Goal: Task Accomplishment & Management: Use online tool/utility

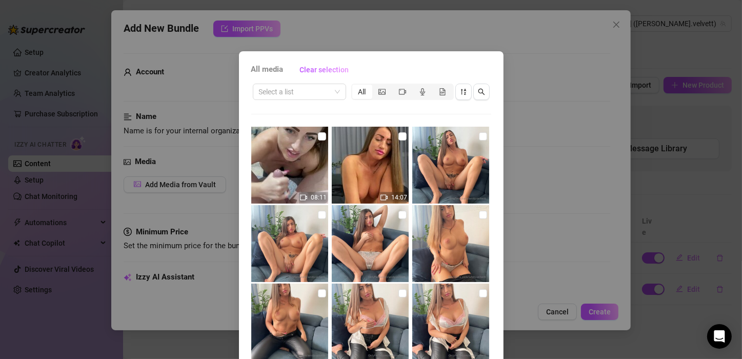
scroll to position [749, 0]
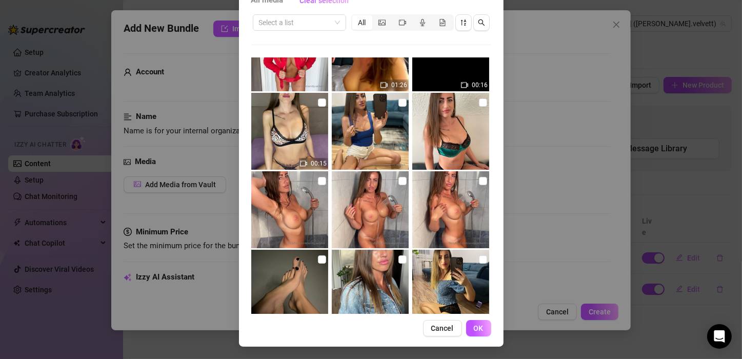
click at [521, 97] on div "All media Clear selection Select a list All 08:11 14:07 03:20 01:26 00:16 00:15…" at bounding box center [371, 179] width 742 height 359
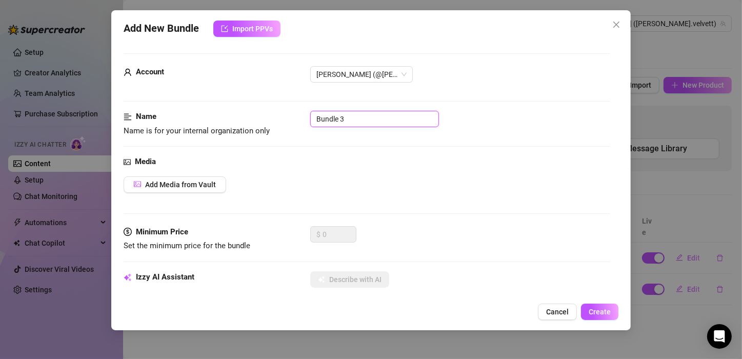
drag, startPoint x: 352, startPoint y: 118, endPoint x: 284, endPoint y: 113, distance: 68.4
click at [284, 113] on div "Name Name is for your internal organization only Bundle 3" at bounding box center [367, 124] width 487 height 26
click at [614, 27] on icon "close" at bounding box center [616, 25] width 8 height 8
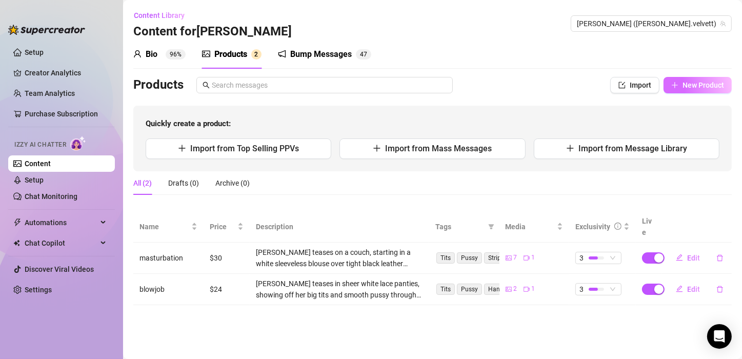
click at [707, 82] on span "New Product" at bounding box center [704, 85] width 42 height 8
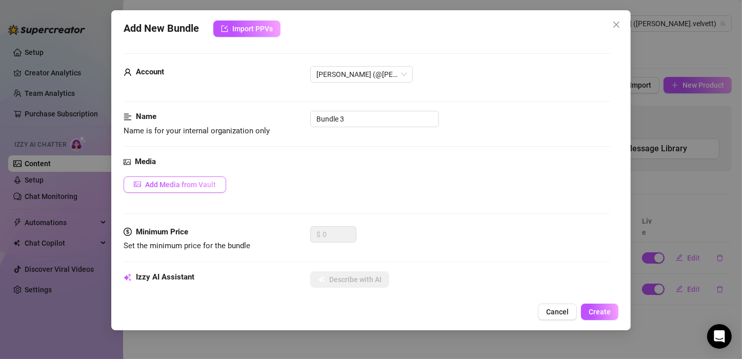
click at [188, 186] on span "Add Media from Vault" at bounding box center [180, 185] width 71 height 8
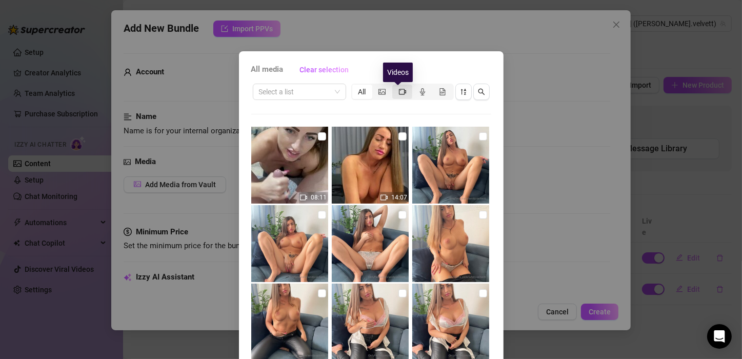
click at [399, 90] on icon "video-camera" at bounding box center [402, 91] width 7 height 7
click at [395, 86] on input "segmented control" at bounding box center [395, 86] width 0 height 0
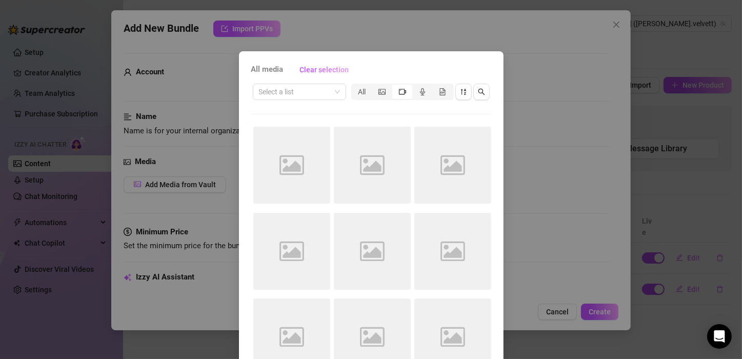
click at [534, 54] on div "All media Clear selection Select a list All Image placeholder Image placeholder…" at bounding box center [371, 179] width 742 height 359
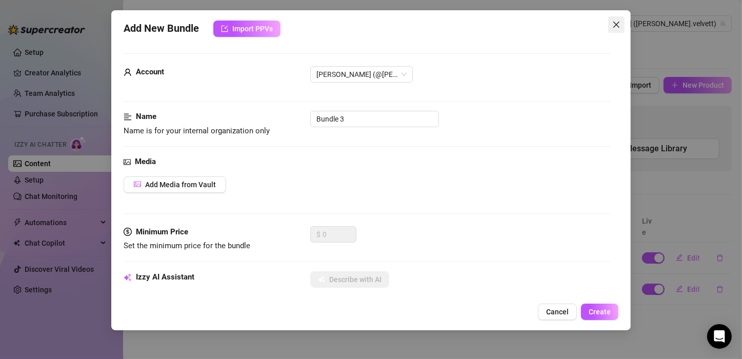
click at [617, 26] on icon "close" at bounding box center [616, 25] width 8 height 8
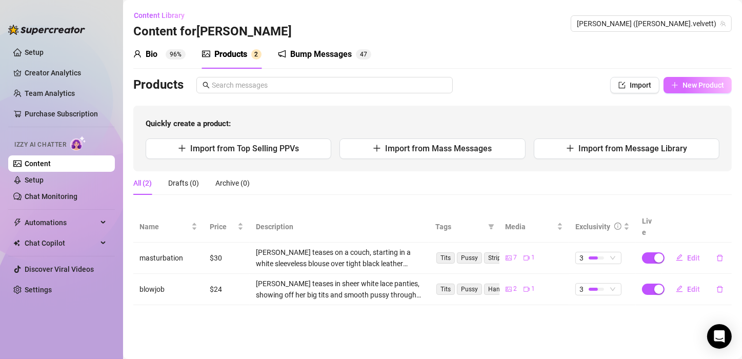
click at [696, 87] on span "New Product" at bounding box center [704, 85] width 42 height 8
type textarea "Type your message here..."
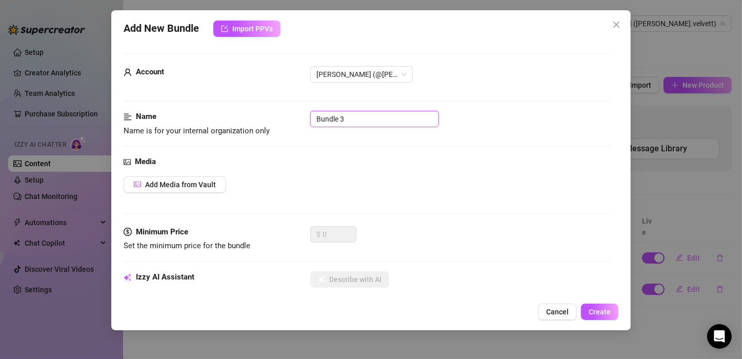
drag, startPoint x: 350, startPoint y: 121, endPoint x: 291, endPoint y: 117, distance: 59.6
click at [291, 117] on div "Name Name is for your internal organization only Bundle 3" at bounding box center [367, 124] width 487 height 26
type input "feet"
click at [193, 181] on span "Add Media from Vault" at bounding box center [180, 185] width 71 height 8
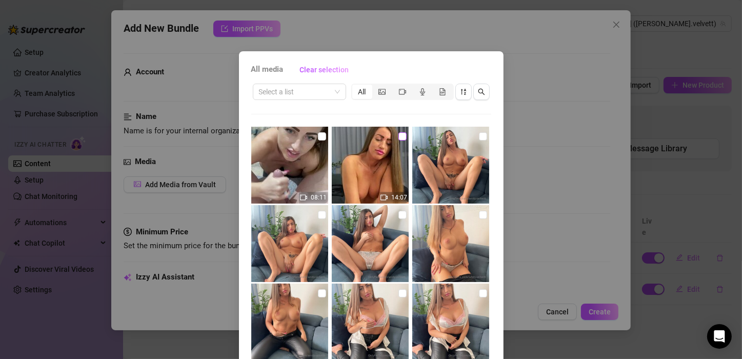
click at [398, 136] on input "checkbox" at bounding box center [402, 136] width 8 height 8
checkbox input "true"
click at [359, 88] on div "All" at bounding box center [362, 92] width 20 height 14
click at [355, 86] on input "All" at bounding box center [355, 86] width 0 height 0
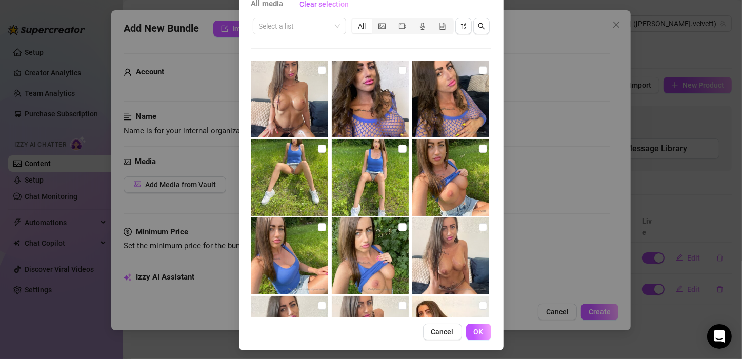
scroll to position [0, 0]
click at [474, 329] on span "OK" at bounding box center [479, 332] width 10 height 8
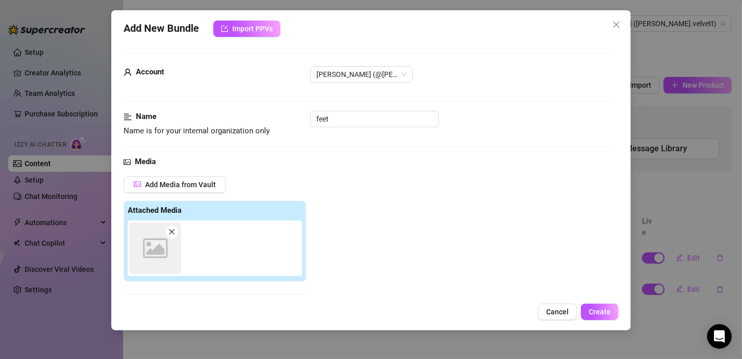
scroll to position [161, 0]
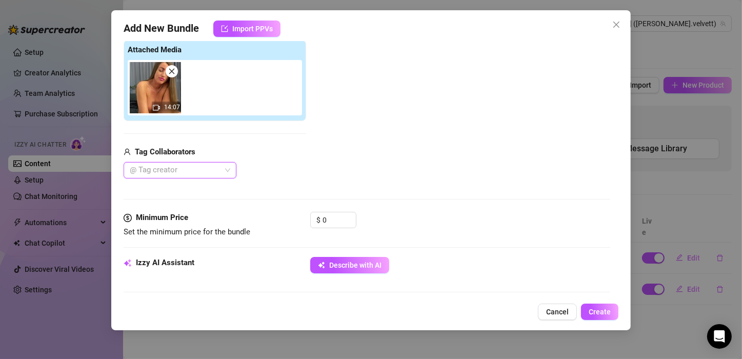
click at [179, 167] on div at bounding box center [175, 170] width 98 height 14
click at [173, 187] on div "[PERSON_NAME]" at bounding box center [180, 189] width 96 height 11
click at [338, 177] on div "Media Add Media from Vault Attached Media 14:07 Tag Collaborators [PERSON_NAME]" at bounding box center [367, 103] width 487 height 216
click at [262, 25] on span "Import PPVs" at bounding box center [252, 29] width 41 height 8
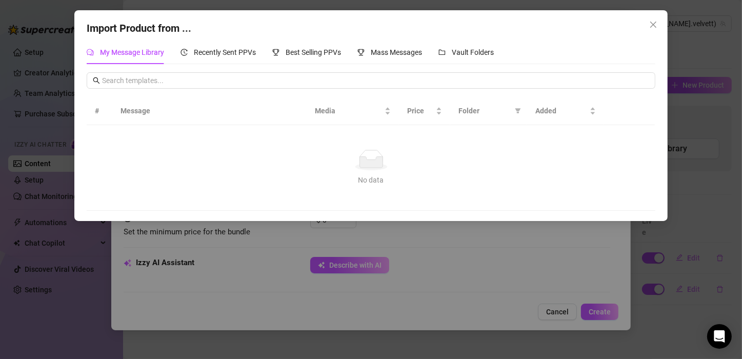
click at [152, 48] on span "My Message Library" at bounding box center [132, 52] width 64 height 8
click at [482, 52] on span "Vault Folders" at bounding box center [473, 52] width 42 height 8
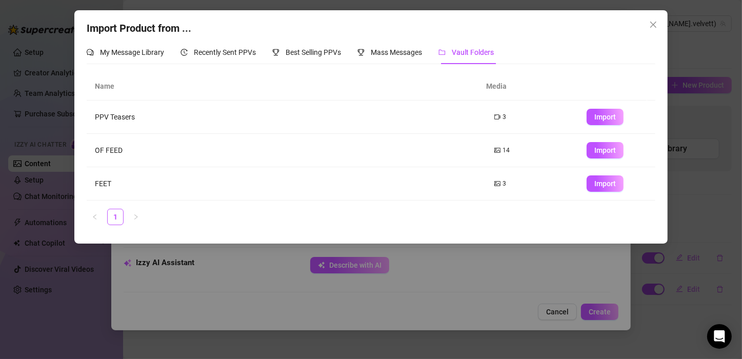
click at [103, 179] on td "FEET" at bounding box center [287, 183] width 400 height 33
click at [598, 182] on span "Import" at bounding box center [605, 183] width 22 height 8
type textarea "Type your message here..."
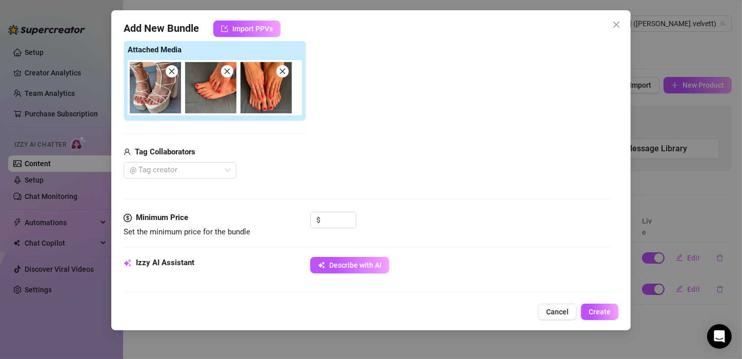
click at [172, 68] on icon "close" at bounding box center [171, 71] width 7 height 7
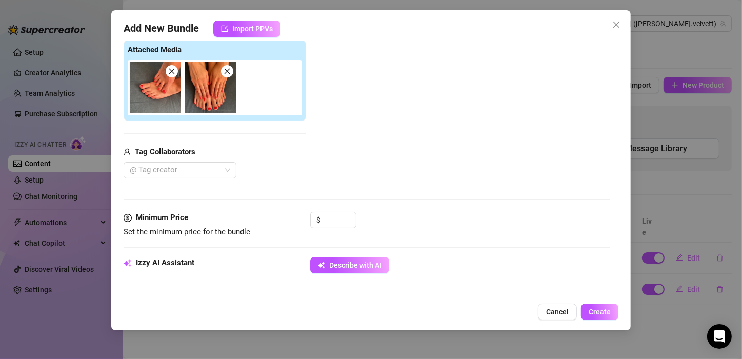
click at [265, 76] on div at bounding box center [217, 87] width 178 height 55
click at [262, 27] on span "Import PPVs" at bounding box center [252, 29] width 41 height 8
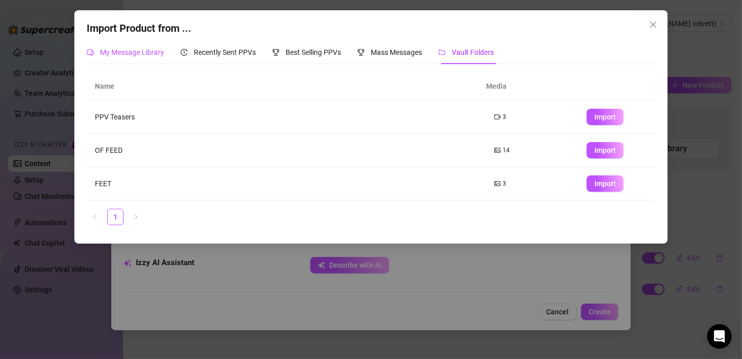
click at [157, 54] on span "My Message Library" at bounding box center [132, 52] width 64 height 8
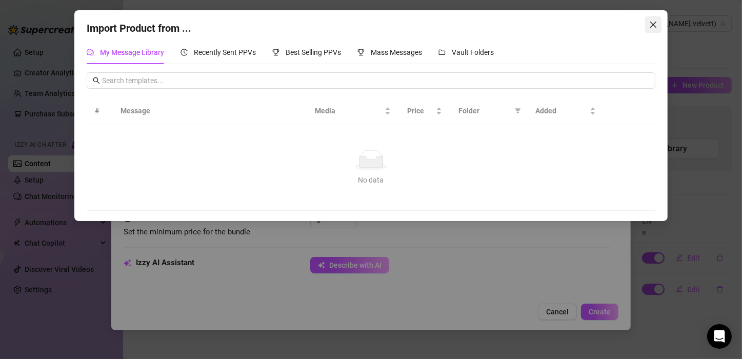
click at [653, 23] on icon "close" at bounding box center [653, 25] width 8 height 8
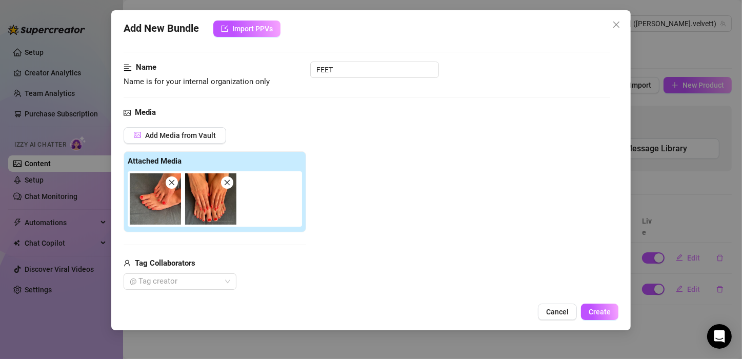
scroll to position [0, 0]
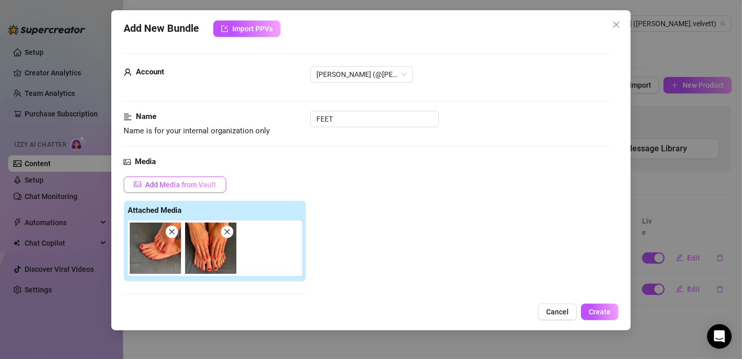
click at [173, 181] on span "Add Media from Vault" at bounding box center [180, 185] width 71 height 8
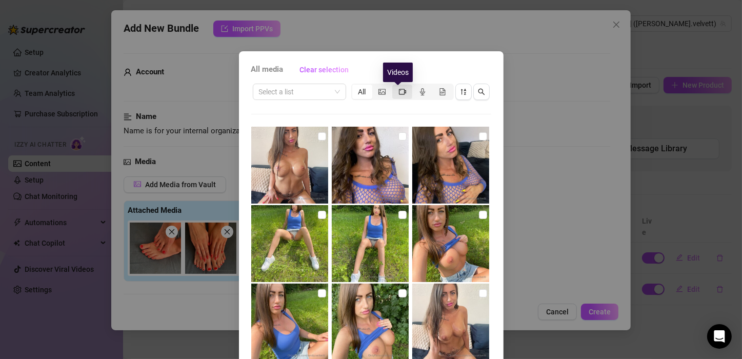
click at [402, 92] on icon "video-camera" at bounding box center [402, 92] width 7 height 6
click at [395, 86] on input "segmented control" at bounding box center [395, 86] width 0 height 0
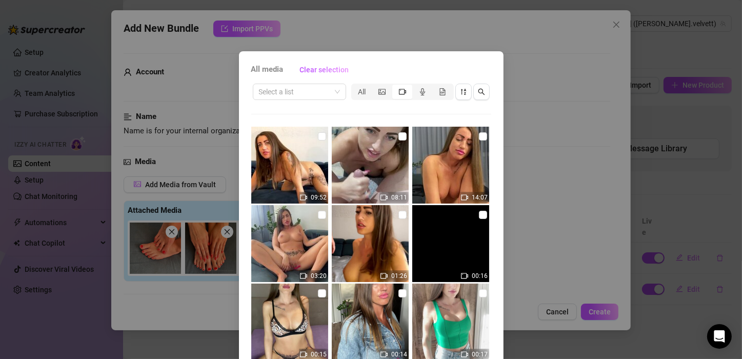
click at [445, 164] on img at bounding box center [450, 165] width 77 height 77
checkbox input "true"
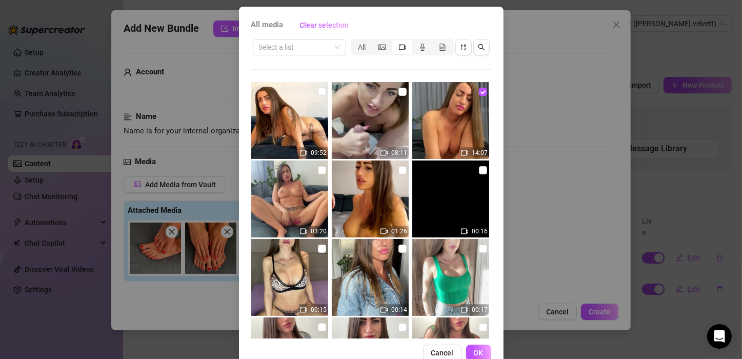
scroll to position [69, 0]
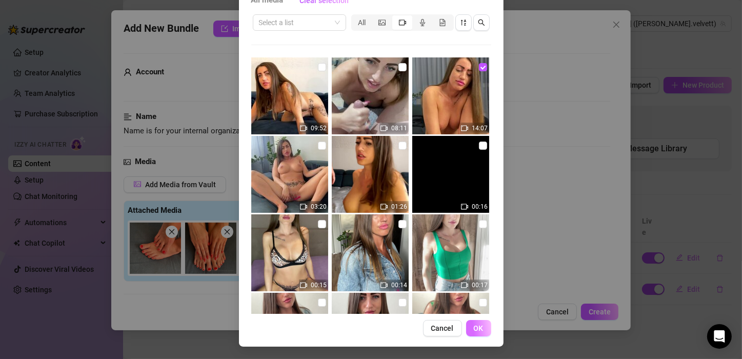
click at [474, 329] on span "OK" at bounding box center [479, 328] width 10 height 8
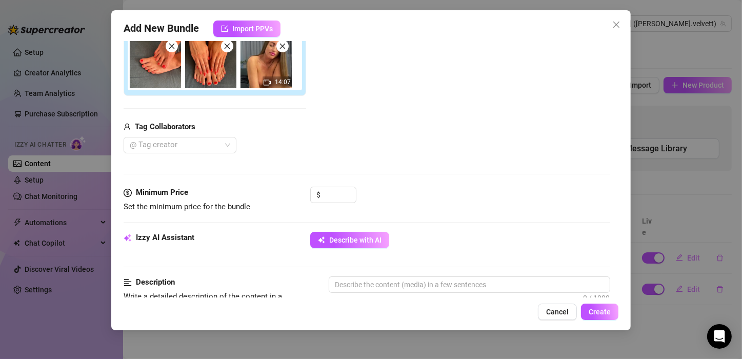
scroll to position [187, 0]
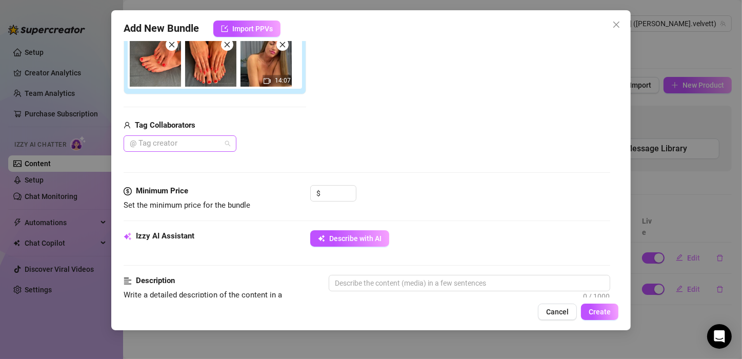
click at [156, 141] on div at bounding box center [175, 143] width 98 height 14
click at [158, 163] on div "[PERSON_NAME]" at bounding box center [180, 162] width 96 height 11
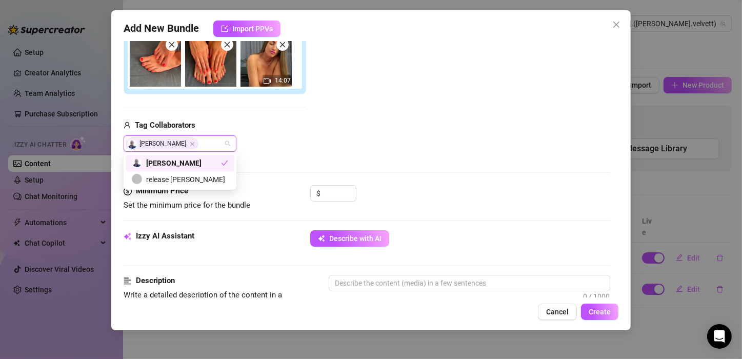
click at [351, 143] on div "Add Media from Vault Attached Media 14:07 Tag Collaborators [PERSON_NAME]" at bounding box center [367, 70] width 487 height 163
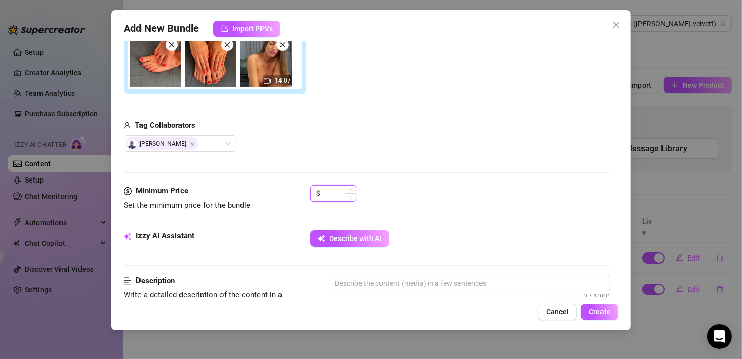
click at [337, 193] on input at bounding box center [339, 193] width 33 height 15
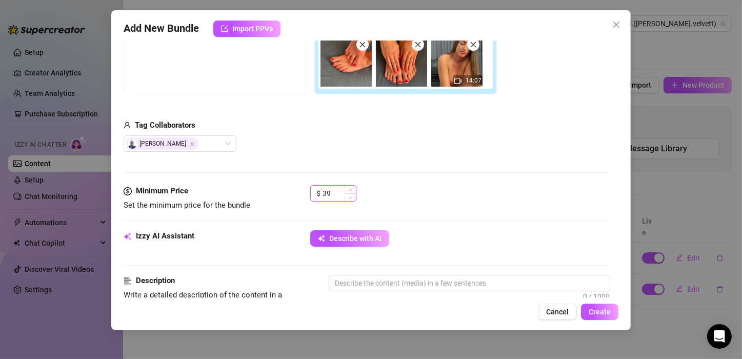
type input "3"
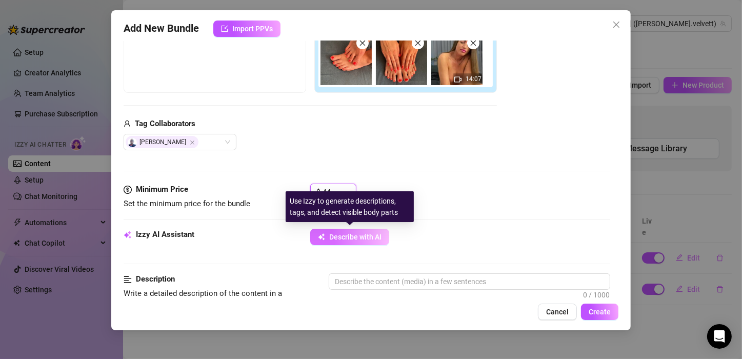
type input "44"
click at [355, 234] on span "Describe with AI" at bounding box center [355, 237] width 52 height 8
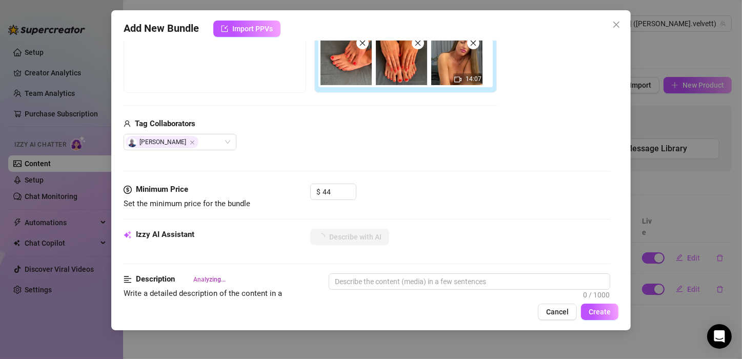
type textarea "[PERSON_NAME]"
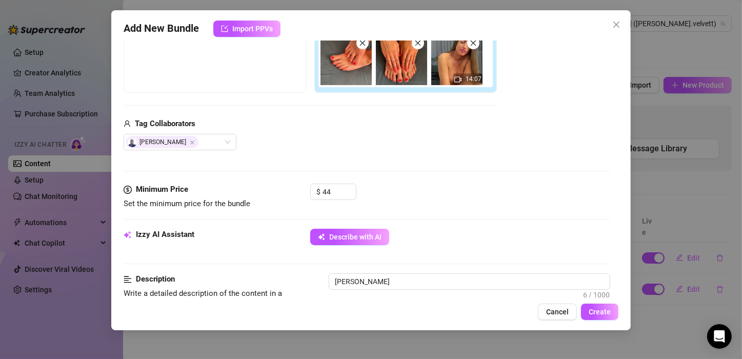
type textarea "[PERSON_NAME] shows"
type textarea "[PERSON_NAME] shows off"
type textarea "[PERSON_NAME] shows off her"
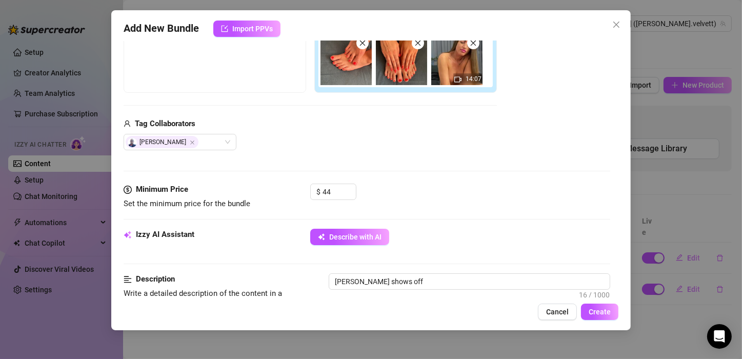
type textarea "[PERSON_NAME] shows off her"
type textarea "[PERSON_NAME] shows off her perfectly"
type textarea "[PERSON_NAME] shows off her perfectly pedicured"
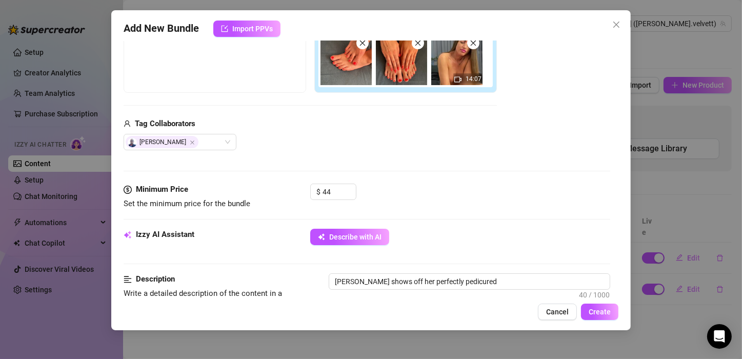
type textarea "[PERSON_NAME] shows off her perfectly pedicured feet"
type textarea "[PERSON_NAME] shows off her perfectly pedicured feet with"
type textarea "[PERSON_NAME] shows off her perfectly pedicured feet with bright"
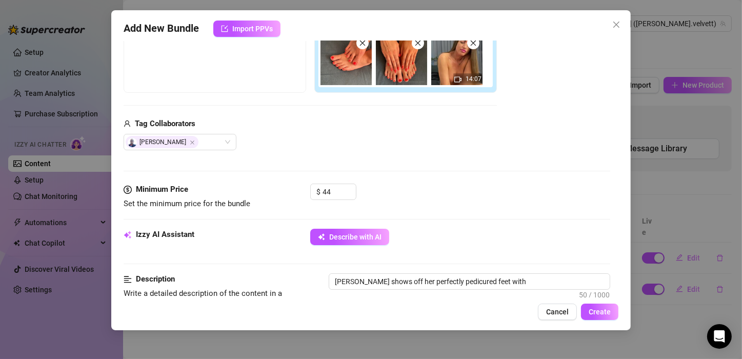
type textarea "[PERSON_NAME] shows off her perfectly pedicured feet with bright"
type textarea "[PERSON_NAME] shows off her perfectly pedicured feet with bright red"
type textarea "[PERSON_NAME] shows off her perfectly pedicured feet with bright red toenails,"
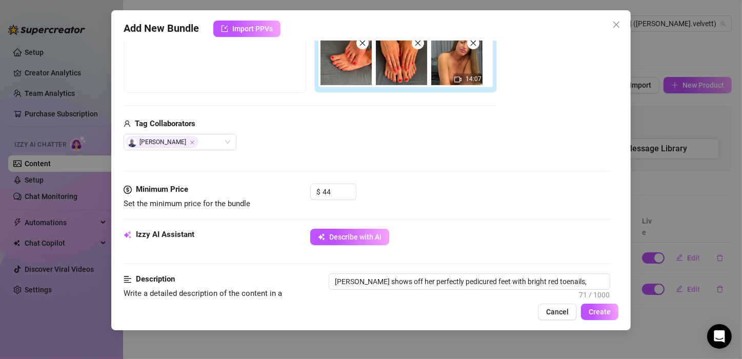
type textarea "[PERSON_NAME] shows off her perfectly pedicured feet with bright red toenails, …"
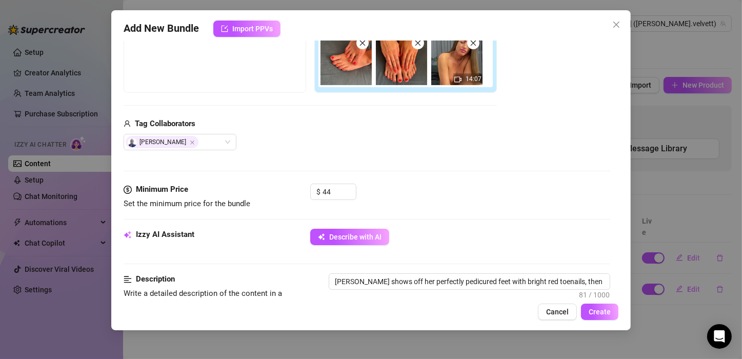
type textarea "[PERSON_NAME] shows off her perfectly pedicured feet with bright red toenails, …"
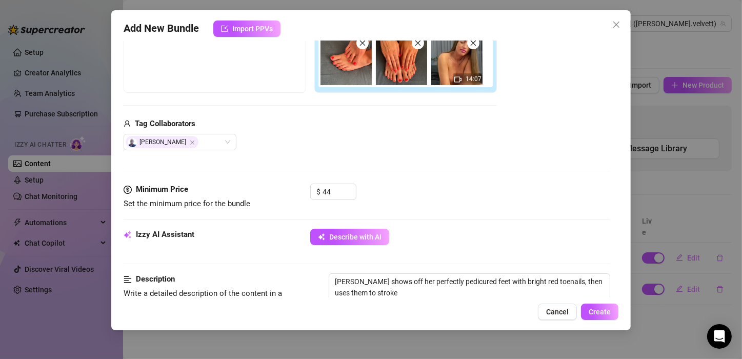
type textarea "[PERSON_NAME] shows off her perfectly pedicured feet with bright red toenails, …"
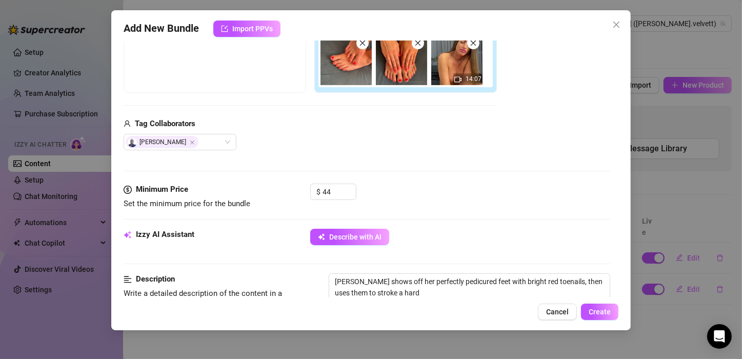
type textarea "[PERSON_NAME] shows off her perfectly pedicured feet with bright red toenails, …"
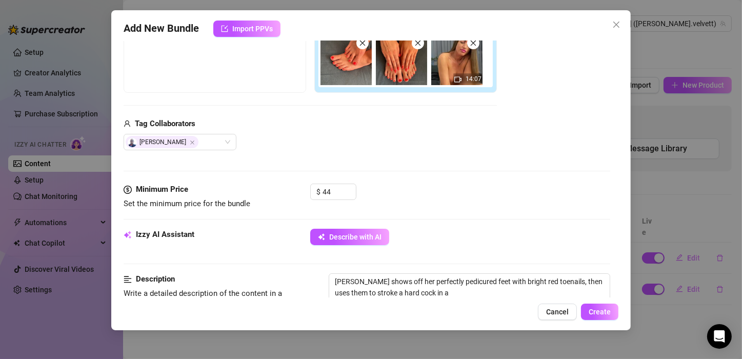
type textarea "[PERSON_NAME] shows off her perfectly pedicured feet with bright red toenails, …"
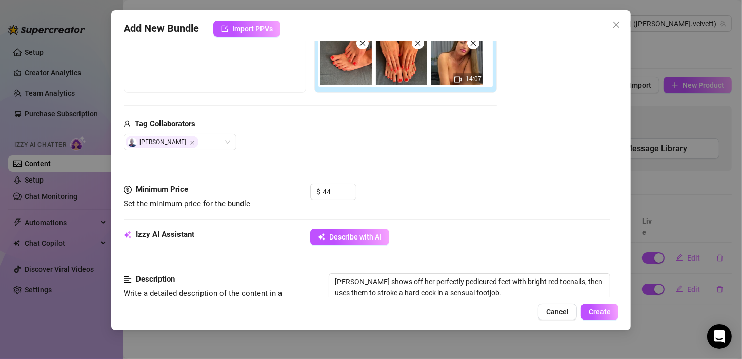
type textarea "[PERSON_NAME] shows off her perfectly pedicured feet with bright red toenails, …"
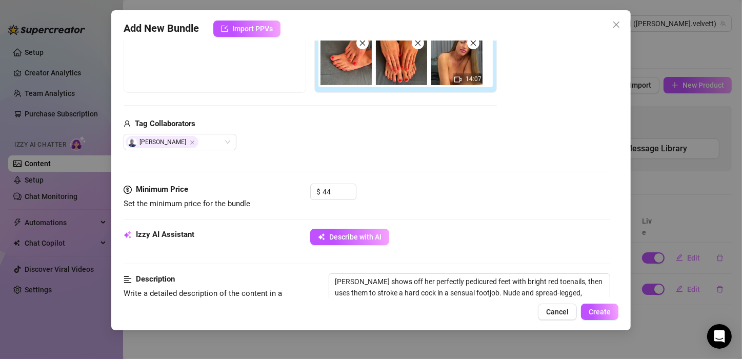
type textarea "[PERSON_NAME] shows off her perfectly pedicured feet with bright red toenails, …"
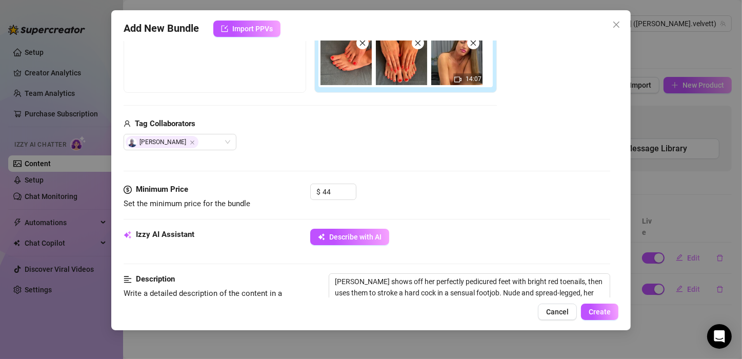
type textarea "[PERSON_NAME] shows off her perfectly pedicured feet with bright red toenails, …"
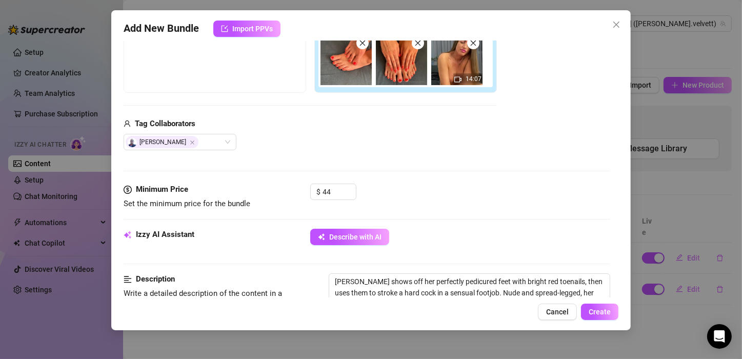
type textarea "[PERSON_NAME] shows off her perfectly pedicured feet with bright red toenails, …"
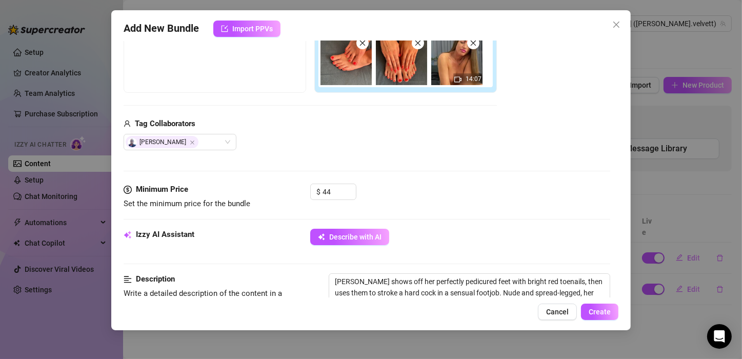
type textarea "[PERSON_NAME] shows off her perfectly pedicured feet with bright red toenails, …"
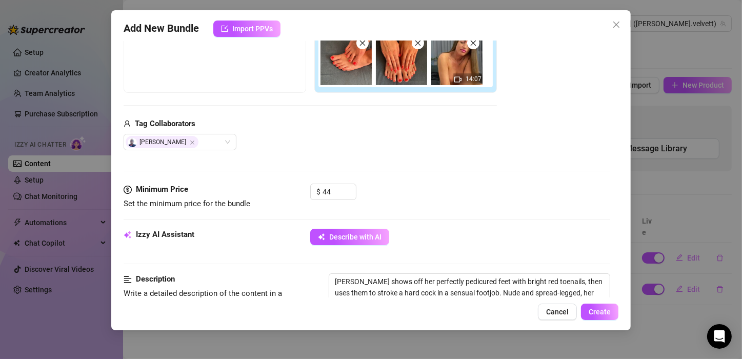
type textarea "[PERSON_NAME] shows off her perfectly pedicured feet with bright red toenails, …"
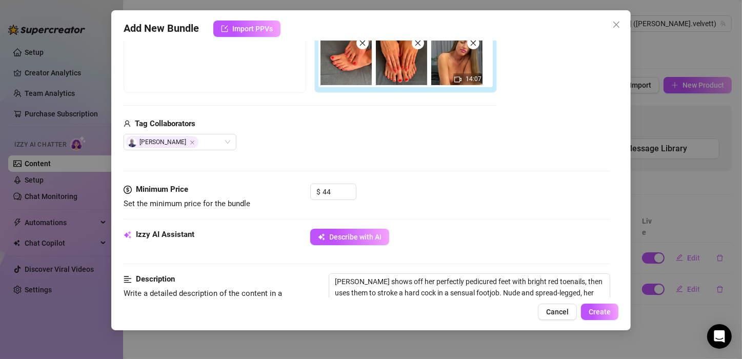
type textarea "[PERSON_NAME] shows off her perfectly pedicured feet with bright red toenails, …"
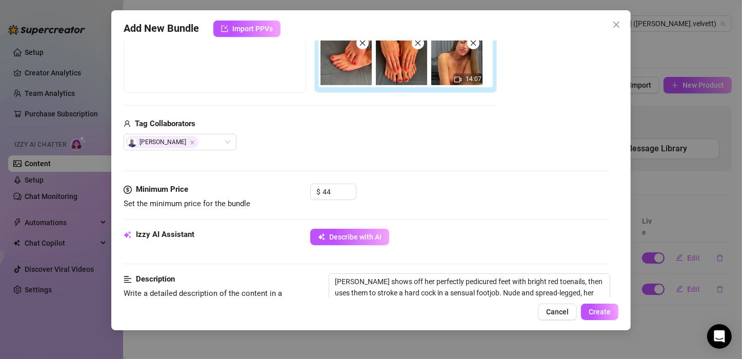
type textarea "[PERSON_NAME] shows off her perfectly pedicured feet with bright red toenails, …"
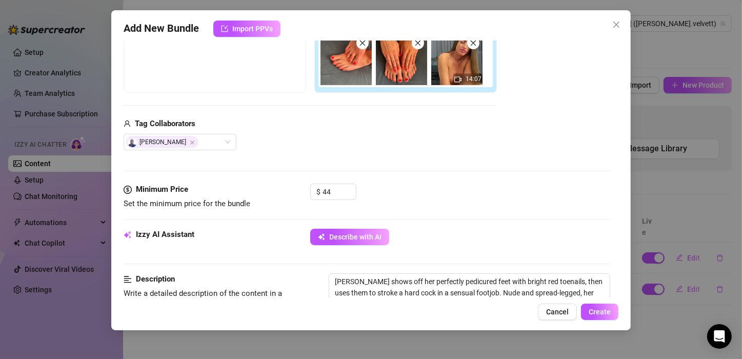
type textarea "[PERSON_NAME] shows off her perfectly pedicured feet with bright red toenails, …"
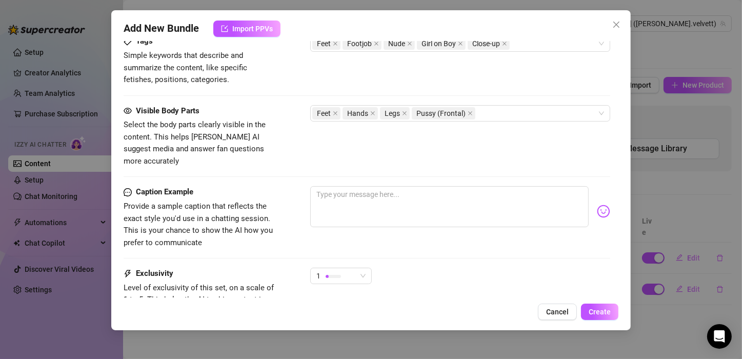
scroll to position [546, 0]
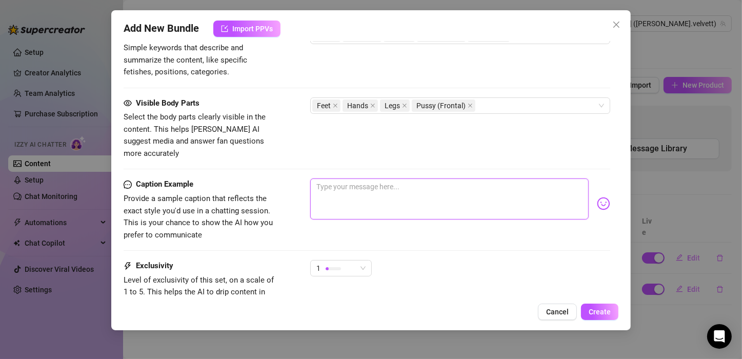
click at [326, 178] on textarea at bounding box center [449, 198] width 278 height 41
click at [331, 180] on textarea at bounding box center [449, 198] width 278 height 41
paste textarea "When was the last time you came on feet? I wanna know."
type textarea "When was the last time you came on feet? I wanna know."
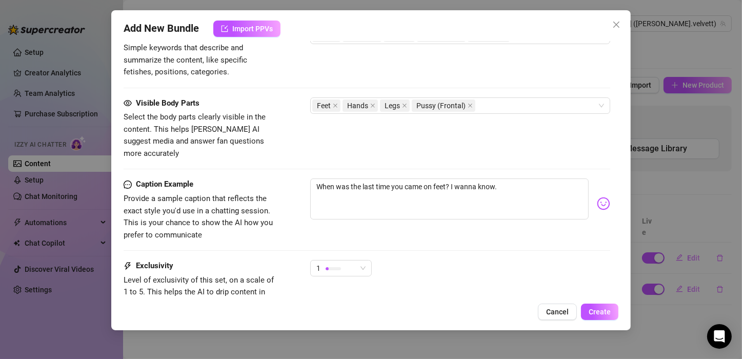
scroll to position [621, 0]
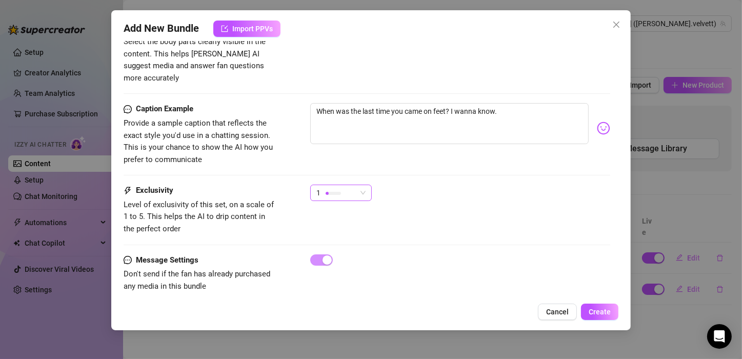
click at [356, 185] on span "1" at bounding box center [340, 192] width 49 height 15
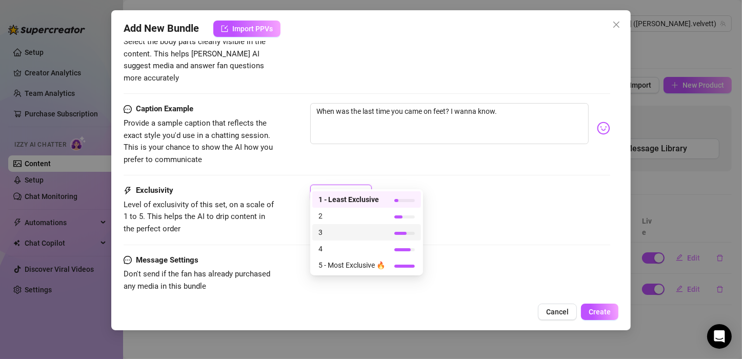
click at [324, 235] on span "3" at bounding box center [351, 232] width 67 height 11
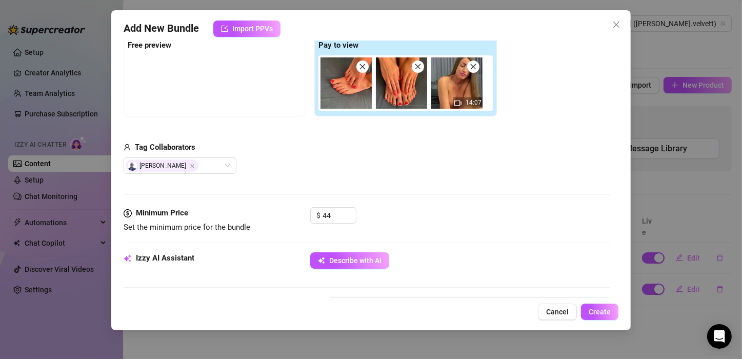
scroll to position [166, 0]
drag, startPoint x: 339, startPoint y: 211, endPoint x: 319, endPoint y: 211, distance: 19.5
click at [319, 211] on div "$ 44" at bounding box center [333, 215] width 46 height 16
drag, startPoint x: 336, startPoint y: 214, endPoint x: 323, endPoint y: 210, distance: 14.0
click at [323, 210] on input "39" at bounding box center [339, 214] width 33 height 15
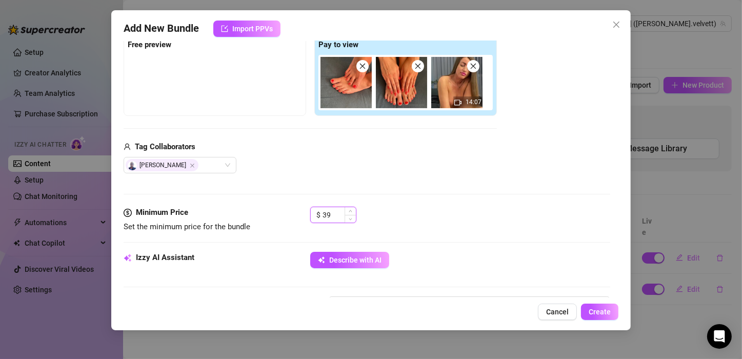
click at [336, 213] on input "39" at bounding box center [339, 214] width 33 height 15
type input "39"
click at [602, 310] on span "Create" at bounding box center [600, 312] width 22 height 8
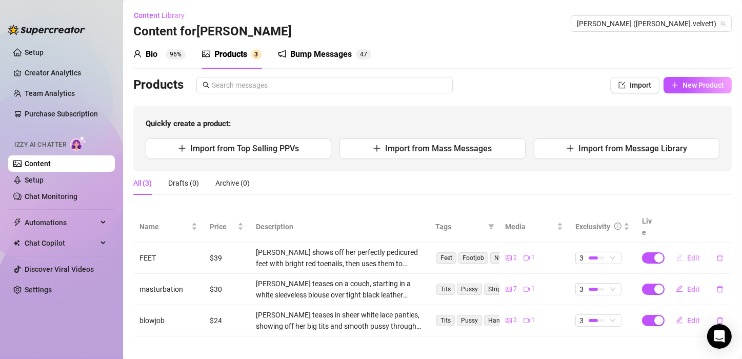
click at [695, 254] on span "Edit" at bounding box center [693, 258] width 13 height 8
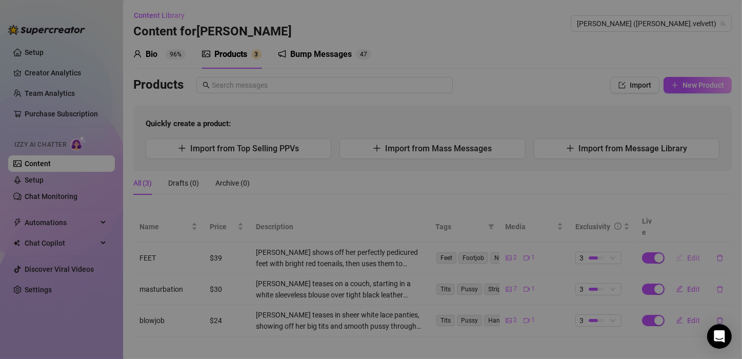
type textarea "When was the last time you came on feet? I wanna know."
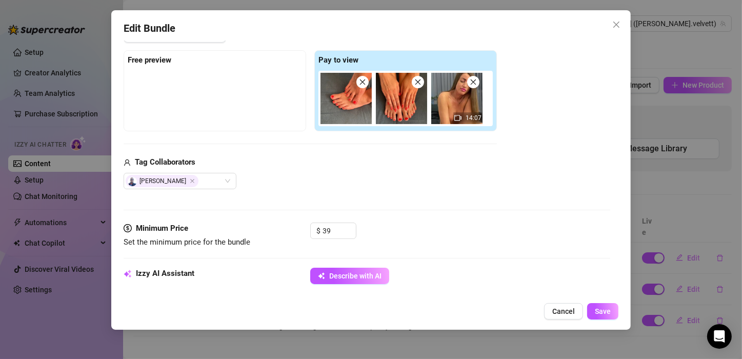
scroll to position [191, 0]
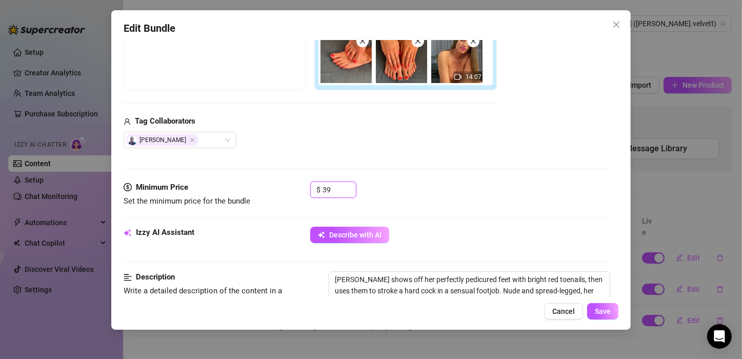
drag, startPoint x: 339, startPoint y: 187, endPoint x: 308, endPoint y: 182, distance: 32.2
click at [308, 182] on div "Minimum Price Set the minimum price for the bundle $ 39" at bounding box center [367, 195] width 487 height 26
type input "44"
click at [601, 314] on span "Save" at bounding box center [603, 311] width 16 height 8
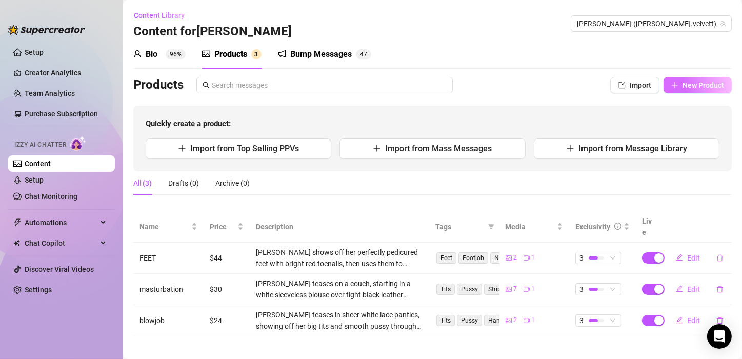
click at [686, 81] on span "New Product" at bounding box center [704, 85] width 42 height 8
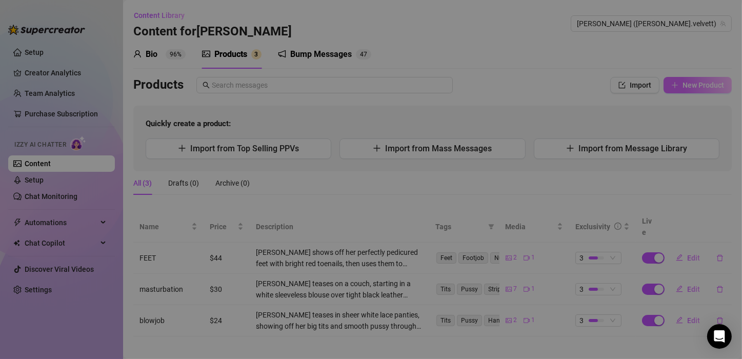
type textarea "Type your message here..."
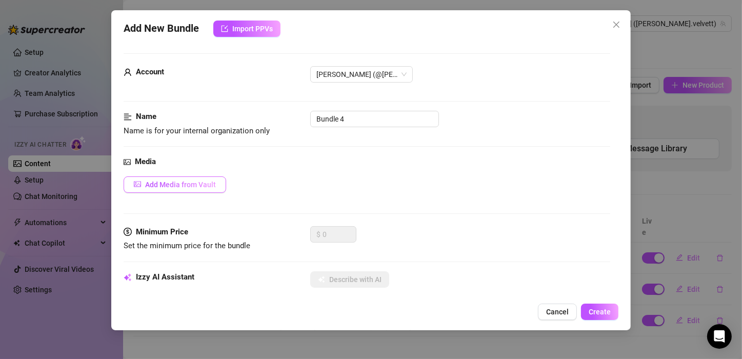
click at [174, 178] on button "Add Media from Vault" at bounding box center [175, 184] width 103 height 16
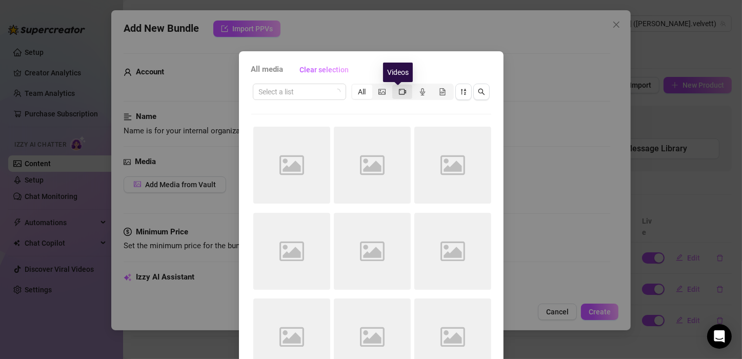
click at [399, 91] on icon "video-camera" at bounding box center [402, 92] width 7 height 6
click at [395, 86] on input "segmented control" at bounding box center [395, 86] width 0 height 0
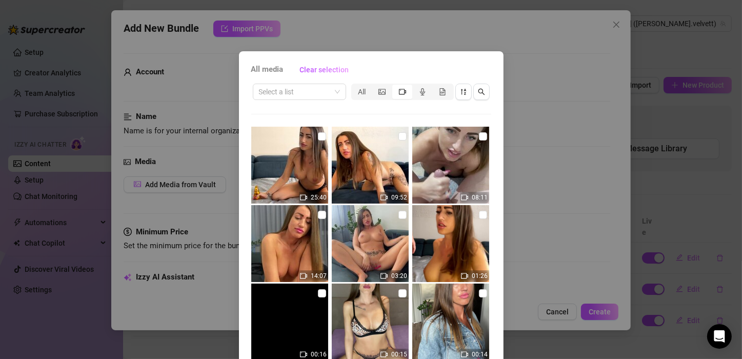
click at [297, 165] on img at bounding box center [289, 165] width 77 height 77
checkbox input "true"
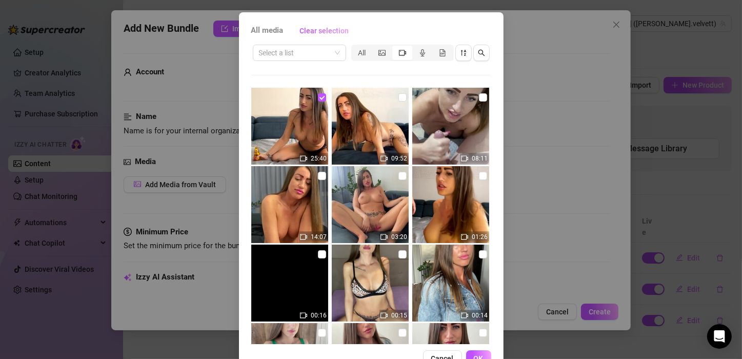
scroll to position [69, 0]
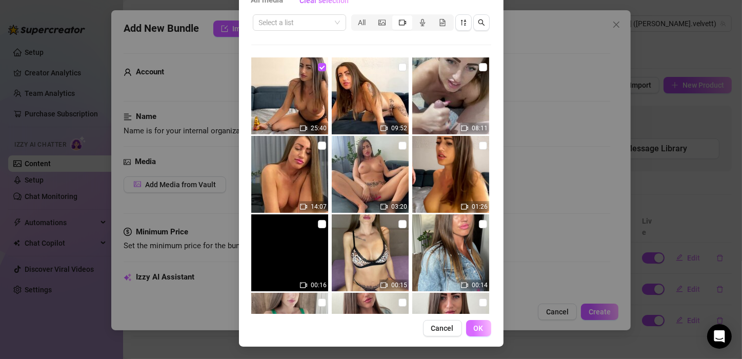
click at [474, 325] on span "OK" at bounding box center [479, 328] width 10 height 8
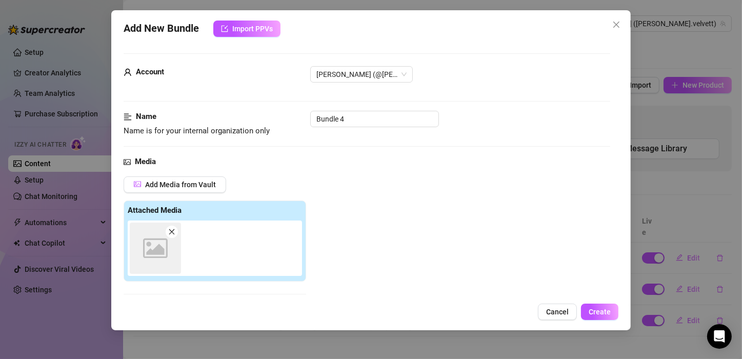
scroll to position [161, 0]
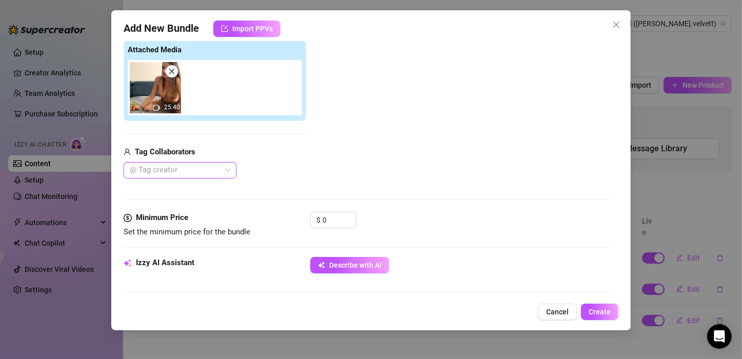
click at [195, 165] on div at bounding box center [175, 170] width 98 height 14
click at [183, 186] on div "[PERSON_NAME]" at bounding box center [180, 189] width 96 height 11
click at [421, 205] on div "Media Add Media from Vault Attached Media 25:40 Tag Collaborators [PERSON_NAME]" at bounding box center [367, 103] width 487 height 216
drag, startPoint x: 335, startPoint y: 221, endPoint x: 315, endPoint y: 210, distance: 22.0
click at [315, 212] on div "$ 0" at bounding box center [333, 220] width 46 height 16
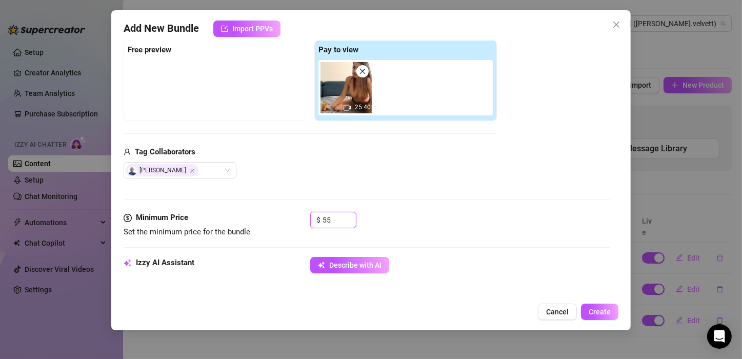
type input "5"
click at [497, 184] on div "Media Add Media from Vault Free preview Pay to view 25:40 Tag Collaborators [PE…" at bounding box center [367, 103] width 487 height 216
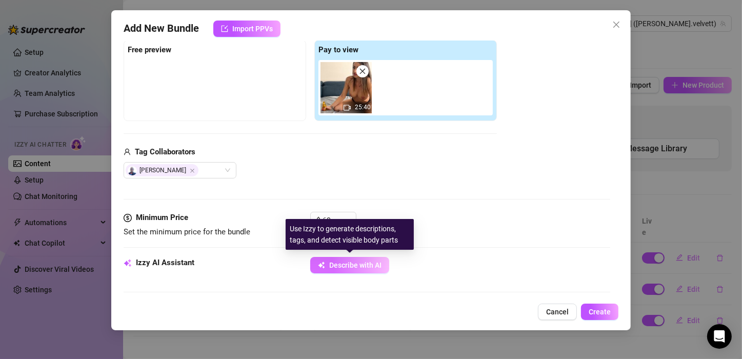
click at [367, 257] on button "Describe with AI" at bounding box center [349, 265] width 79 height 16
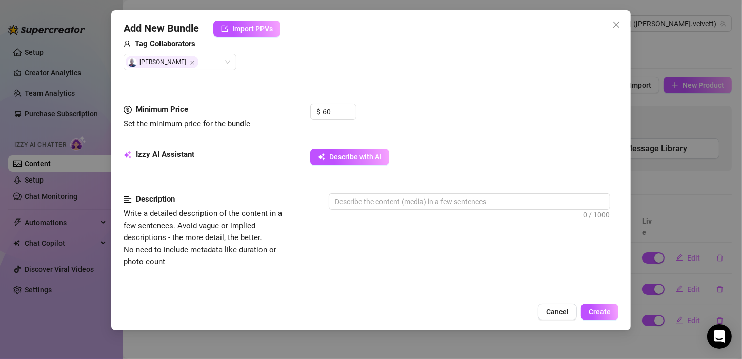
scroll to position [270, 0]
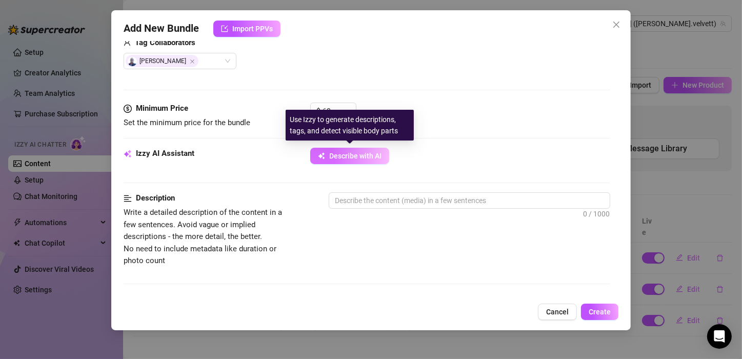
click at [361, 155] on span "Describe with AI" at bounding box center [355, 156] width 52 height 8
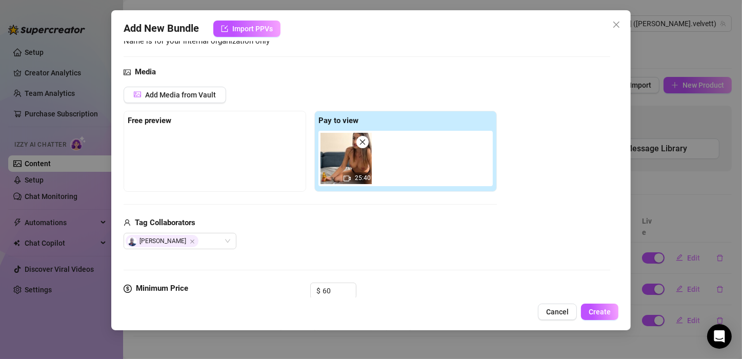
scroll to position [133, 0]
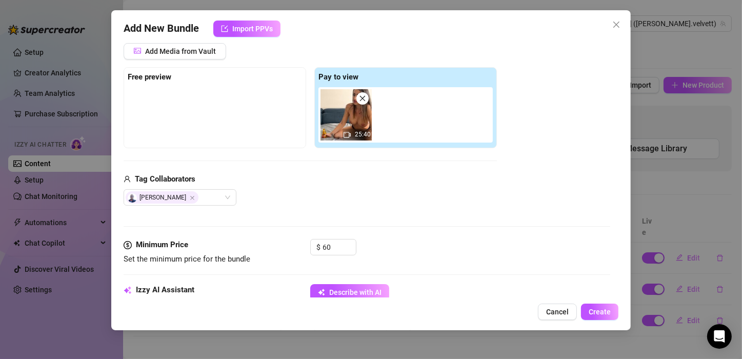
click at [176, 116] on div at bounding box center [215, 112] width 174 height 51
click at [161, 95] on div at bounding box center [215, 112] width 174 height 51
click at [159, 75] on strong "Free preview" at bounding box center [150, 76] width 44 height 9
drag, startPoint x: 340, startPoint y: 251, endPoint x: 312, endPoint y: 237, distance: 31.0
click at [312, 237] on form "Account [PERSON_NAME] (@[PERSON_NAME].velvett) Name Name is for your internal o…" at bounding box center [367, 358] width 487 height 876
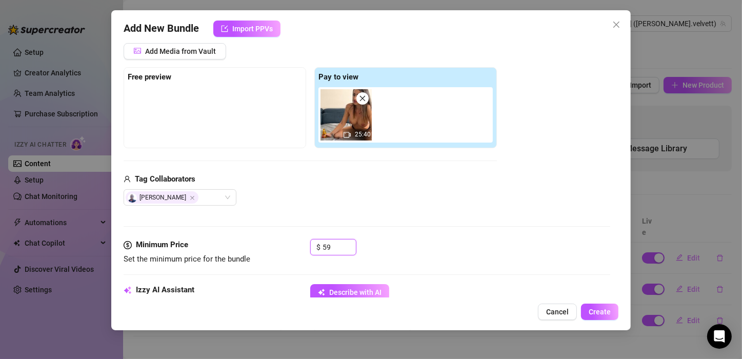
type input "59"
click at [388, 218] on div "Media Add Media from Vault Free preview Pay to view 25:40 Tag Collaborators [PE…" at bounding box center [367, 131] width 487 height 216
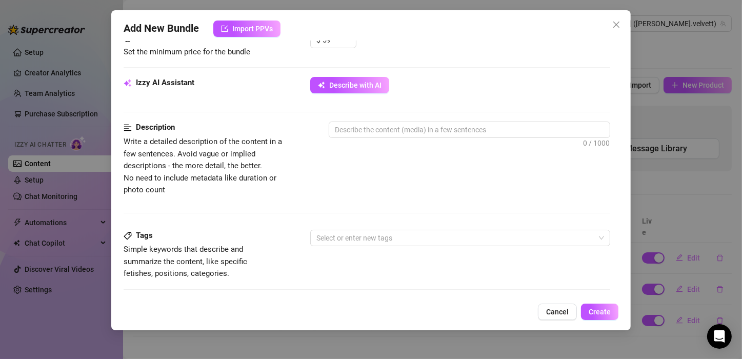
scroll to position [342, 0]
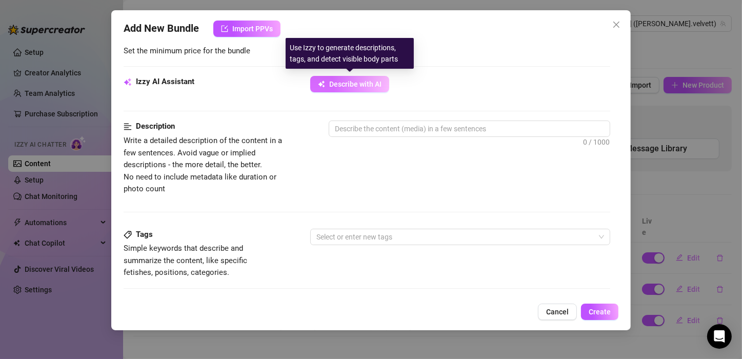
click at [345, 82] on span "Describe with AI" at bounding box center [355, 84] width 52 height 8
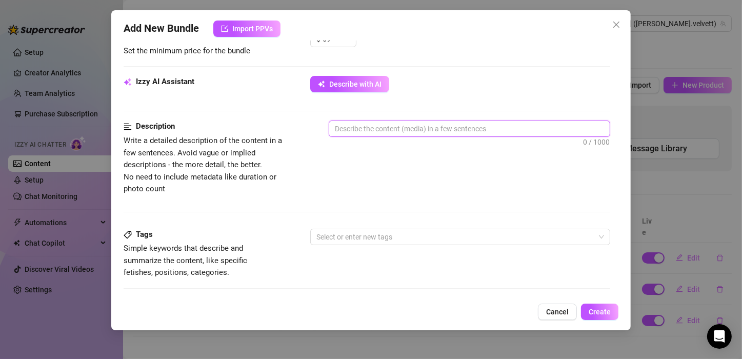
click at [391, 134] on textarea at bounding box center [469, 128] width 281 height 15
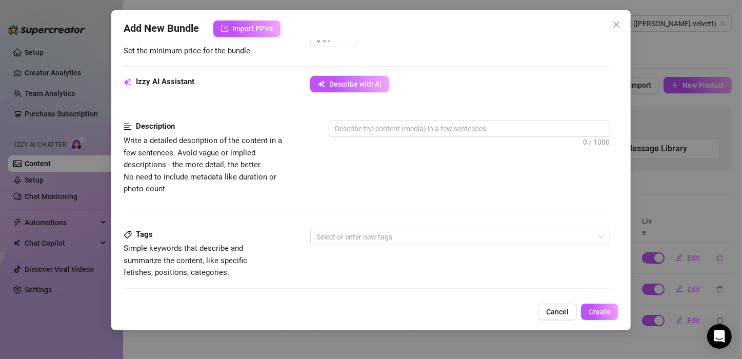
click at [389, 165] on div "Description Write a detailed description of the content in a few sentences. Avo…" at bounding box center [367, 158] width 487 height 74
click at [377, 184] on div "Description Write a detailed description of the content in a few sentences. Avo…" at bounding box center [367, 158] width 487 height 74
click at [616, 25] on icon "close" at bounding box center [616, 25] width 6 height 6
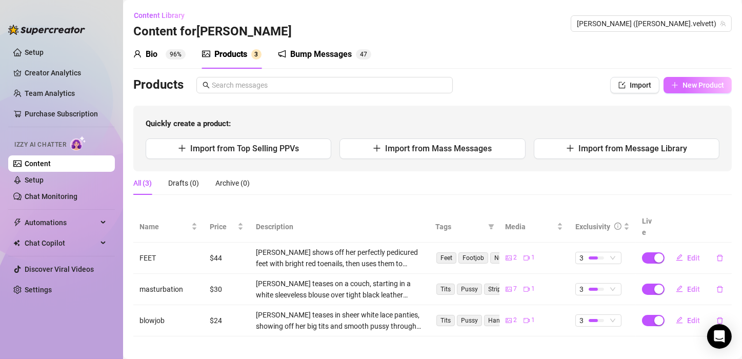
click at [691, 81] on span "New Product" at bounding box center [704, 85] width 42 height 8
type textarea "Type your message here..."
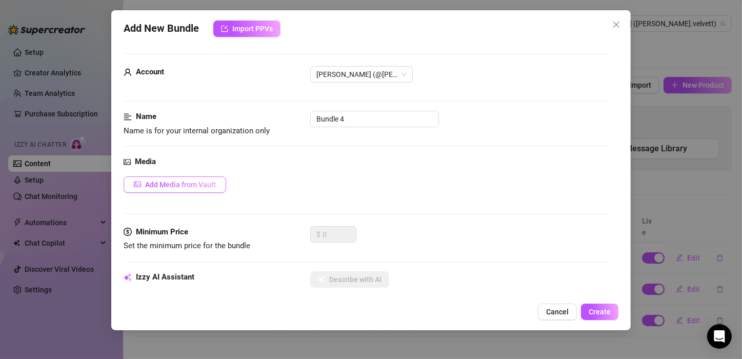
click at [175, 181] on span "Add Media from Vault" at bounding box center [180, 185] width 71 height 8
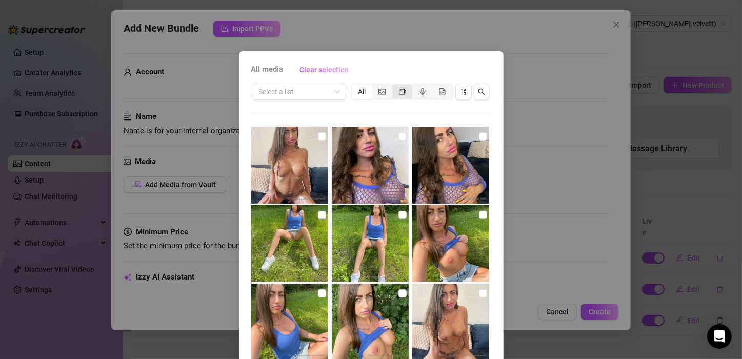
click at [399, 86] on div "segmented control" at bounding box center [402, 92] width 20 height 14
click at [395, 86] on input "segmented control" at bounding box center [395, 86] width 0 height 0
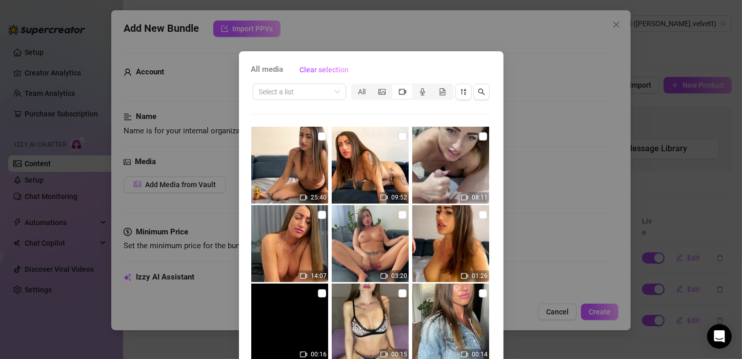
click at [303, 163] on img at bounding box center [289, 165] width 77 height 77
checkbox input "true"
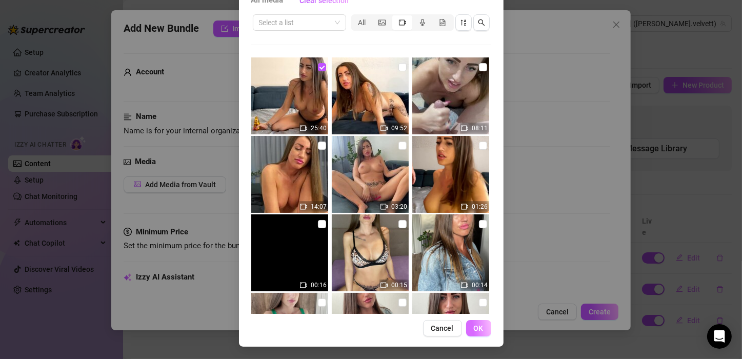
click at [477, 325] on span "OK" at bounding box center [479, 328] width 10 height 8
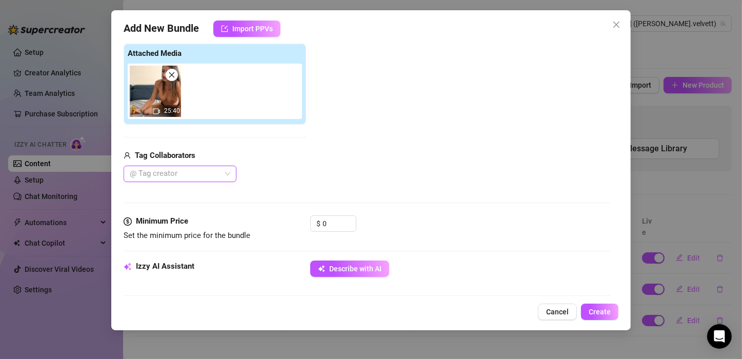
scroll to position [161, 0]
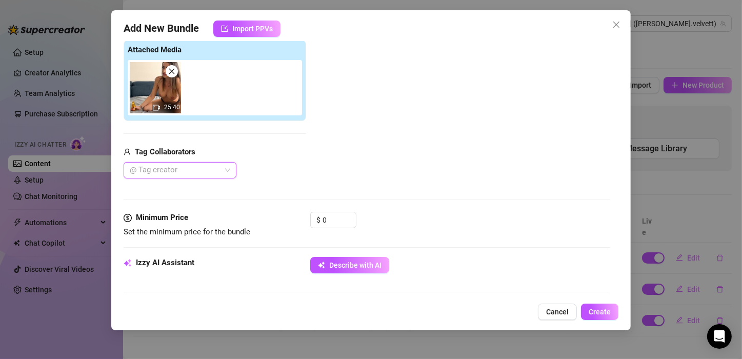
click at [161, 84] on img at bounding box center [155, 87] width 51 height 51
click at [163, 169] on div at bounding box center [175, 170] width 98 height 14
click at [166, 187] on div "[PERSON_NAME]" at bounding box center [180, 189] width 96 height 11
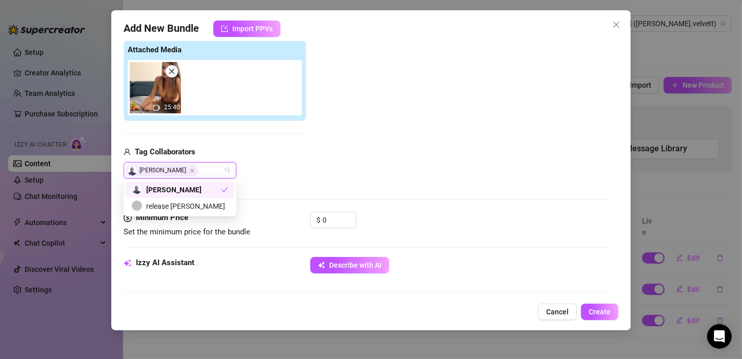
click at [340, 138] on div "Add Media from Vault Attached Media 25:40 Tag Collaborators [PERSON_NAME]" at bounding box center [367, 97] width 487 height 163
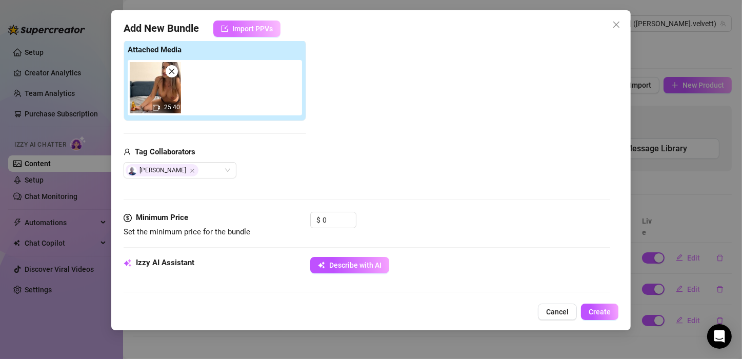
click at [258, 25] on span "Import PPVs" at bounding box center [252, 29] width 41 height 8
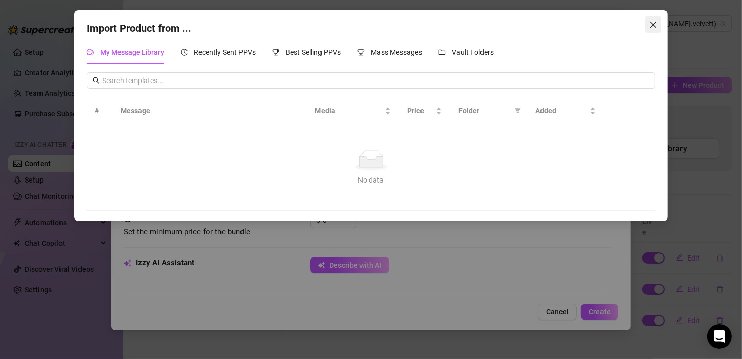
click at [658, 26] on span "Close" at bounding box center [653, 25] width 16 height 8
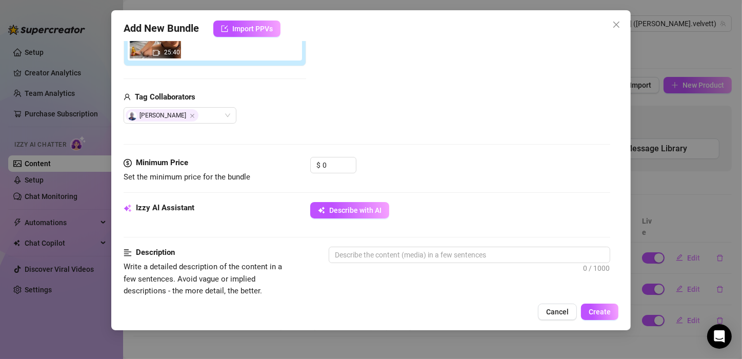
scroll to position [186, 0]
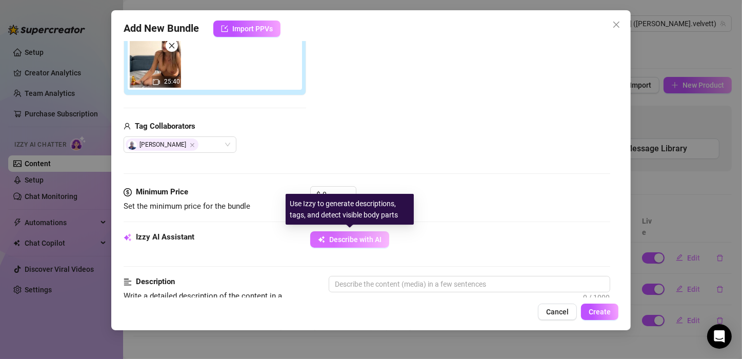
click at [332, 237] on span "Describe with AI" at bounding box center [355, 239] width 52 height 8
click at [361, 237] on span "Describe with AI" at bounding box center [355, 239] width 52 height 8
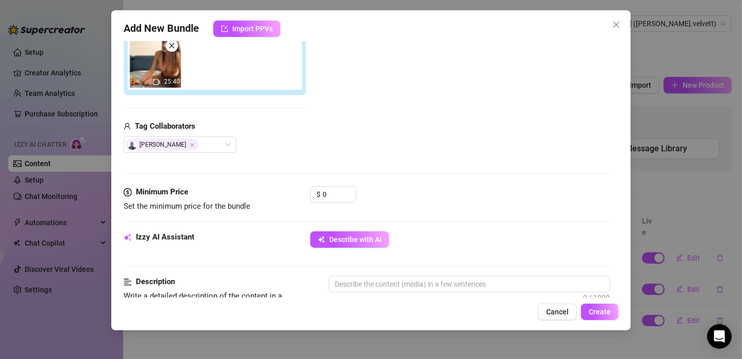
click at [171, 44] on icon "close" at bounding box center [172, 46] width 6 height 6
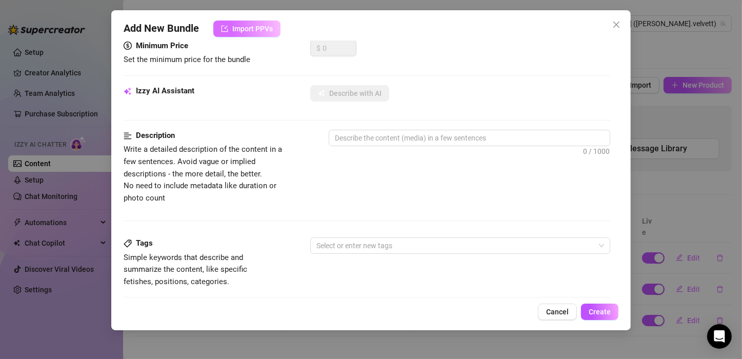
click at [263, 25] on span "Import PPVs" at bounding box center [252, 29] width 41 height 8
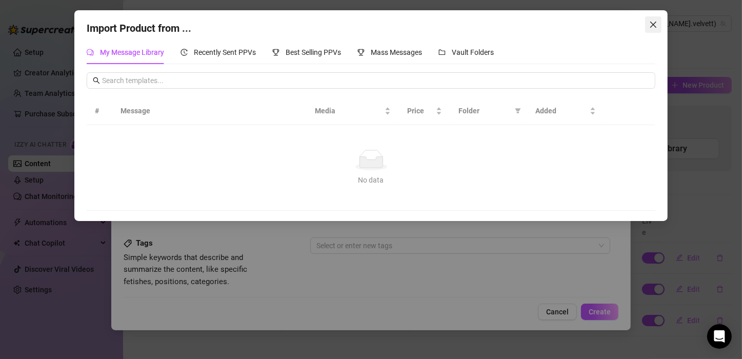
click at [650, 21] on icon "close" at bounding box center [653, 25] width 8 height 8
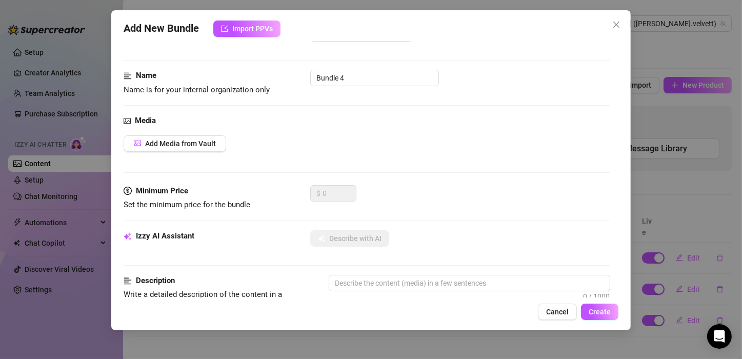
scroll to position [0, 0]
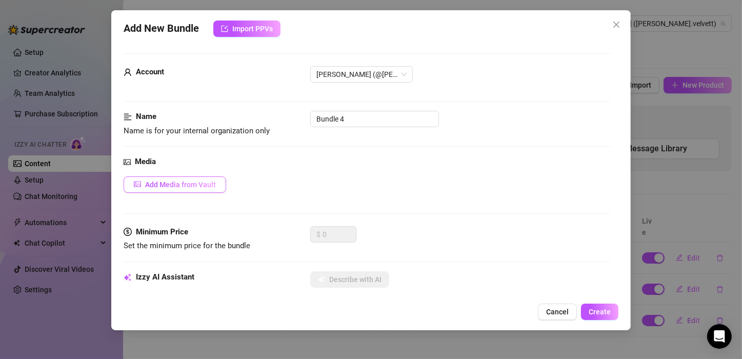
click at [189, 181] on span "Add Media from Vault" at bounding box center [180, 185] width 71 height 8
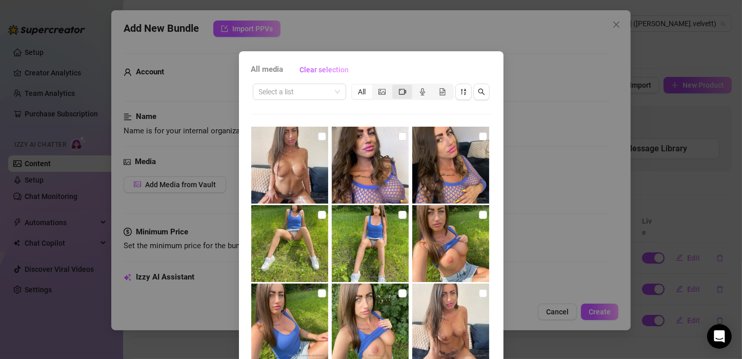
click at [400, 88] on span "segmented control" at bounding box center [402, 92] width 7 height 8
click at [395, 86] on input "segmented control" at bounding box center [395, 86] width 0 height 0
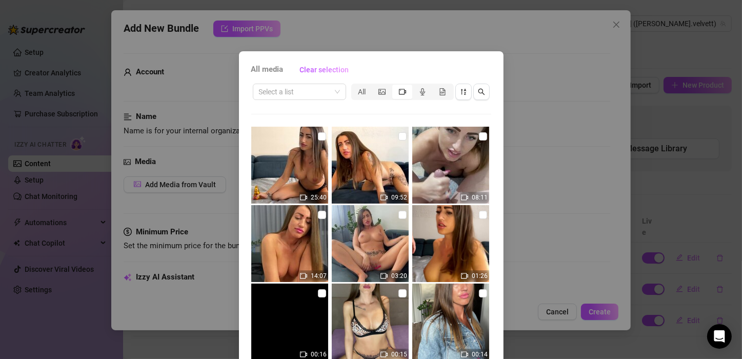
click at [302, 167] on img at bounding box center [289, 165] width 77 height 77
checkbox input "true"
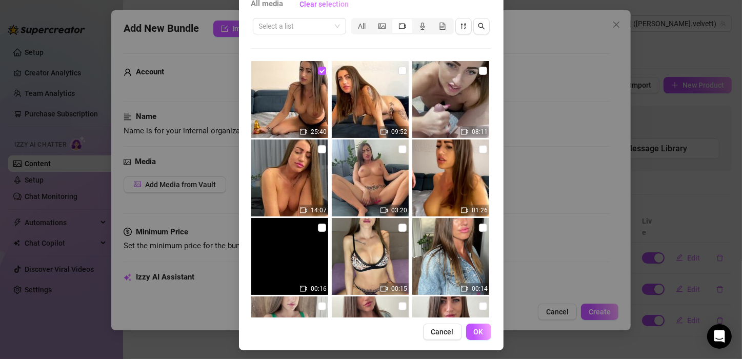
scroll to position [69, 0]
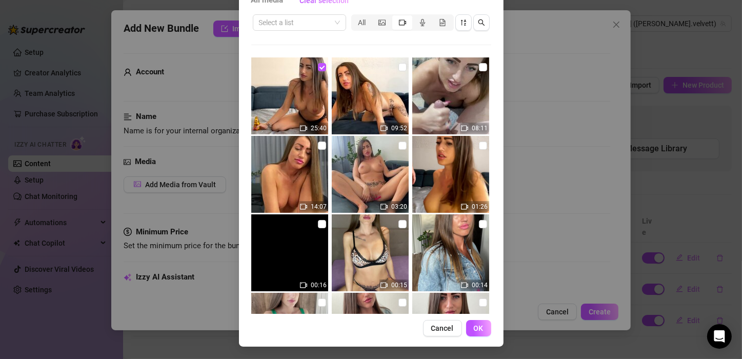
click at [474, 318] on div "All media Clear selection Select a list All 25:40 09:52 08:11 14:07 03:20 01:26…" at bounding box center [371, 164] width 265 height 365
click at [474, 324] on span "OK" at bounding box center [479, 328] width 10 height 8
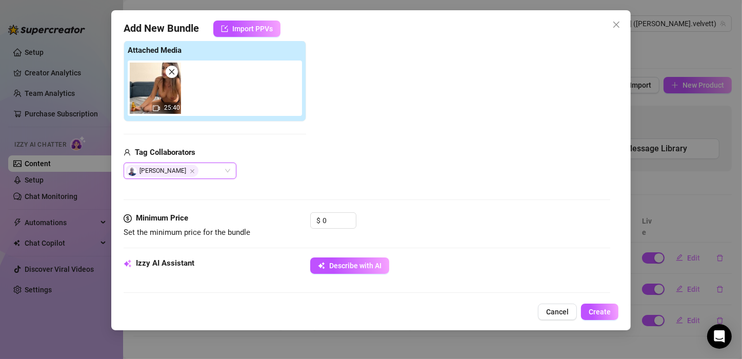
scroll to position [161, 0]
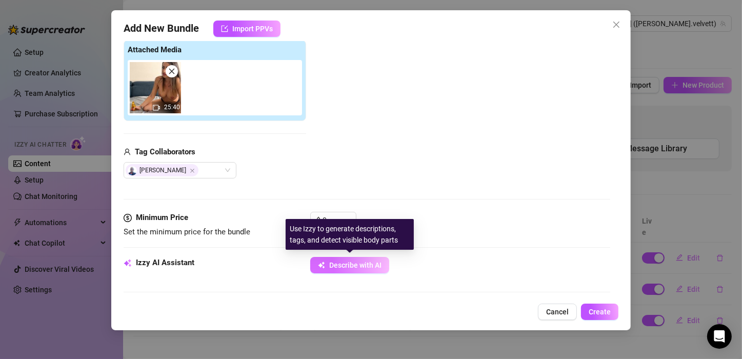
click at [342, 259] on button "Describe with AI" at bounding box center [349, 265] width 79 height 16
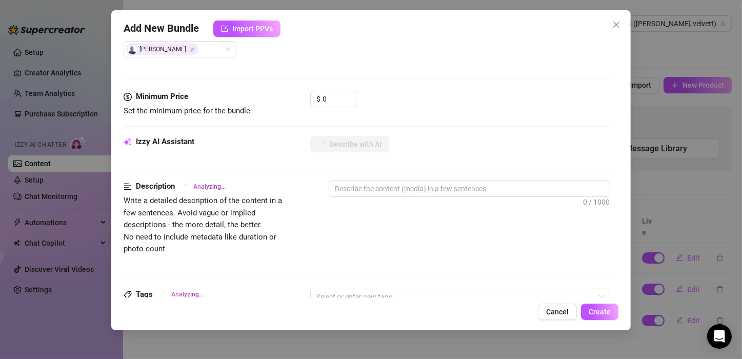
scroll to position [285, 0]
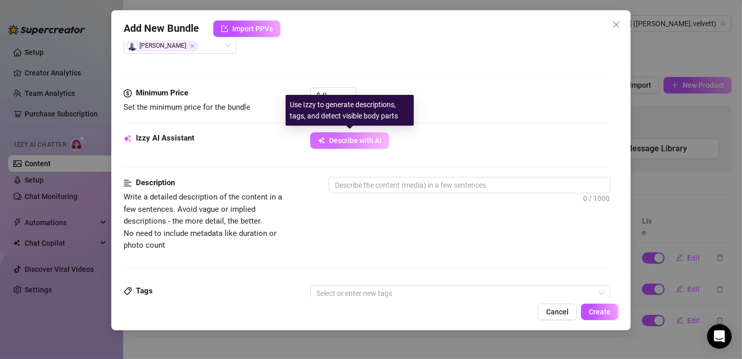
click at [356, 141] on span "Describe with AI" at bounding box center [355, 140] width 52 height 8
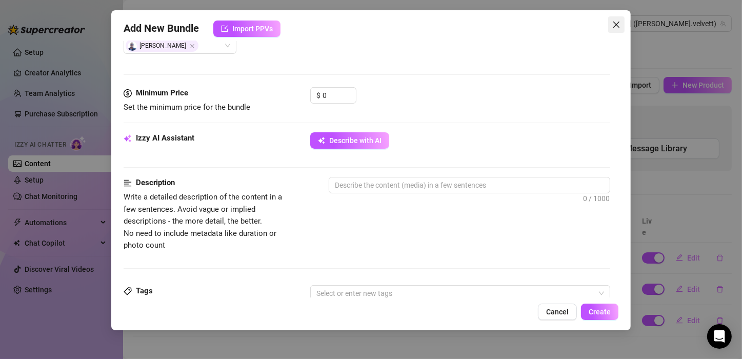
click at [620, 26] on icon "close" at bounding box center [616, 25] width 8 height 8
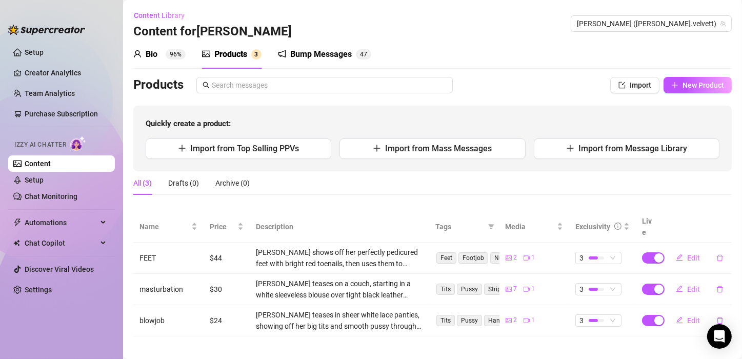
click at [328, 55] on div "Bump Messages" at bounding box center [321, 54] width 62 height 12
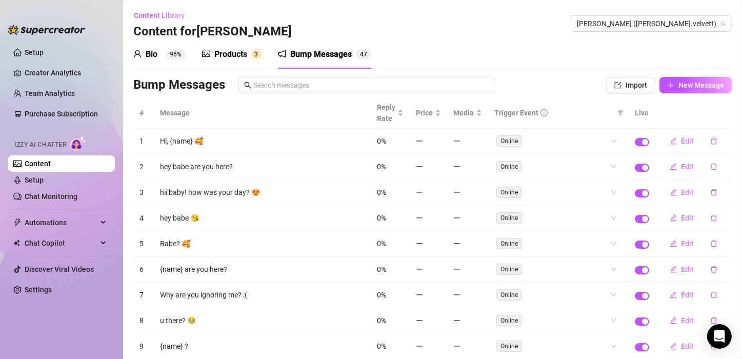
click at [238, 50] on div "Products" at bounding box center [230, 54] width 33 height 12
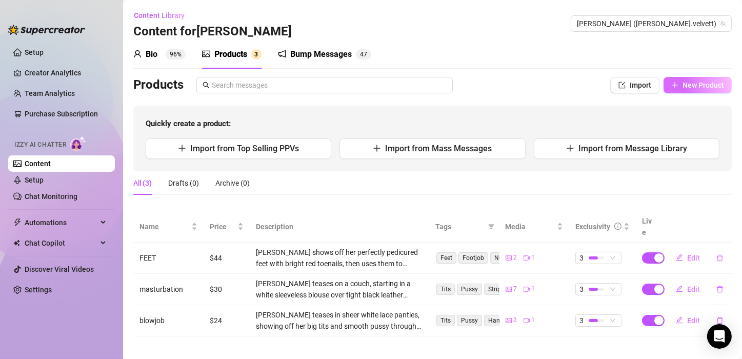
click at [684, 83] on span "New Product" at bounding box center [704, 85] width 42 height 8
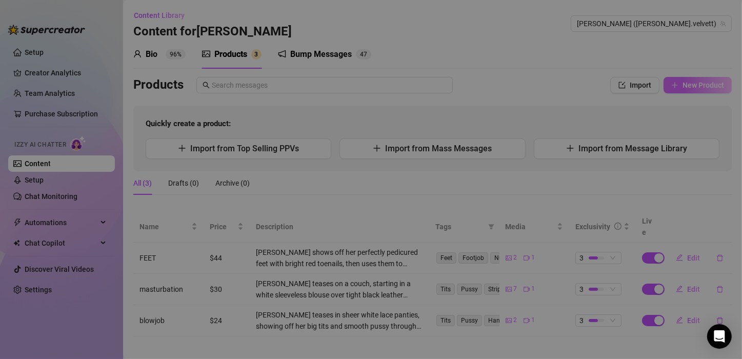
type textarea "Type your message here..."
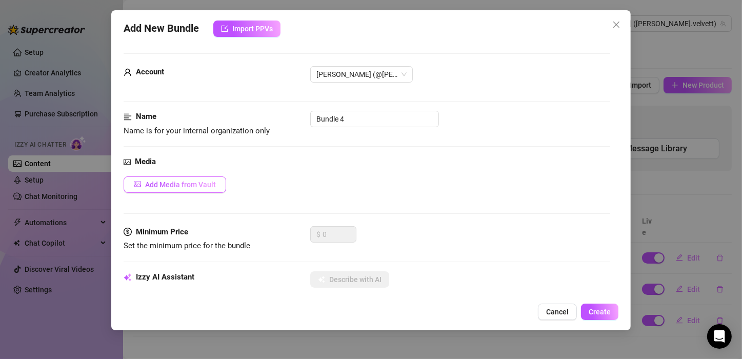
click at [199, 184] on span "Add Media from Vault" at bounding box center [180, 185] width 71 height 8
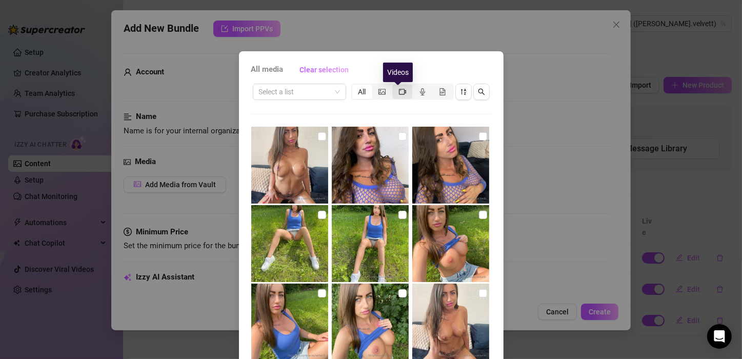
click at [401, 93] on icon "video-camera" at bounding box center [402, 92] width 7 height 6
click at [395, 86] on input "segmented control" at bounding box center [395, 86] width 0 height 0
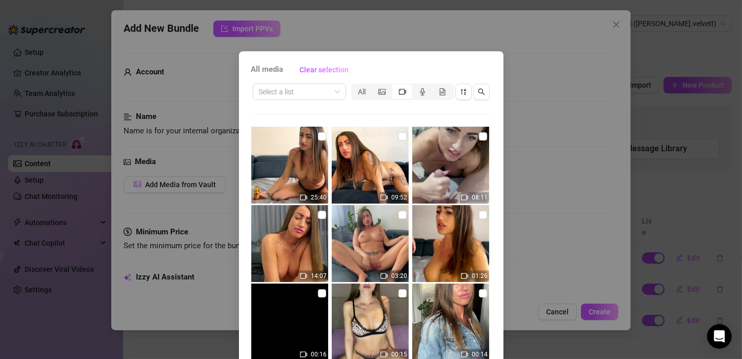
click at [293, 171] on img at bounding box center [289, 165] width 77 height 77
checkbox input "true"
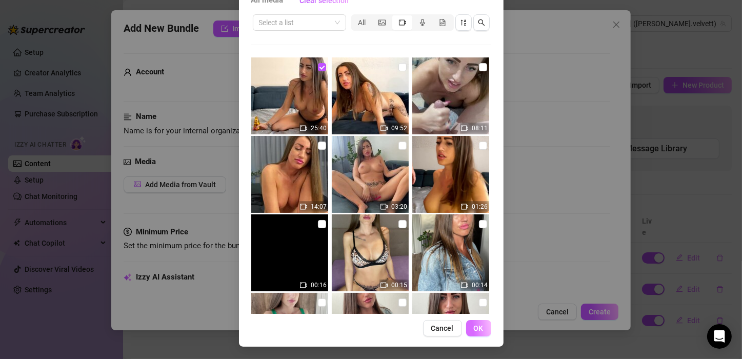
click at [478, 327] on span "OK" at bounding box center [479, 328] width 10 height 8
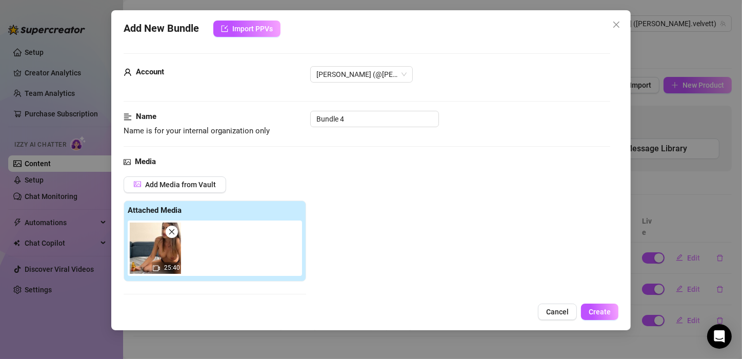
scroll to position [161, 0]
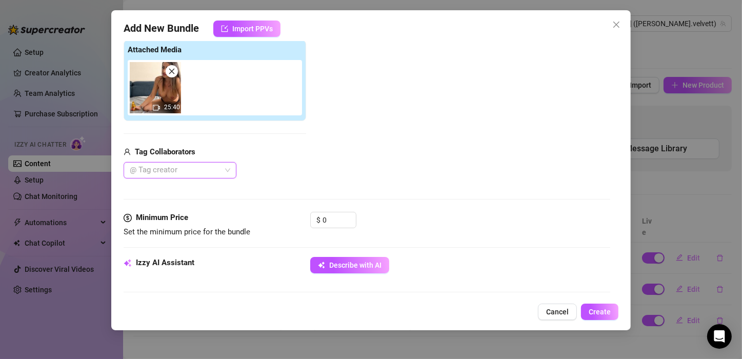
click at [171, 169] on div at bounding box center [175, 170] width 98 height 14
click at [170, 190] on div "[PERSON_NAME]" at bounding box center [180, 189] width 96 height 11
click at [305, 155] on div "Tag Collaborators" at bounding box center [215, 152] width 183 height 12
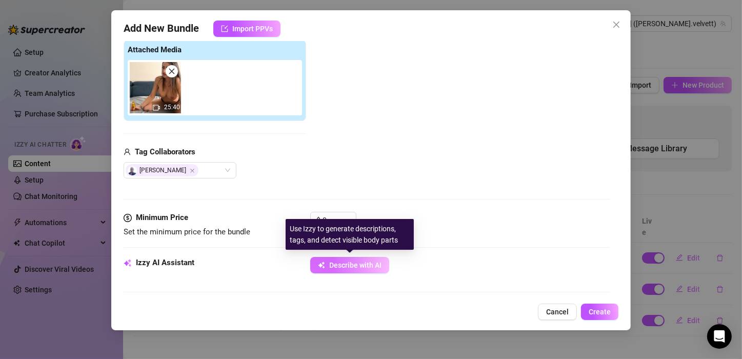
click at [337, 262] on span "Describe with AI" at bounding box center [355, 265] width 52 height 8
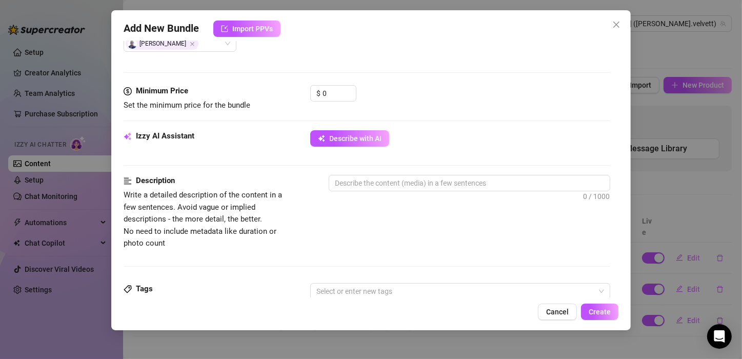
scroll to position [321, 0]
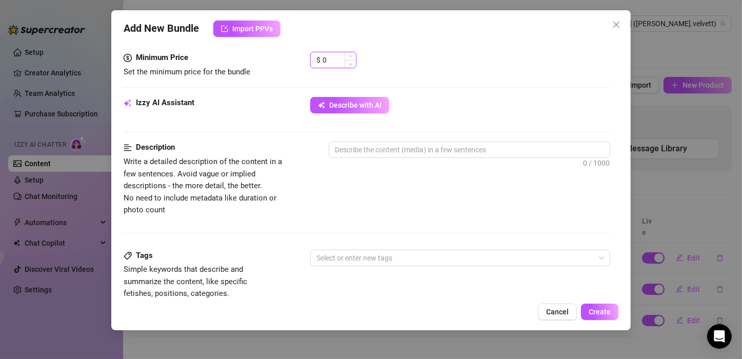
click at [342, 55] on input "0" at bounding box center [339, 59] width 33 height 15
type input "54"
click at [459, 71] on div "$ 54" at bounding box center [460, 65] width 300 height 26
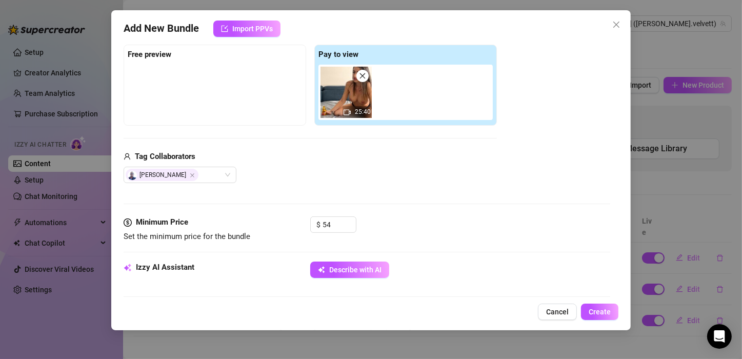
scroll to position [165, 0]
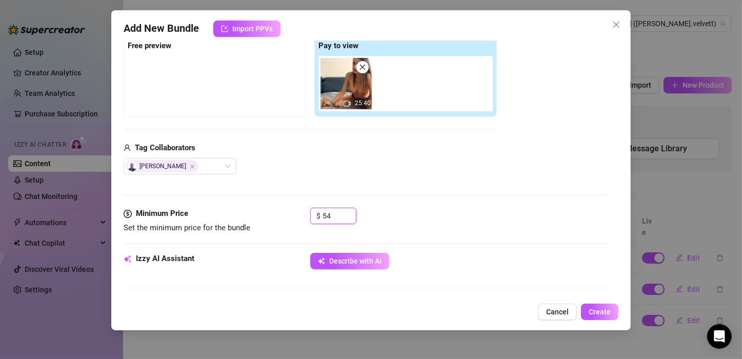
drag, startPoint x: 340, startPoint y: 219, endPoint x: 310, endPoint y: 196, distance: 37.3
click at [310, 196] on form "Account [PERSON_NAME] (@[PERSON_NAME].velvett) Name Name is for your internal o…" at bounding box center [367, 327] width 487 height 876
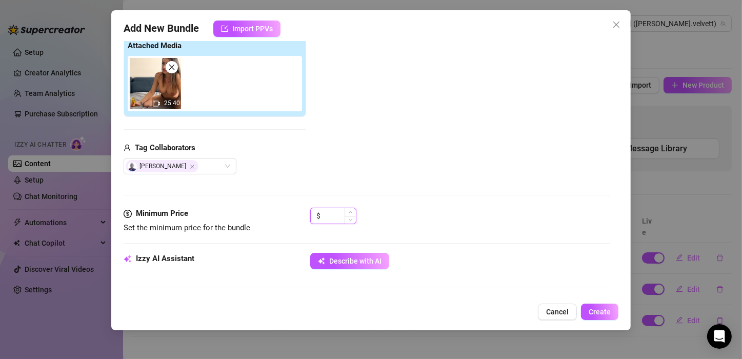
click at [333, 215] on input at bounding box center [339, 215] width 33 height 15
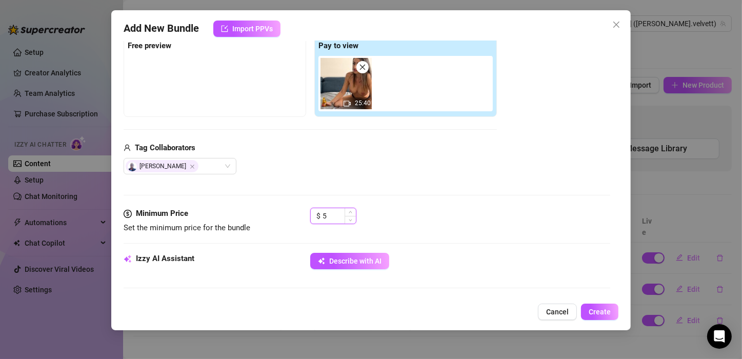
type input "54"
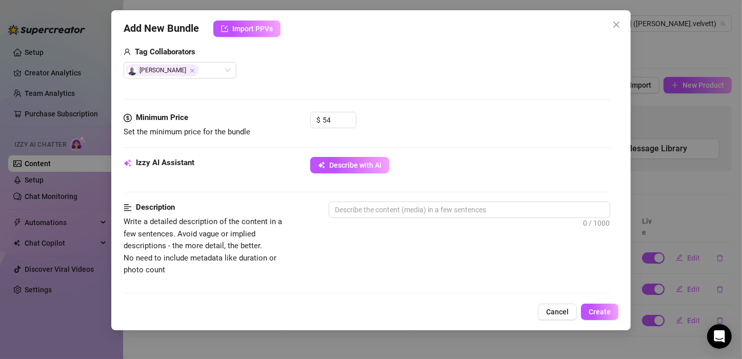
scroll to position [264, 0]
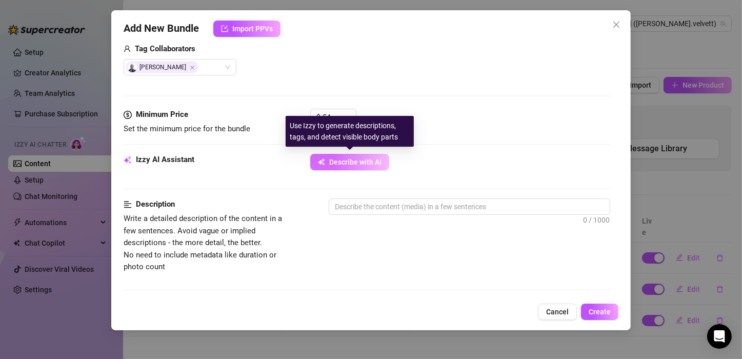
click at [339, 159] on span "Describe with AI" at bounding box center [355, 162] width 52 height 8
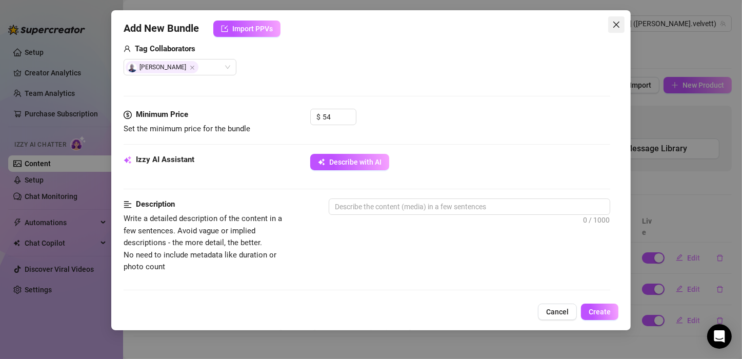
click at [619, 25] on icon "close" at bounding box center [616, 25] width 8 height 8
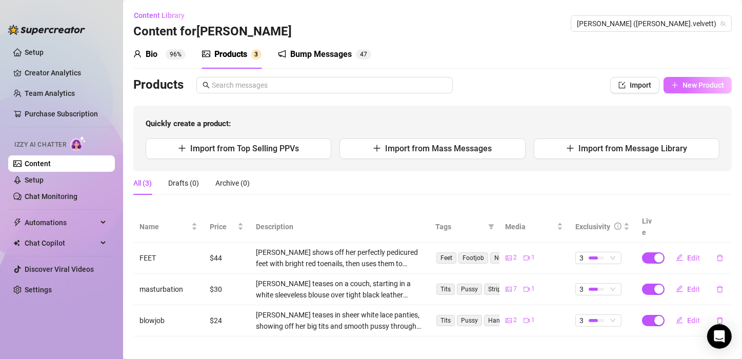
click at [683, 79] on button "New Product" at bounding box center [698, 85] width 68 height 16
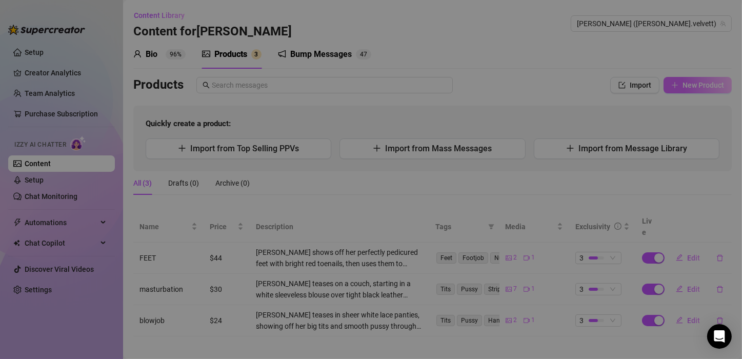
type textarea "Type your message here..."
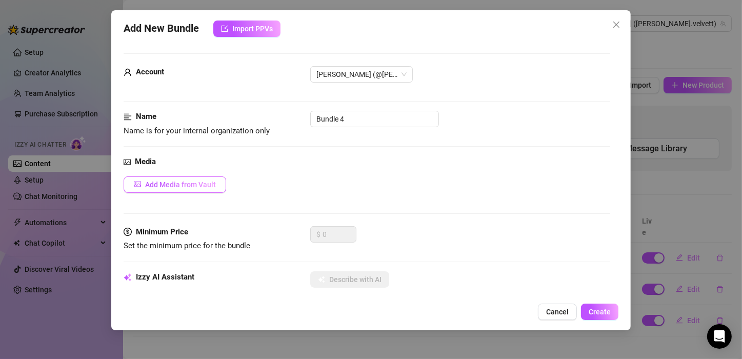
click at [188, 183] on span "Add Media from Vault" at bounding box center [180, 185] width 71 height 8
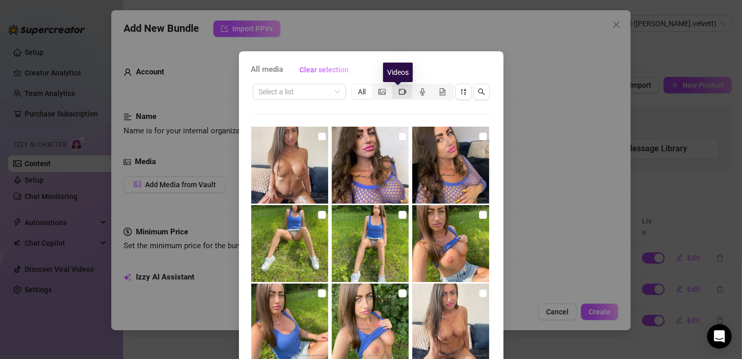
click at [399, 90] on icon "video-camera" at bounding box center [402, 92] width 7 height 6
click at [395, 86] on input "segmented control" at bounding box center [395, 86] width 0 height 0
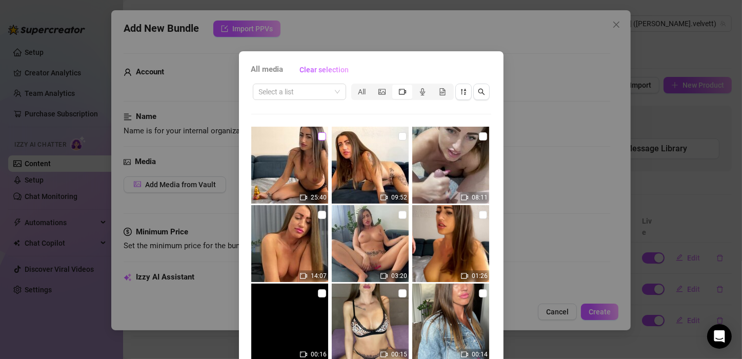
click at [318, 134] on input "checkbox" at bounding box center [322, 136] width 8 height 8
checkbox input "true"
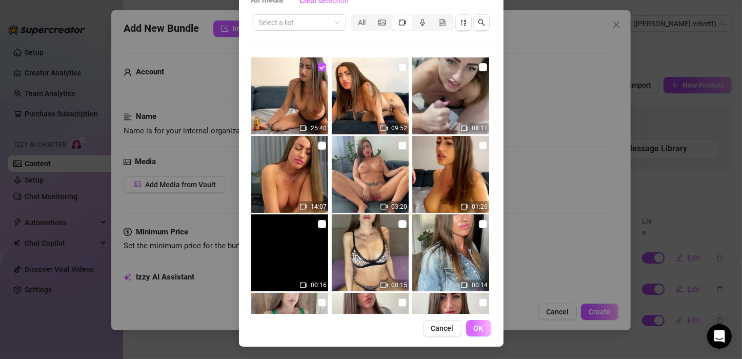
click at [478, 322] on button "OK" at bounding box center [478, 328] width 25 height 16
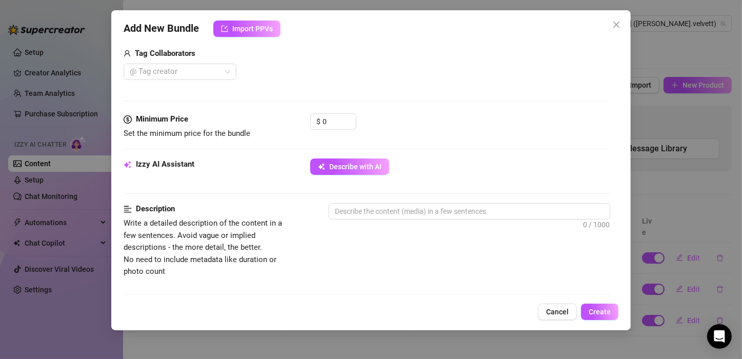
scroll to position [261, 0]
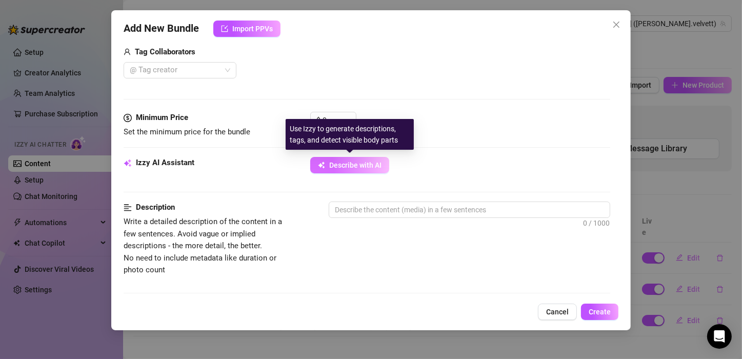
click at [359, 161] on span "Describe with AI" at bounding box center [355, 165] width 52 height 8
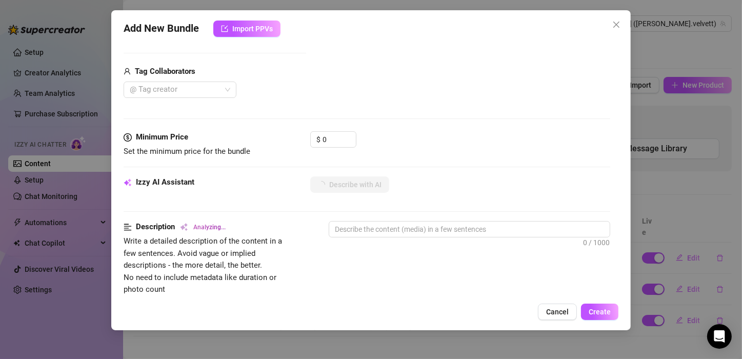
scroll to position [243, 0]
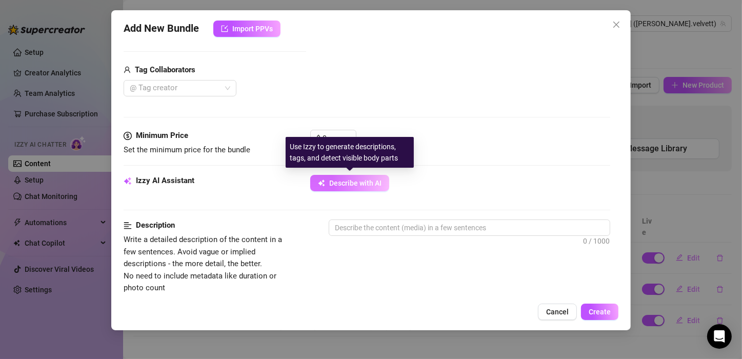
click at [352, 179] on span "Describe with AI" at bounding box center [355, 183] width 52 height 8
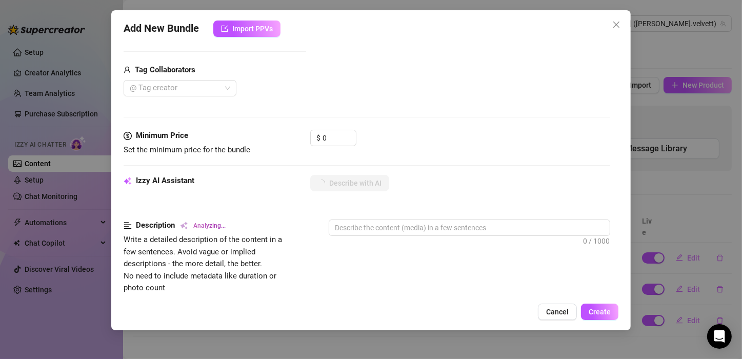
click at [572, 56] on div "Add Media from Vault Attached Media 25:40 Tag Collaborators @ Tag creator" at bounding box center [367, 15] width 487 height 163
click at [673, 50] on div "Add New Bundle Import PPVs Account [PERSON_NAME] (@[PERSON_NAME].velvett) Name …" at bounding box center [371, 179] width 742 height 359
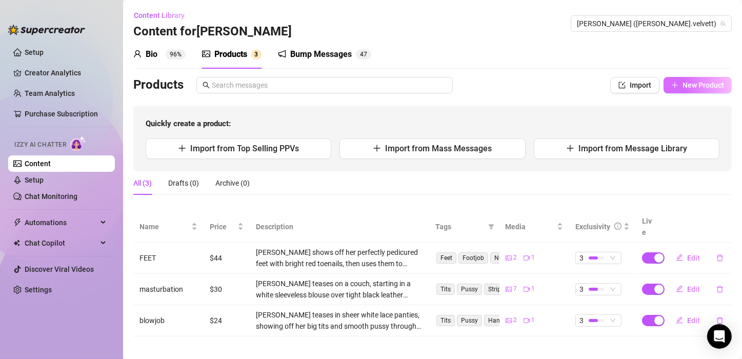
click at [701, 82] on span "New Product" at bounding box center [704, 85] width 42 height 8
type textarea "Type your message here..."
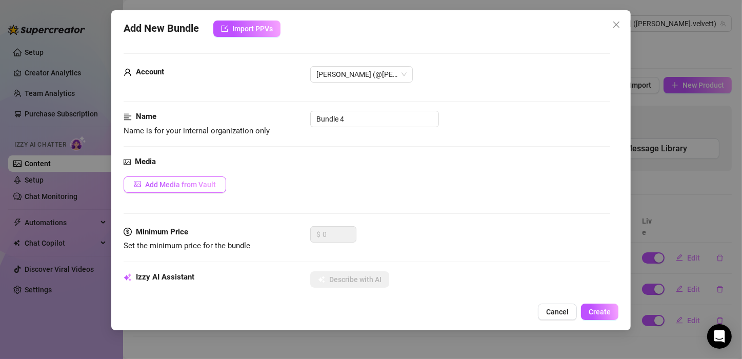
click at [161, 184] on span "Add Media from Vault" at bounding box center [180, 185] width 71 height 8
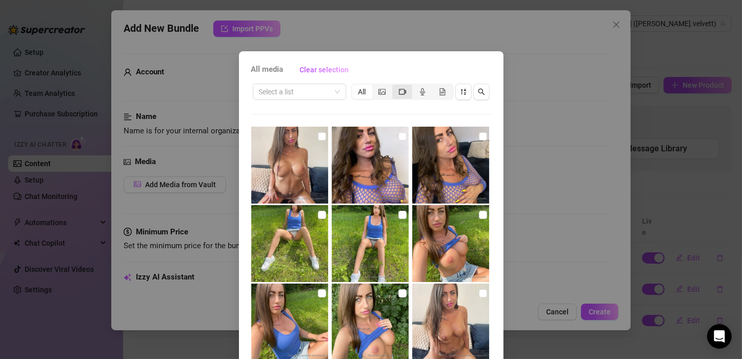
click at [401, 89] on icon "video-camera" at bounding box center [402, 91] width 7 height 7
click at [395, 86] on input "segmented control" at bounding box center [395, 86] width 0 height 0
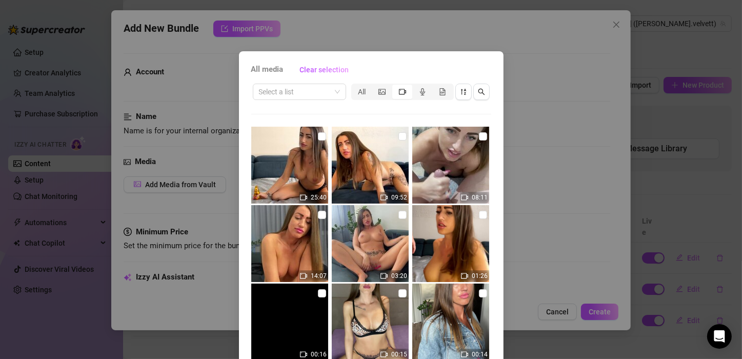
click at [303, 163] on img at bounding box center [289, 165] width 77 height 77
checkbox input "true"
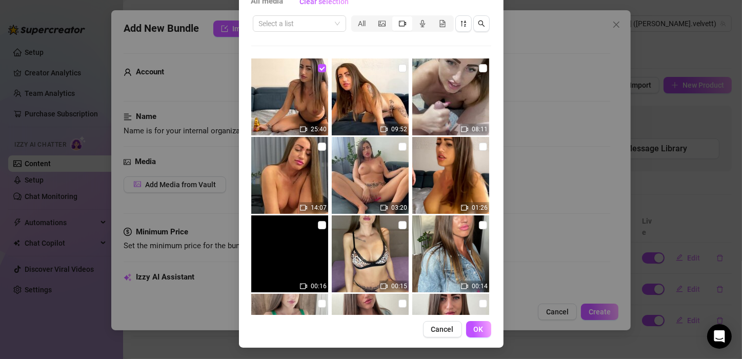
scroll to position [69, 0]
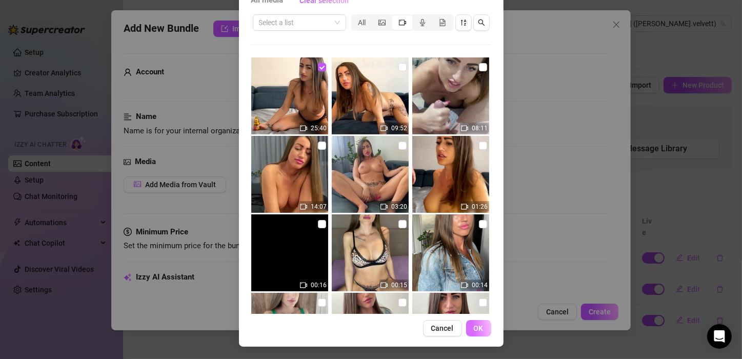
click at [467, 323] on button "OK" at bounding box center [478, 328] width 25 height 16
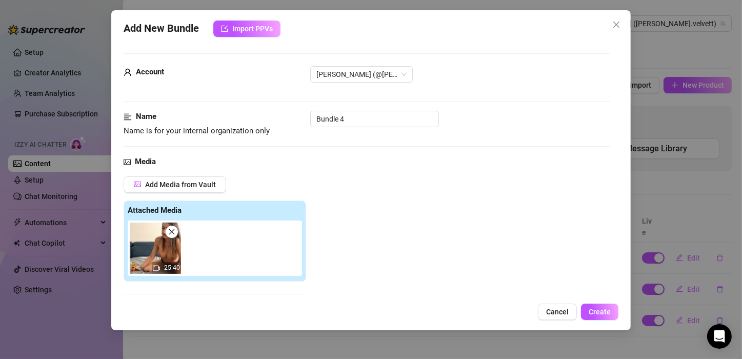
scroll to position [161, 0]
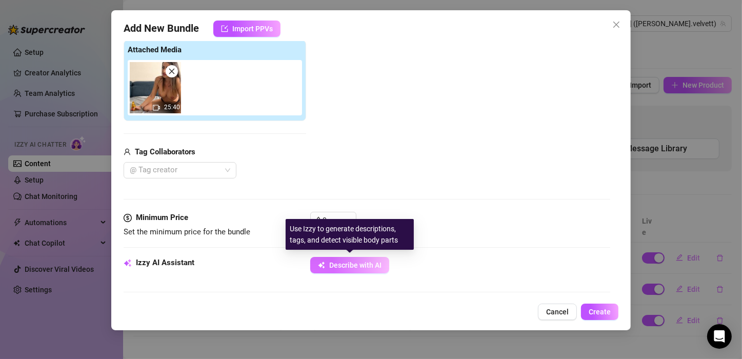
click at [361, 263] on span "Describe with AI" at bounding box center [355, 265] width 52 height 8
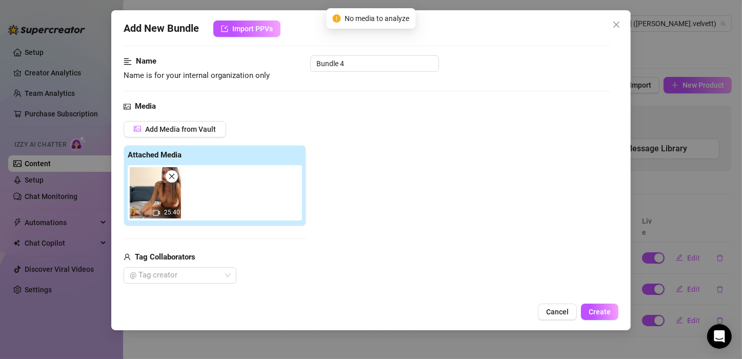
scroll to position [51, 0]
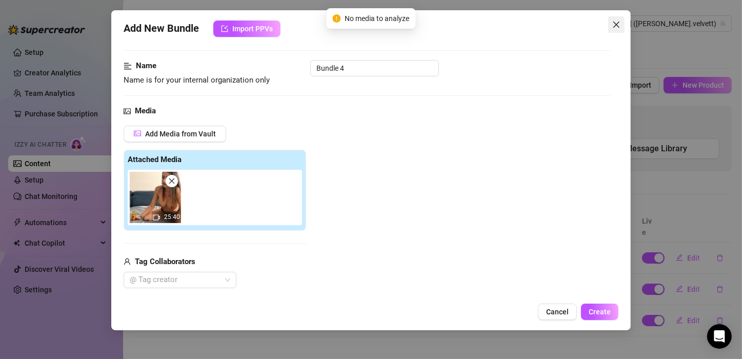
click at [619, 28] on icon "close" at bounding box center [616, 25] width 8 height 8
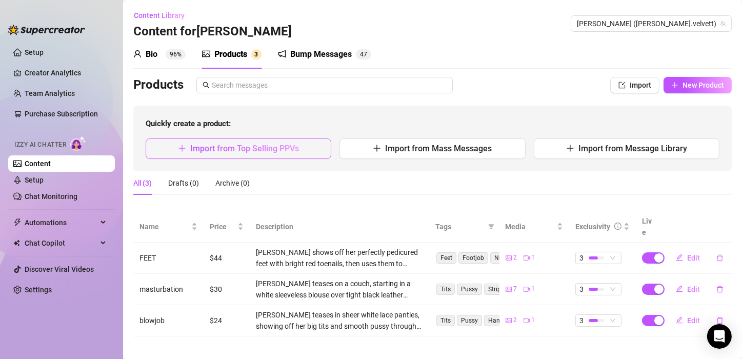
click at [265, 145] on span "Import from Top Selling PPVs" at bounding box center [244, 149] width 109 height 10
type textarea "Type your message here..."
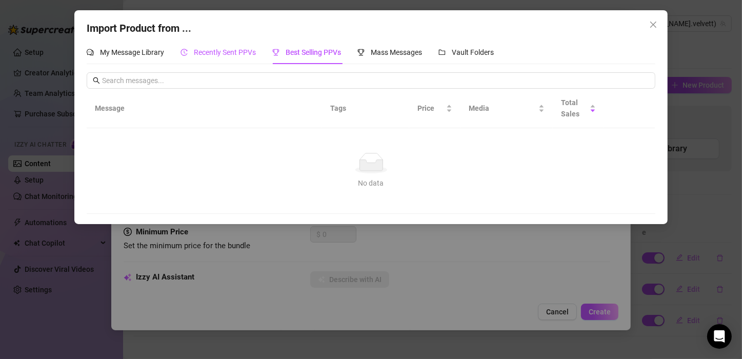
click at [206, 52] on span "Recently Sent PPVs" at bounding box center [225, 52] width 62 height 8
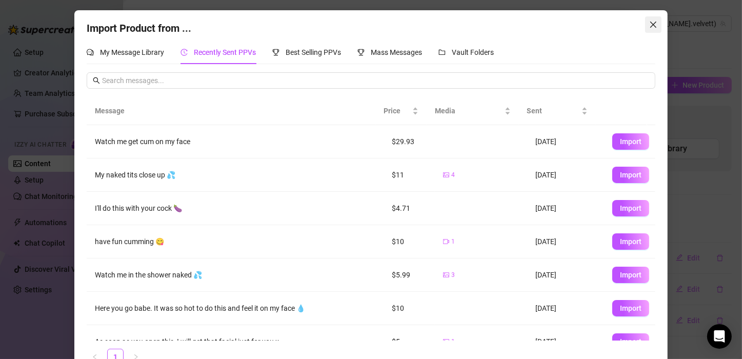
click at [649, 26] on icon "close" at bounding box center [653, 25] width 8 height 8
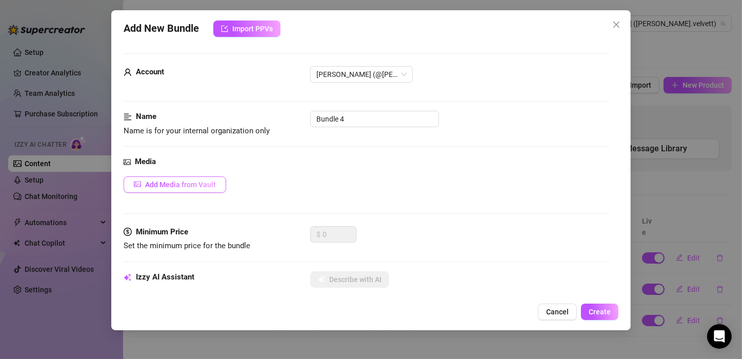
click at [196, 182] on span "Add Media from Vault" at bounding box center [180, 185] width 71 height 8
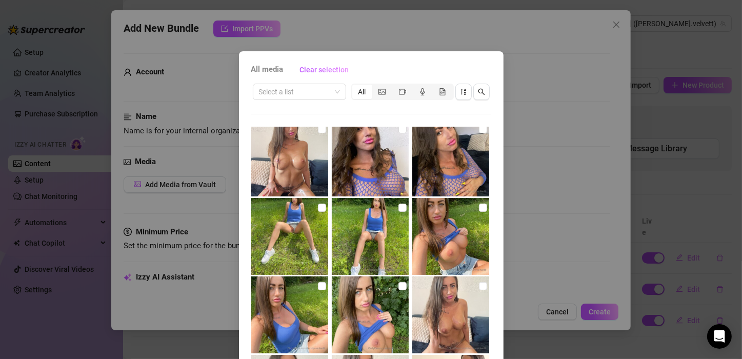
scroll to position [0, 0]
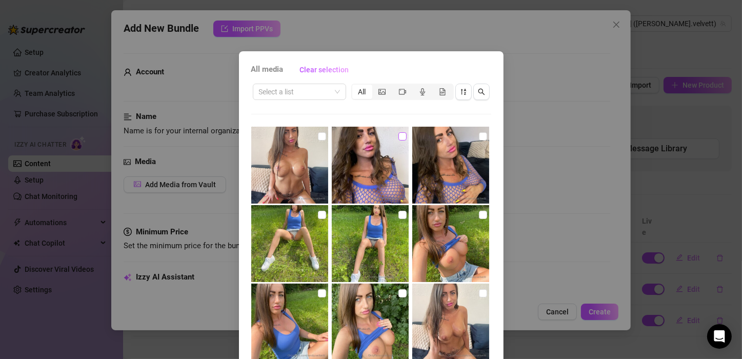
click at [398, 138] on input "checkbox" at bounding box center [402, 136] width 8 height 8
checkbox input "true"
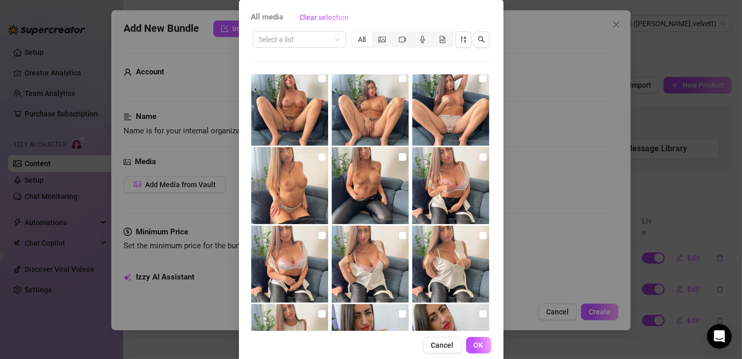
scroll to position [69, 0]
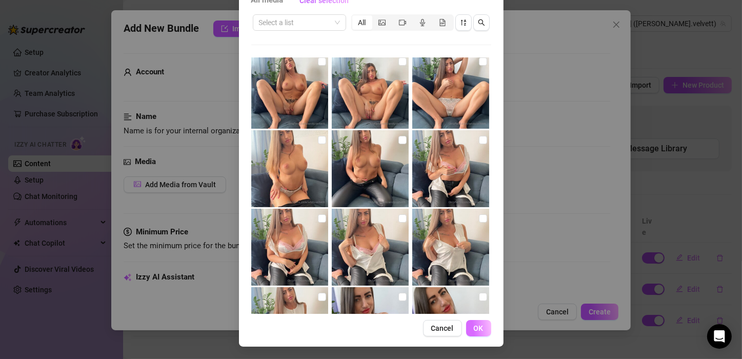
click at [473, 323] on button "OK" at bounding box center [478, 328] width 25 height 16
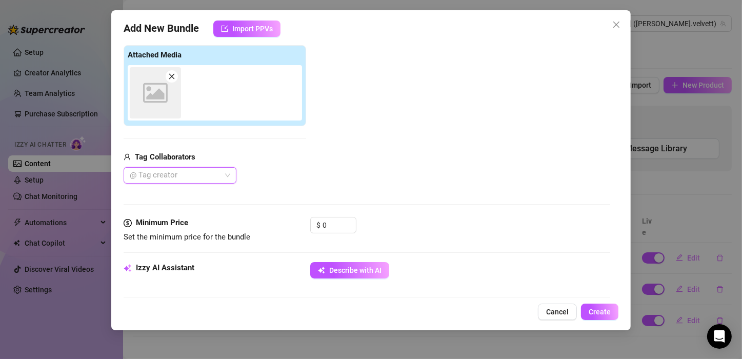
scroll to position [161, 0]
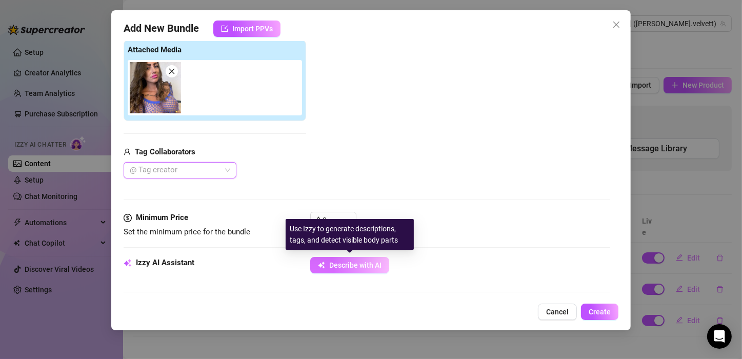
click at [349, 264] on span "Describe with AI" at bounding box center [355, 265] width 52 height 8
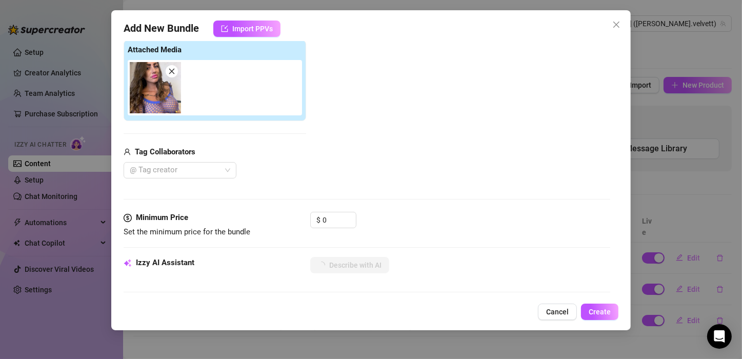
type textarea "[PERSON_NAME]"
type textarea "[PERSON_NAME] wears"
type textarea "[PERSON_NAME] wears a"
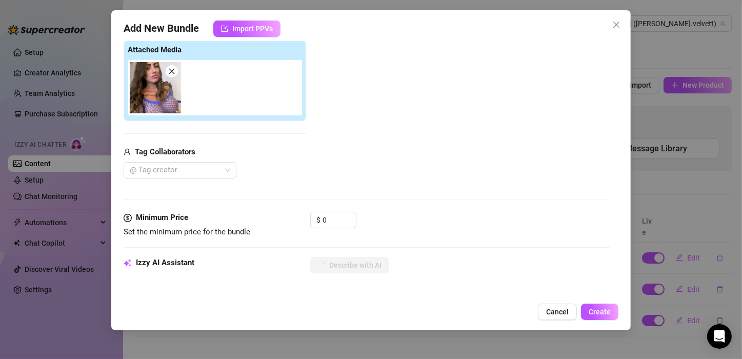
type textarea "[PERSON_NAME] wears a"
type textarea "[PERSON_NAME] wears a tight"
type textarea "[PERSON_NAME] wears a tight blue"
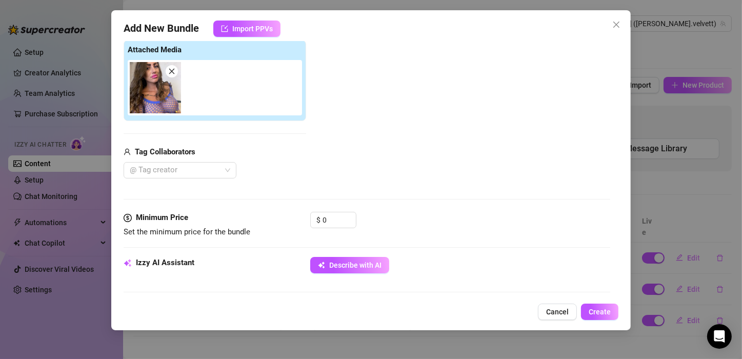
type textarea "[PERSON_NAME] wears a tight blue fishnet"
type textarea "[PERSON_NAME] wears a tight blue fishnet top"
type textarea "[PERSON_NAME] wears a tight blue fishnet top with"
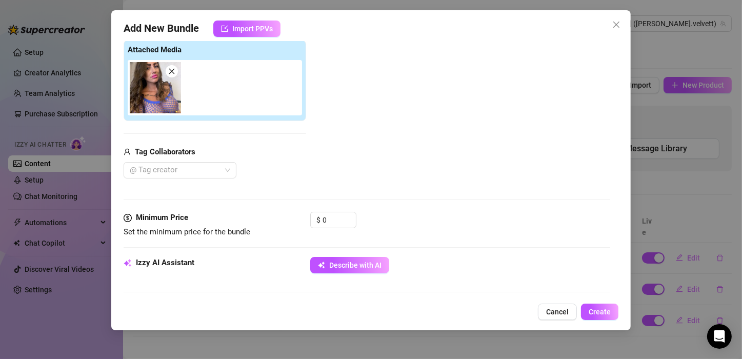
type textarea "[PERSON_NAME] wears a tight blue fishnet top with"
type textarea "[PERSON_NAME] wears a tight blue fishnet top with no"
type textarea "[PERSON_NAME] wears a tight blue fishnet top with no bra"
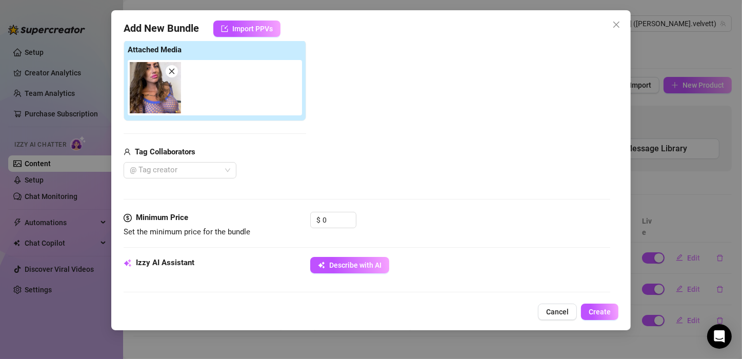
type textarea "[PERSON_NAME] wears a tight blue fishnet top with no bra underneath,"
type textarea "[PERSON_NAME] wears a tight blue fishnet top with no bra underneath, her"
type textarea "[PERSON_NAME] wears a tight blue fishnet top with no bra underneath, her big"
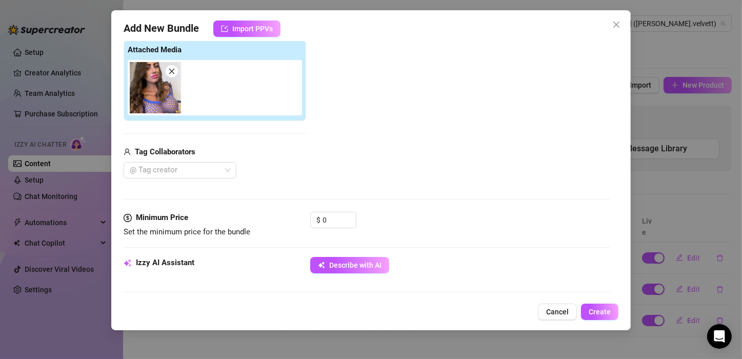
type textarea "[PERSON_NAME] wears a tight blue fishnet top with no bra underneath, her big"
type textarea "[PERSON_NAME] wears a tight blue fishnet top with no bra underneath, her big ti…"
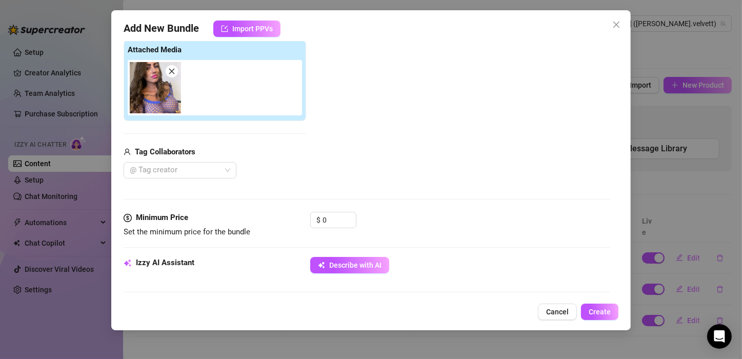
type textarea "[PERSON_NAME] wears a tight blue fishnet top with no bra underneath, her big ti…"
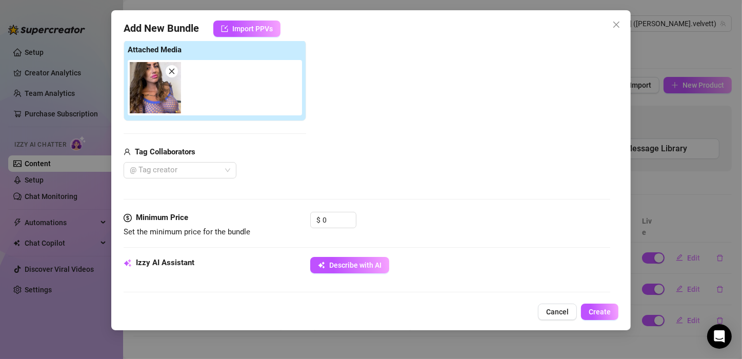
type textarea "[PERSON_NAME] wears a tight blue fishnet top with no bra underneath, her big ti…"
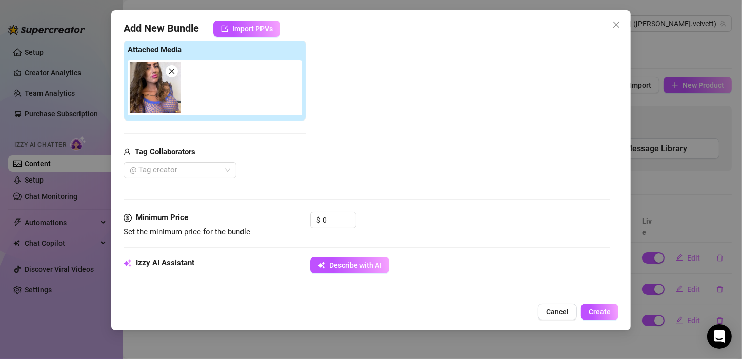
type textarea "[PERSON_NAME] wears a tight blue fishnet top with no bra underneath, her big ti…"
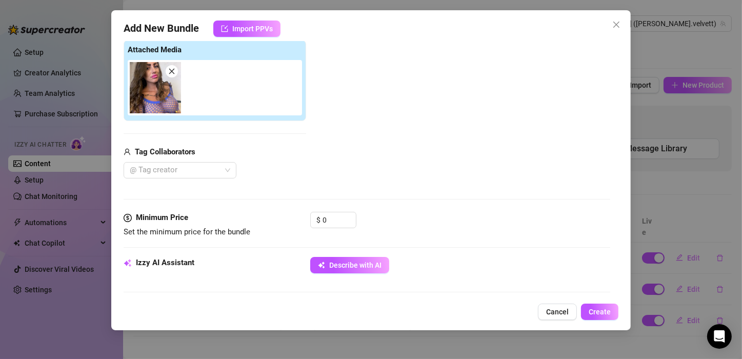
type textarea "[PERSON_NAME] wears a tight blue fishnet top with no bra underneath, her big ti…"
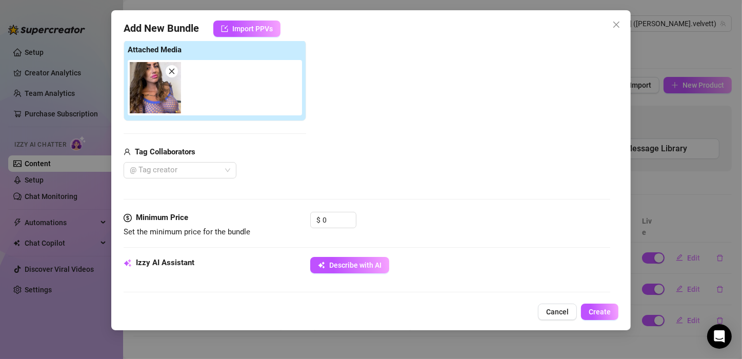
type textarea "[PERSON_NAME] wears a tight blue fishnet top with no bra underneath, her big ti…"
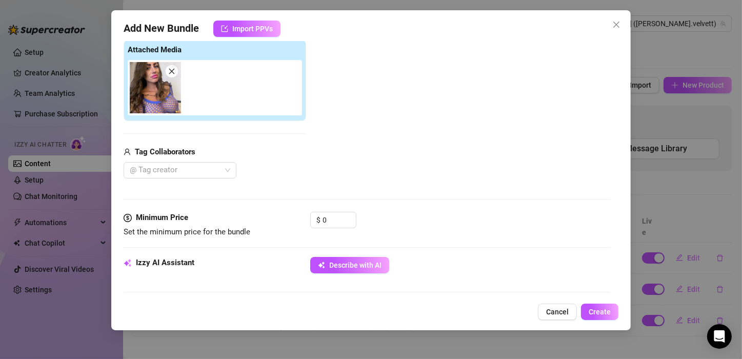
type textarea "[PERSON_NAME] wears a tight blue fishnet top with no bra underneath, her big ti…"
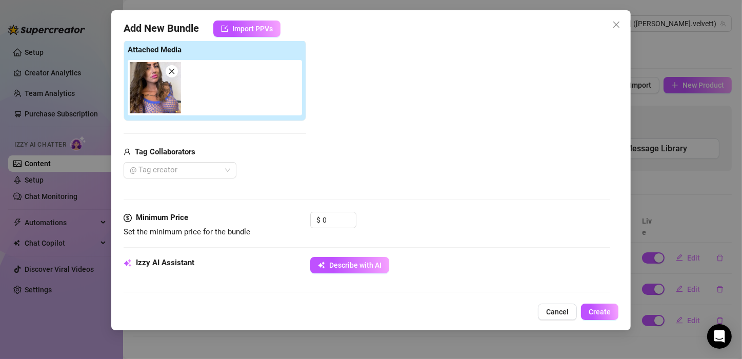
type textarea "[PERSON_NAME] wears a tight blue fishnet top with no bra underneath, her big ti…"
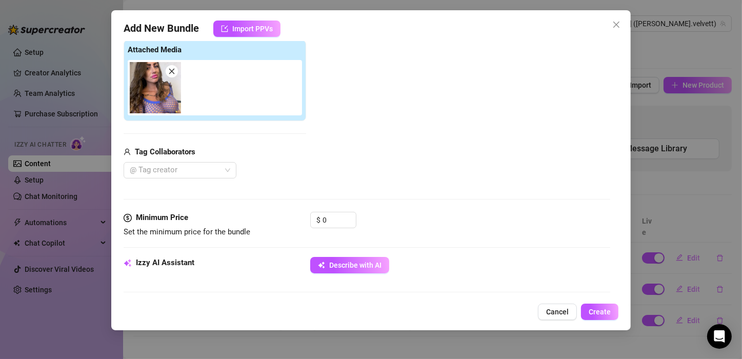
type textarea "[PERSON_NAME] wears a tight blue fishnet top with no bra underneath, her big ti…"
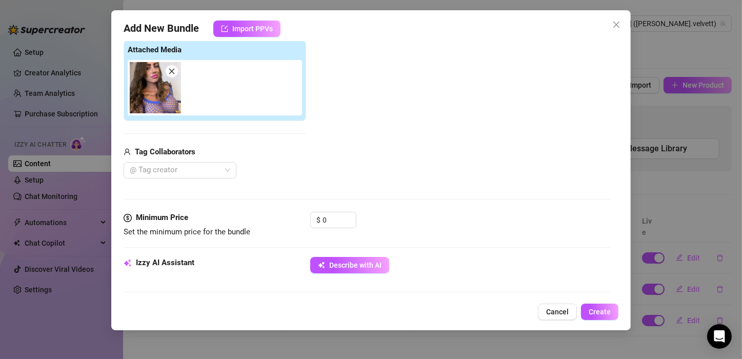
type textarea "[PERSON_NAME] wears a tight blue fishnet top with no bra underneath, her big ti…"
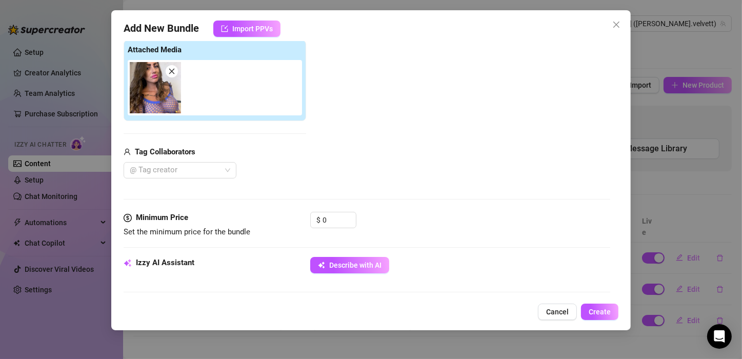
type textarea "[PERSON_NAME] wears a tight blue fishnet top with no bra underneath, her big ti…"
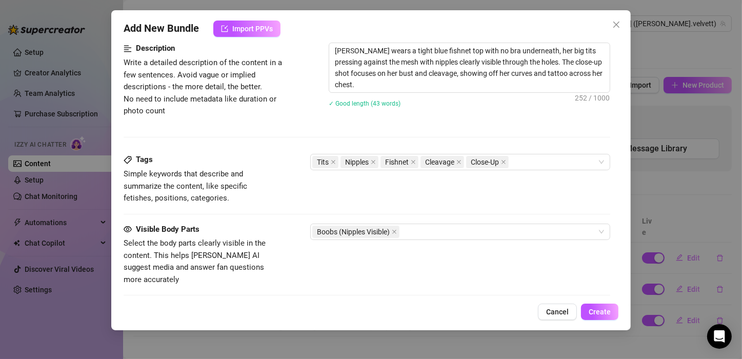
scroll to position [421, 0]
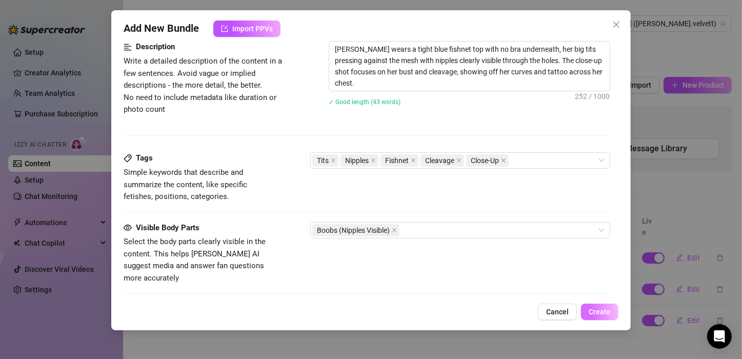
click at [597, 308] on span "Create" at bounding box center [600, 312] width 22 height 8
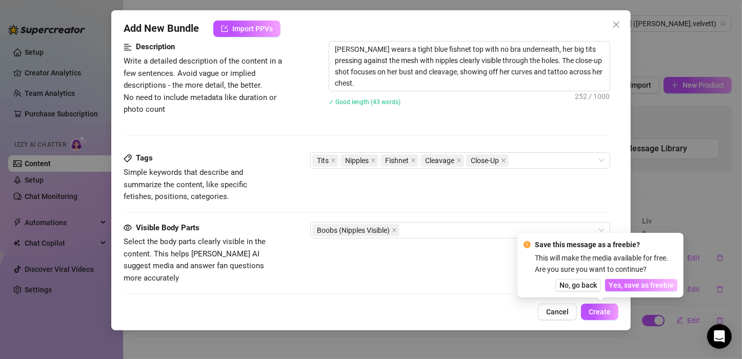
click at [629, 286] on span "Yes, save as freebie" at bounding box center [641, 285] width 65 height 8
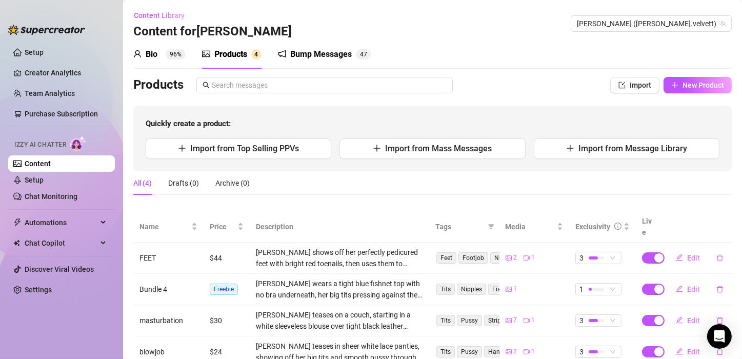
scroll to position [27, 0]
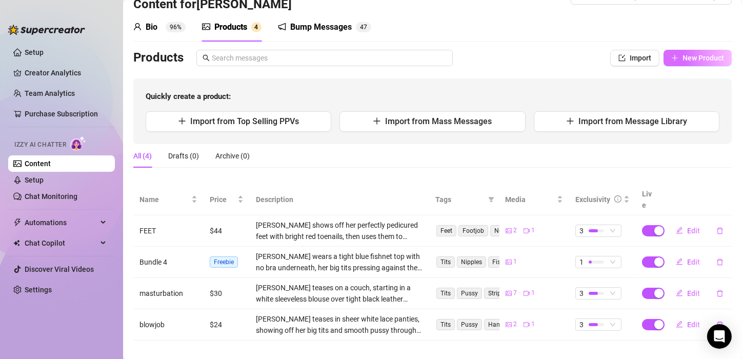
click at [676, 52] on button "New Product" at bounding box center [698, 58] width 68 height 16
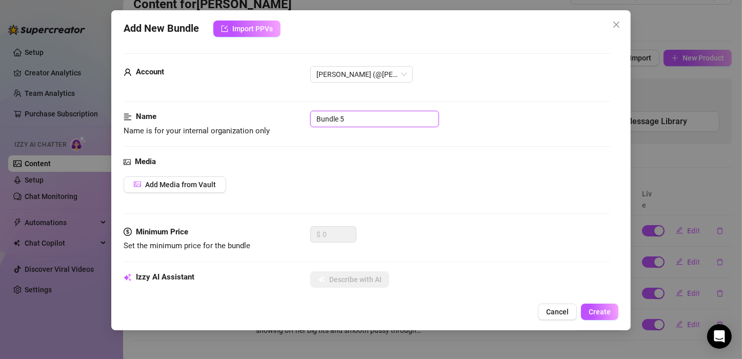
drag, startPoint x: 357, startPoint y: 114, endPoint x: 296, endPoint y: 116, distance: 61.6
click at [296, 116] on div "Name Name is for your internal organization only Bundle 5" at bounding box center [367, 124] width 487 height 26
click at [597, 311] on span "Create" at bounding box center [600, 312] width 22 height 8
click at [203, 181] on span "Add Media from Vault" at bounding box center [180, 185] width 71 height 8
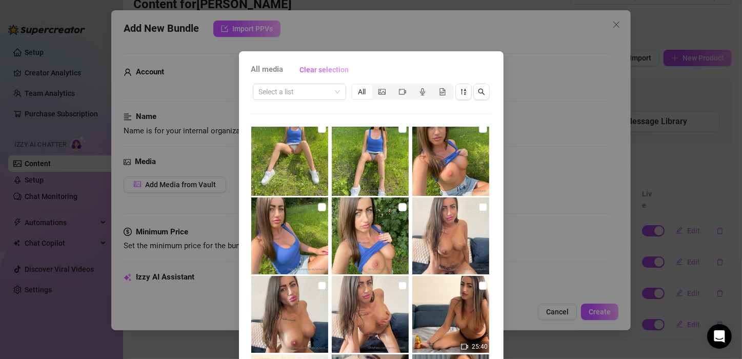
scroll to position [67, 0]
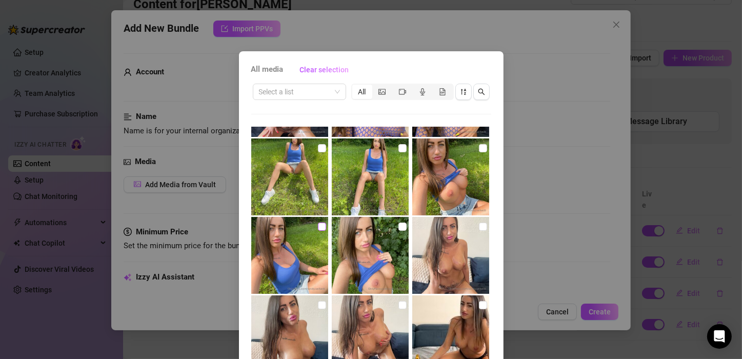
click at [318, 223] on input "checkbox" at bounding box center [322, 227] width 8 height 8
click at [398, 229] on input "checkbox" at bounding box center [402, 227] width 8 height 8
click at [479, 147] on input "checkbox" at bounding box center [483, 148] width 8 height 8
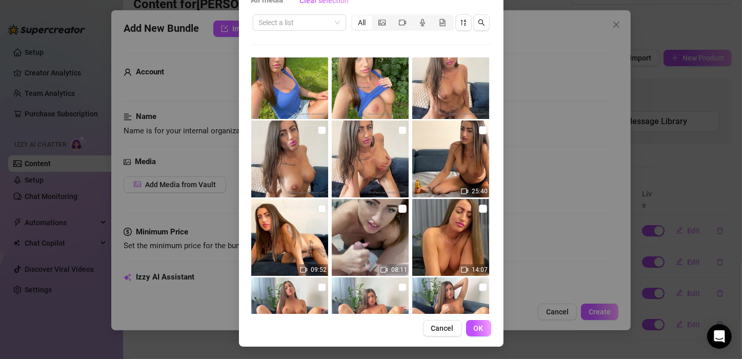
scroll to position [163, 0]
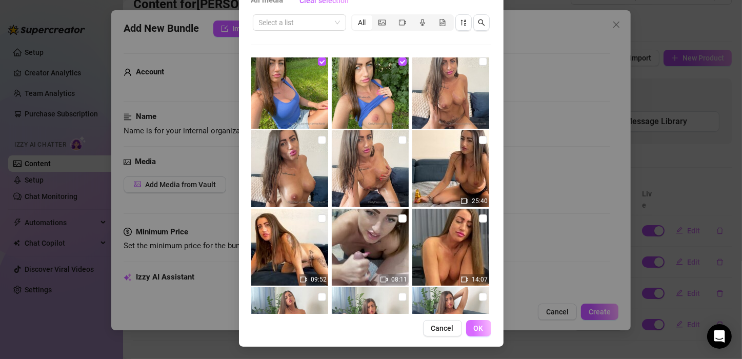
click at [474, 325] on span "OK" at bounding box center [479, 328] width 10 height 8
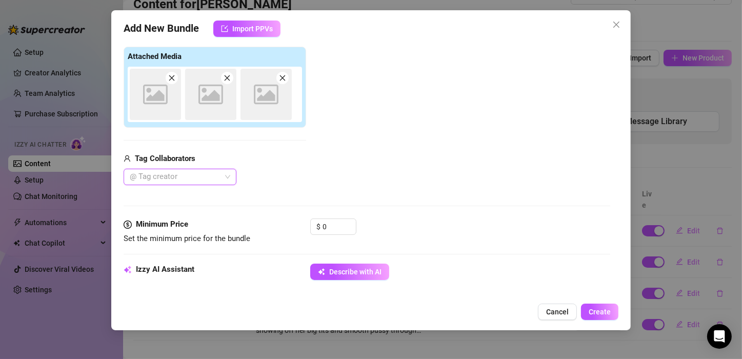
scroll to position [161, 0]
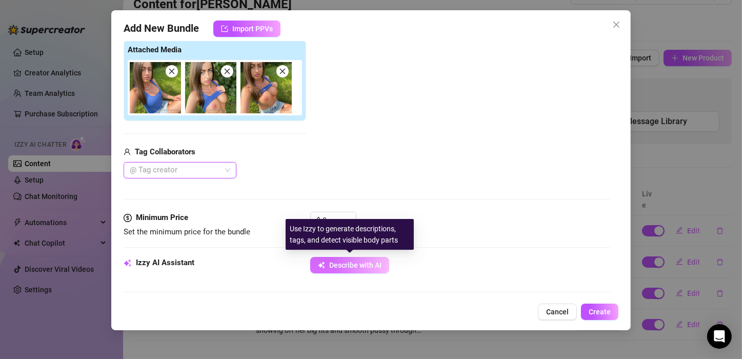
click at [347, 261] on span "Describe with AI" at bounding box center [355, 265] width 52 height 8
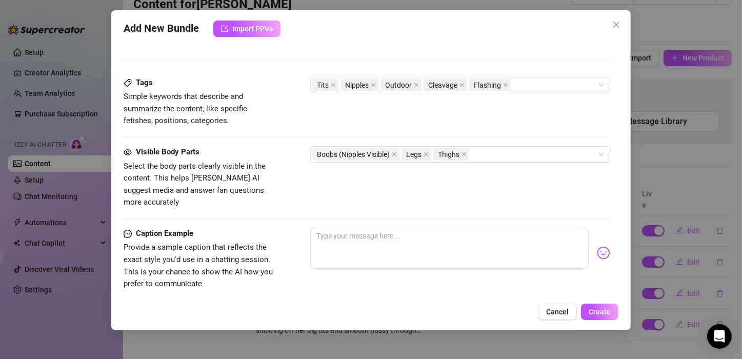
scroll to position [494, 0]
click at [348, 227] on textarea at bounding box center [449, 247] width 278 height 41
paste textarea "Do you like it when I lift up my shirt for you?"
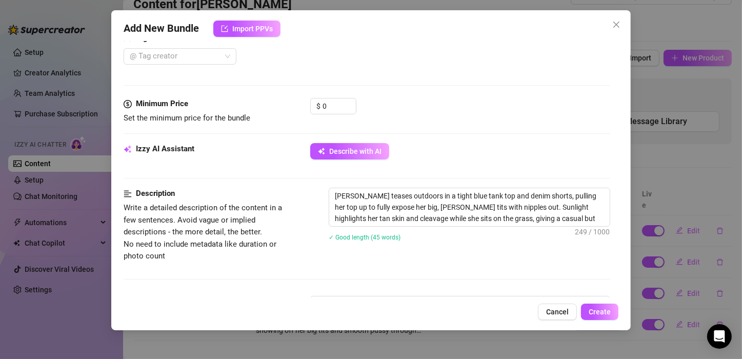
scroll to position [273, 0]
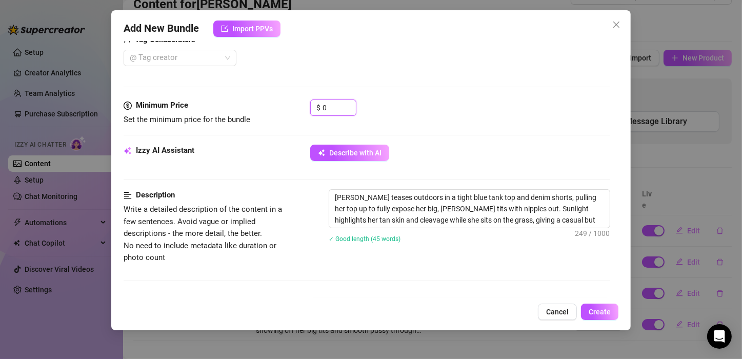
drag, startPoint x: 336, startPoint y: 104, endPoint x: 309, endPoint y: 101, distance: 27.4
click at [309, 101] on div "Minimum Price Set the minimum price for the bundle $ 0" at bounding box center [367, 112] width 487 height 26
click at [592, 315] on span "Create" at bounding box center [600, 312] width 22 height 8
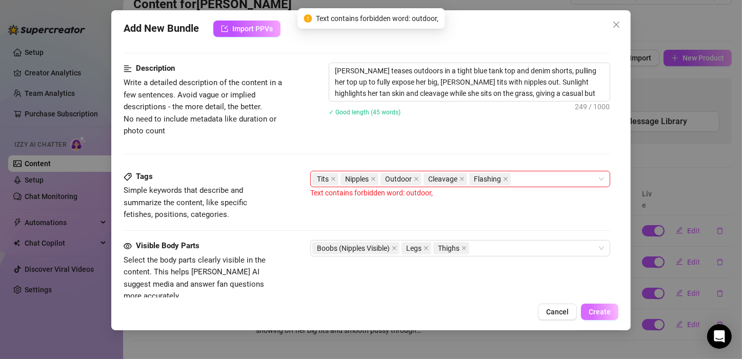
scroll to position [408, 0]
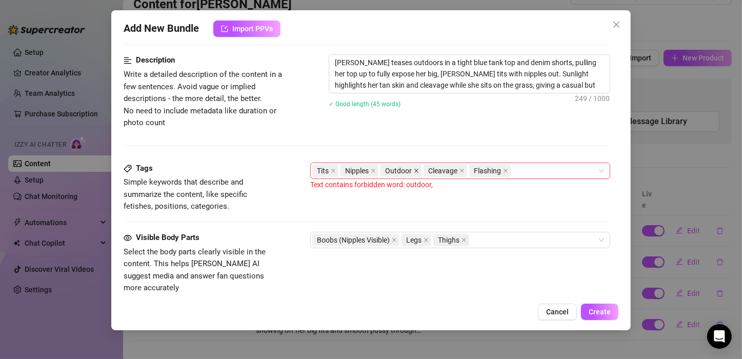
click at [415, 168] on icon "close" at bounding box center [416, 170] width 5 height 5
click at [410, 63] on textarea "[PERSON_NAME] teases outdoors in a tight blue tank top and denim shorts, pullin…" at bounding box center [469, 74] width 281 height 38
click at [593, 311] on span "Create" at bounding box center [600, 312] width 22 height 8
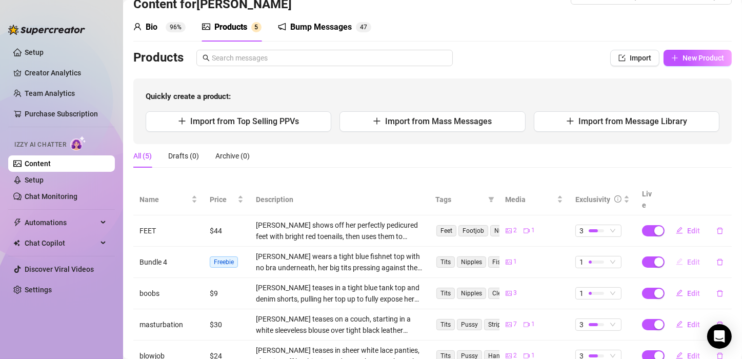
click at [689, 258] on span "Edit" at bounding box center [693, 262] width 13 height 8
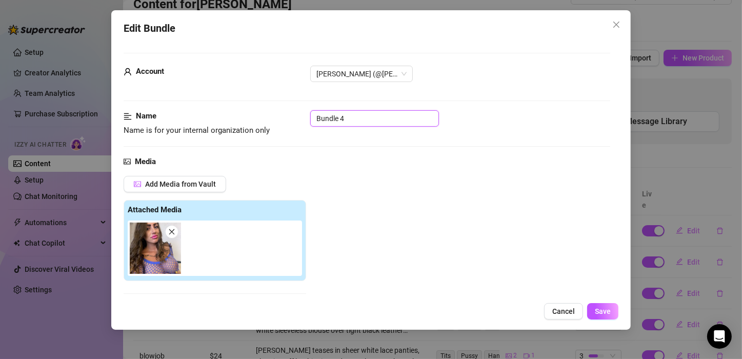
drag, startPoint x: 346, startPoint y: 113, endPoint x: 297, endPoint y: 105, distance: 49.5
click at [603, 309] on span "Save" at bounding box center [603, 311] width 16 height 8
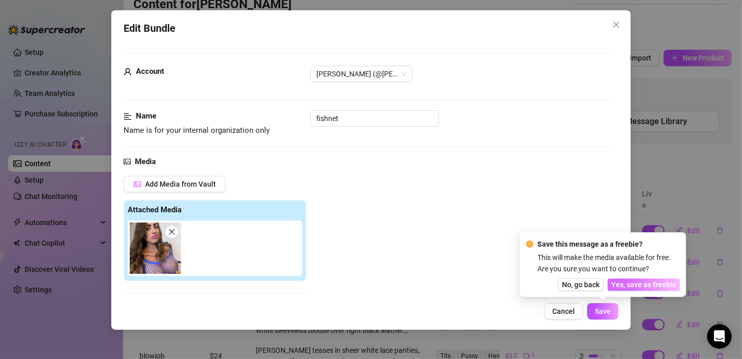
click at [641, 286] on span "Yes, save as freebie" at bounding box center [643, 285] width 65 height 8
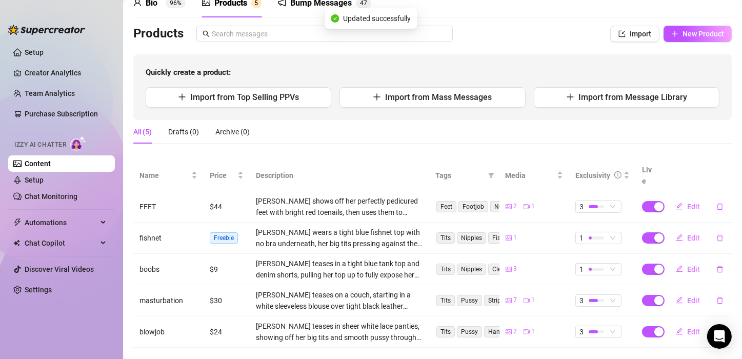
scroll to position [58, 0]
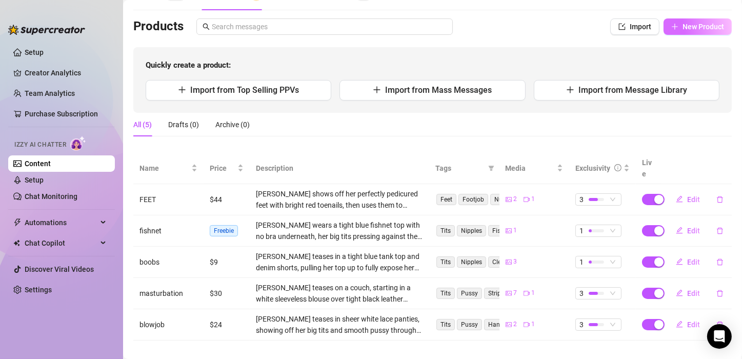
click at [691, 26] on span "New Product" at bounding box center [704, 27] width 42 height 8
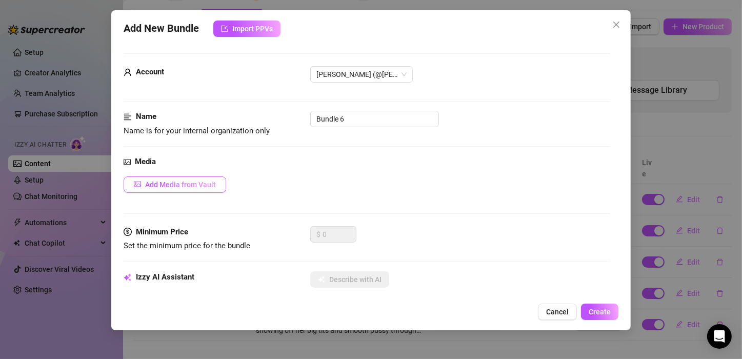
click at [183, 177] on button "Add Media from Vault" at bounding box center [175, 184] width 103 height 16
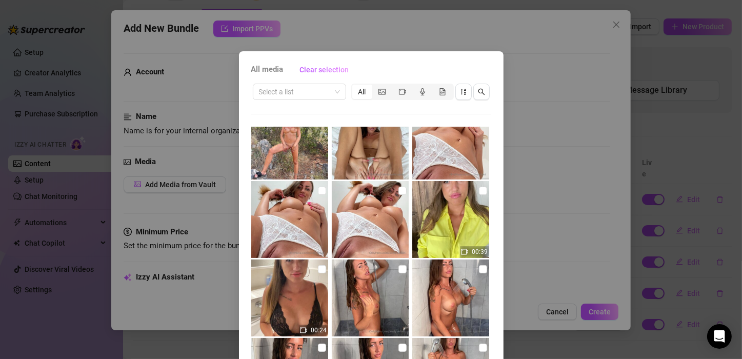
scroll to position [4006, 0]
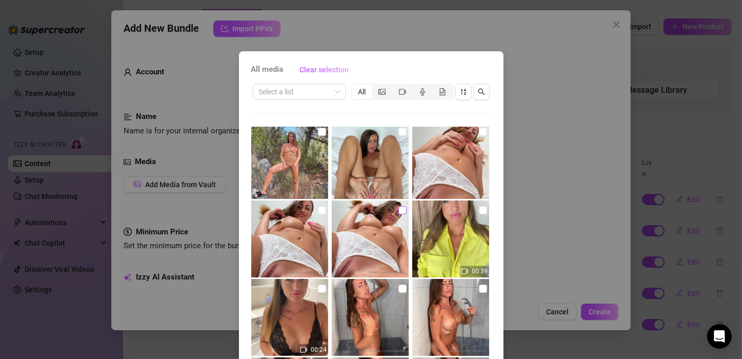
click at [398, 210] on input "checkbox" at bounding box center [402, 210] width 8 height 8
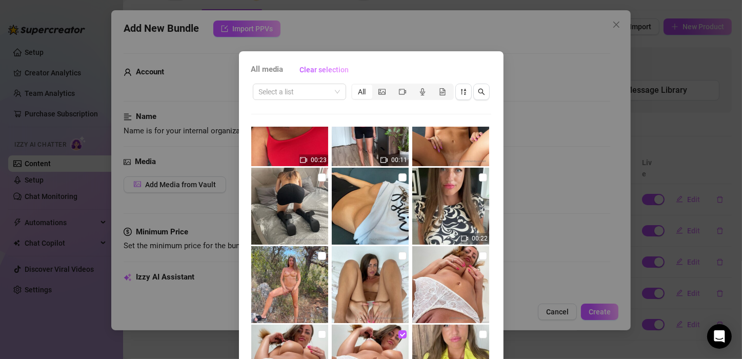
scroll to position [3901, 0]
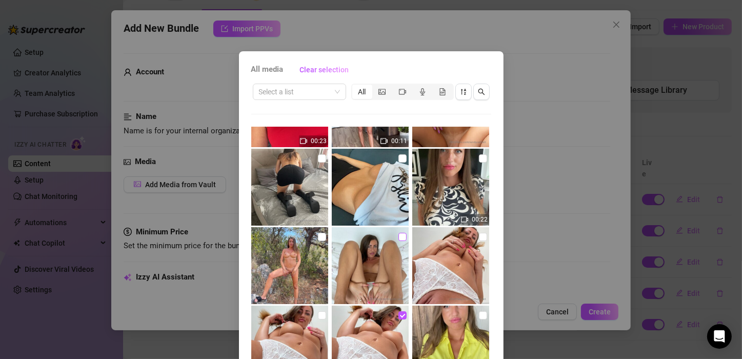
click at [398, 234] on input "checkbox" at bounding box center [402, 237] width 8 height 8
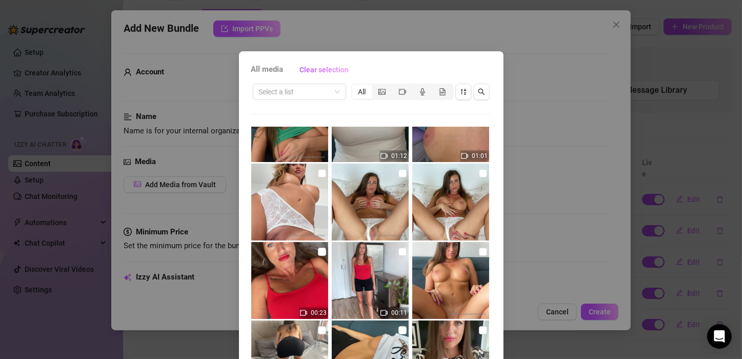
scroll to position [3738, 0]
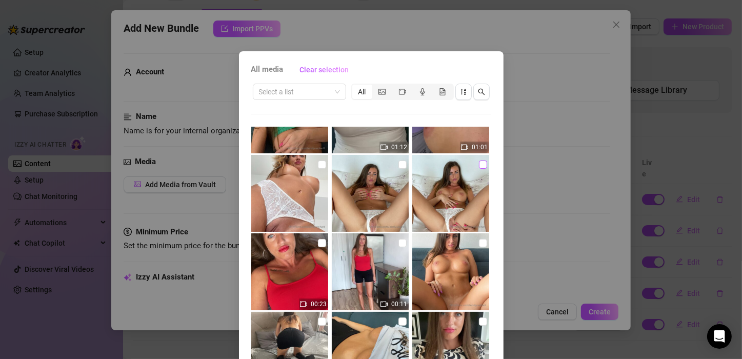
click at [479, 167] on input "checkbox" at bounding box center [483, 165] width 8 height 8
click at [398, 164] on input "checkbox" at bounding box center [402, 165] width 8 height 8
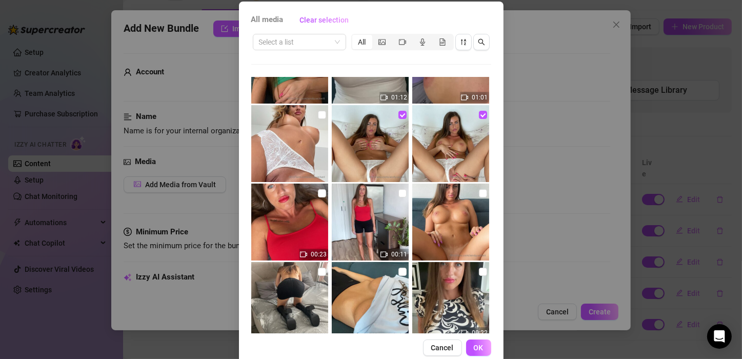
scroll to position [69, 0]
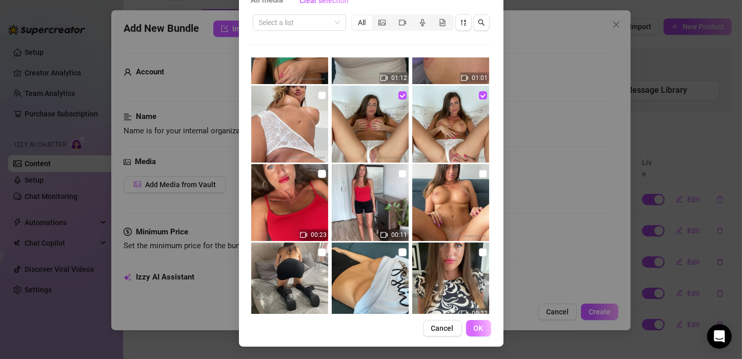
click at [474, 327] on span "OK" at bounding box center [479, 328] width 10 height 8
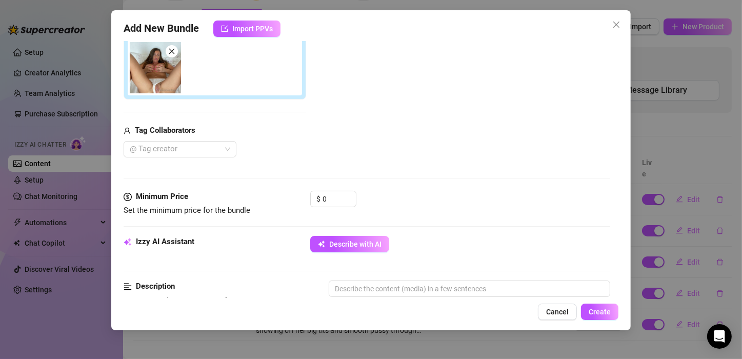
scroll to position [242, 0]
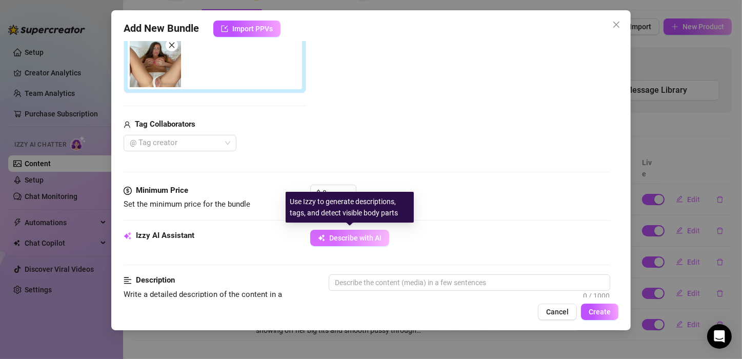
click at [344, 235] on span "Describe with AI" at bounding box center [355, 238] width 52 height 8
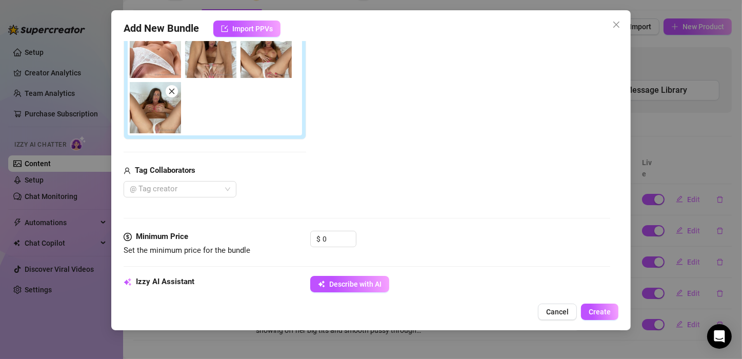
scroll to position [194, 0]
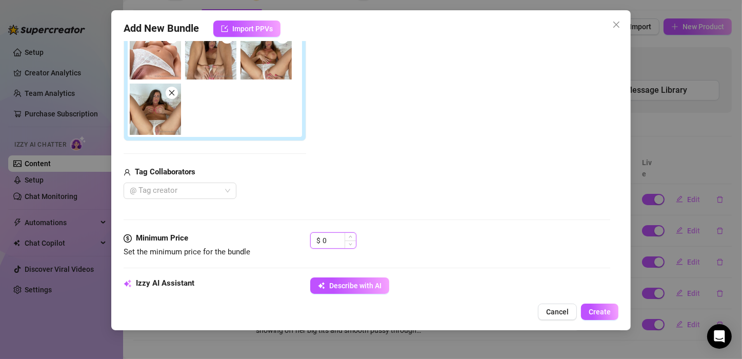
drag, startPoint x: 334, startPoint y: 234, endPoint x: 316, endPoint y: 234, distance: 18.5
click at [316, 234] on div "$ 0" at bounding box center [333, 240] width 46 height 16
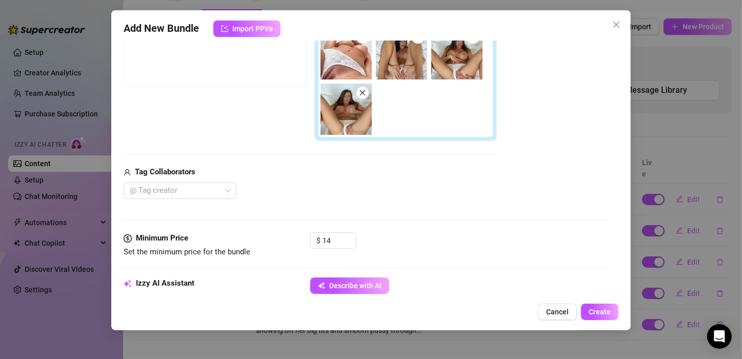
click at [515, 149] on div "Add Media from Vault Free preview Pay to view Tag Collaborators @ Tag creator" at bounding box center [367, 90] width 487 height 217
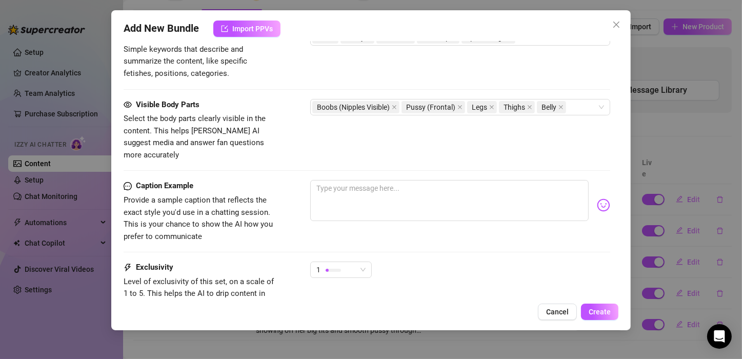
scroll to position [648, 0]
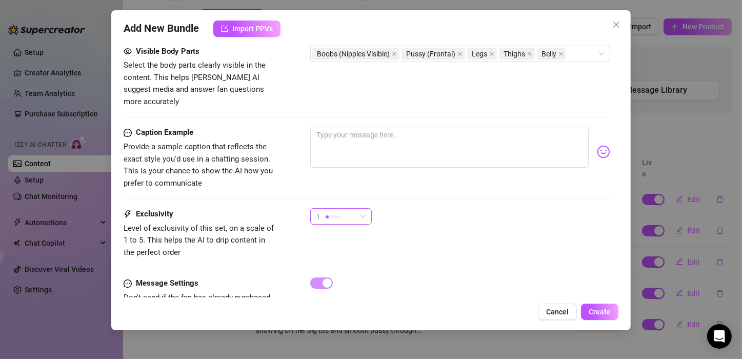
click at [330, 212] on div at bounding box center [333, 217] width 15 height 10
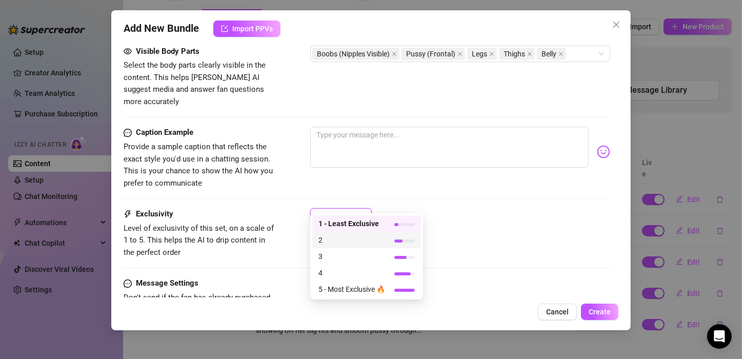
click at [325, 243] on span "2" at bounding box center [351, 239] width 67 height 11
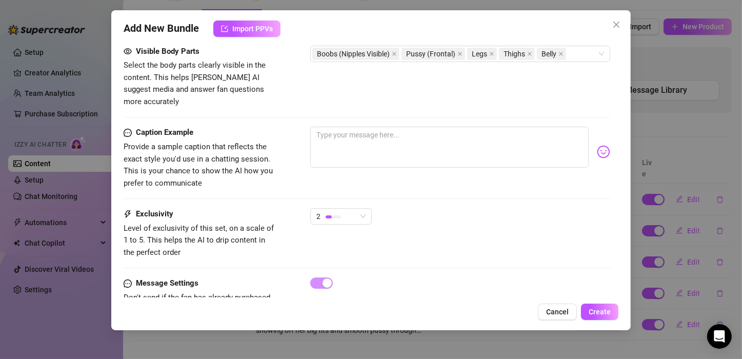
scroll to position [672, 0]
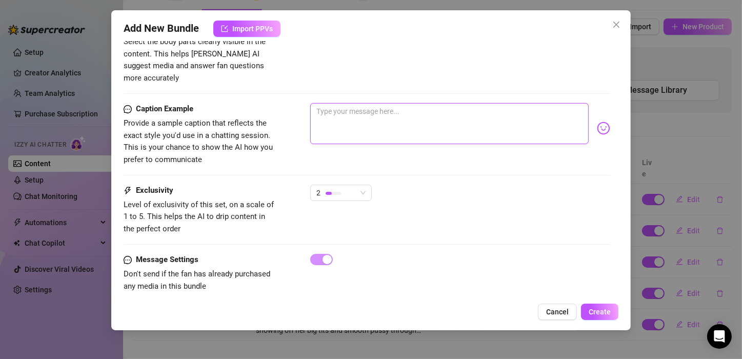
click at [358, 106] on textarea at bounding box center [449, 123] width 278 height 41
paste textarea "Would you lick my married pussy baby?"
click at [401, 103] on textarea "Would you lick my married pussy baby?" at bounding box center [449, 123] width 278 height 41
click at [599, 308] on span "Create" at bounding box center [600, 312] width 22 height 8
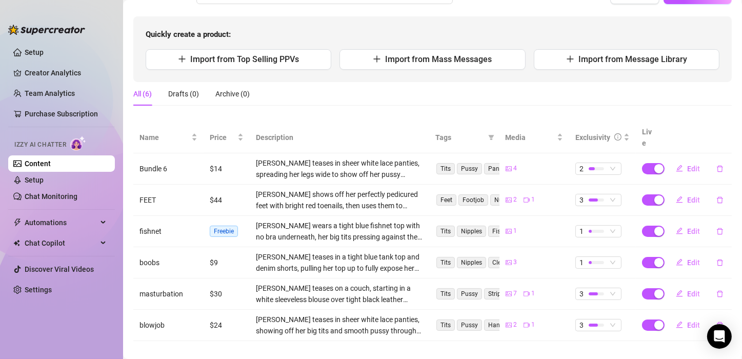
scroll to position [90, 0]
click at [687, 258] on span "Edit" at bounding box center [693, 262] width 13 height 8
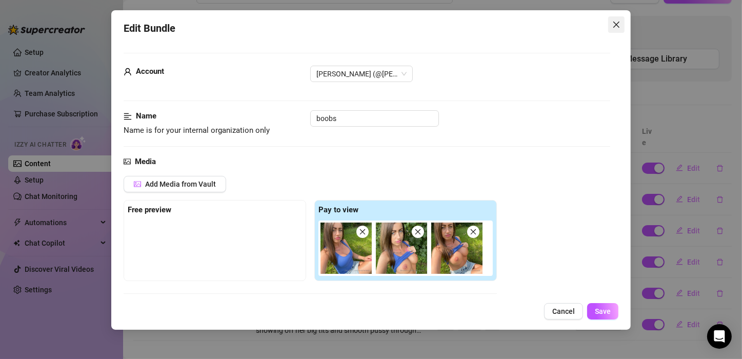
click at [618, 22] on icon "close" at bounding box center [616, 25] width 8 height 8
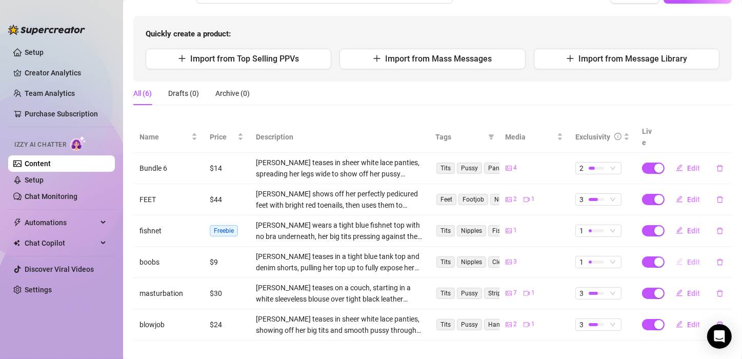
click at [687, 258] on span "Edit" at bounding box center [693, 262] width 13 height 8
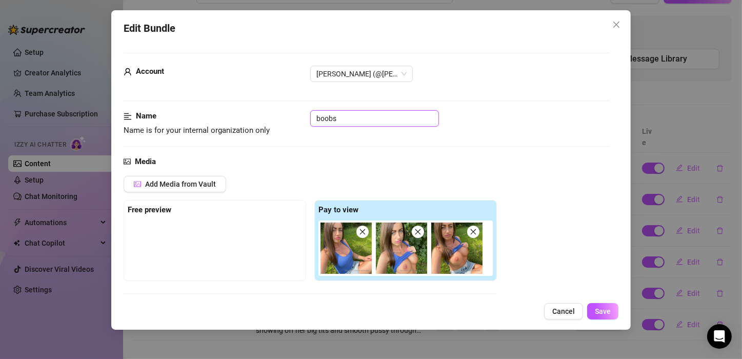
click at [349, 119] on input "boobs" at bounding box center [374, 118] width 129 height 16
click at [603, 311] on span "Save" at bounding box center [603, 311] width 16 height 8
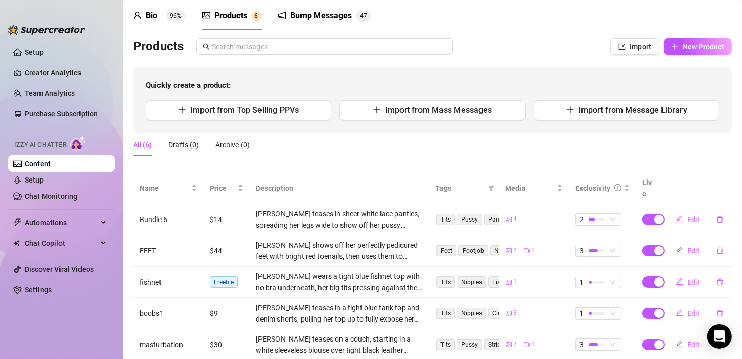
scroll to position [37, 0]
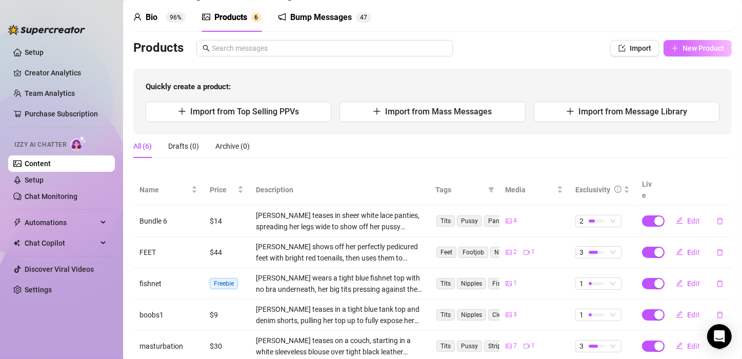
click at [684, 42] on button "New Product" at bounding box center [698, 48] width 68 height 16
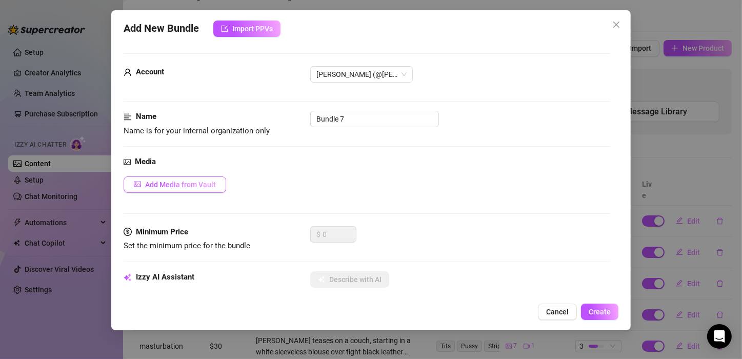
click at [179, 184] on span "Add Media from Vault" at bounding box center [180, 185] width 71 height 8
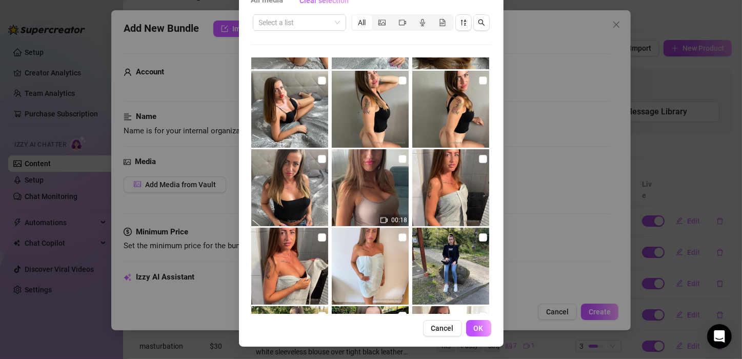
scroll to position [2897, 0]
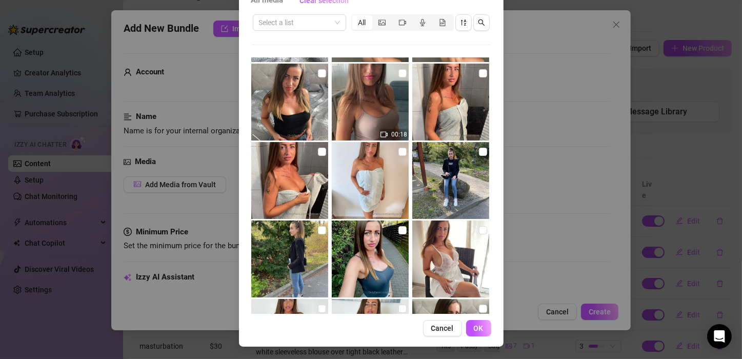
click at [677, 136] on div "All media Clear selection Select a list All 25:40 09:52 08:11 14:07 03:20 01:26…" at bounding box center [371, 179] width 742 height 359
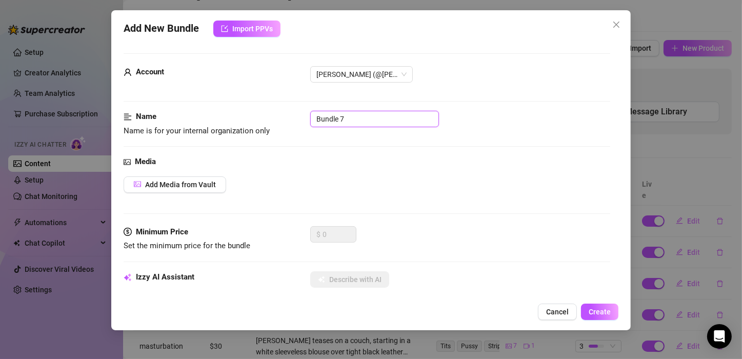
drag, startPoint x: 361, startPoint y: 120, endPoint x: 309, endPoint y: 127, distance: 52.2
click at [309, 127] on div "Name Name is for your internal organization only Bundle 7" at bounding box center [367, 124] width 487 height 26
click at [205, 184] on span "Add Media from Vault" at bounding box center [180, 185] width 71 height 8
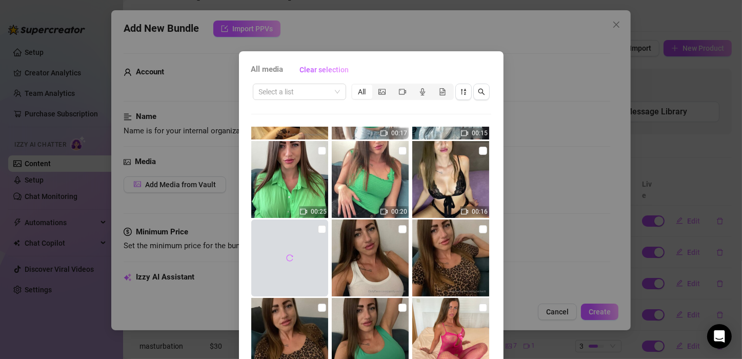
scroll to position [0, 0]
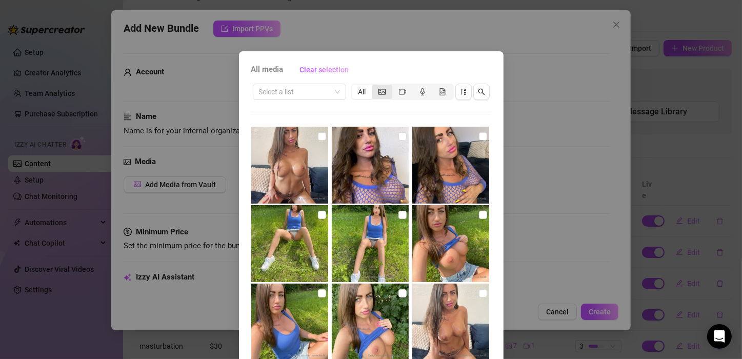
click at [384, 89] on div "segmented control" at bounding box center [382, 92] width 20 height 14
click at [375, 86] on input "segmented control" at bounding box center [375, 86] width 0 height 0
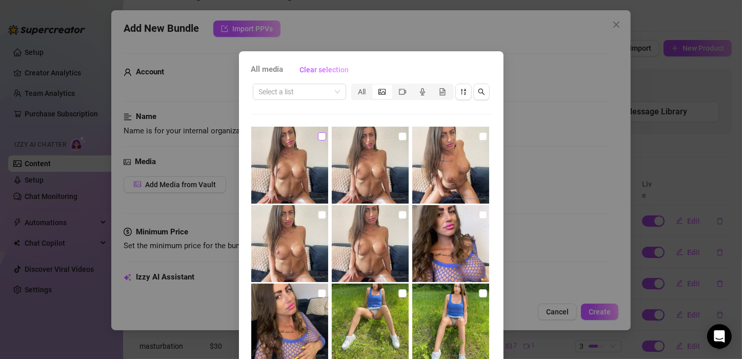
click at [318, 131] on label at bounding box center [322, 136] width 8 height 11
click at [318, 132] on input "checkbox" at bounding box center [322, 136] width 8 height 8
click at [398, 136] on input "checkbox" at bounding box center [402, 136] width 8 height 8
click at [479, 136] on input "checkbox" at bounding box center [483, 136] width 8 height 8
click at [398, 136] on input "checkbox" at bounding box center [402, 136] width 8 height 8
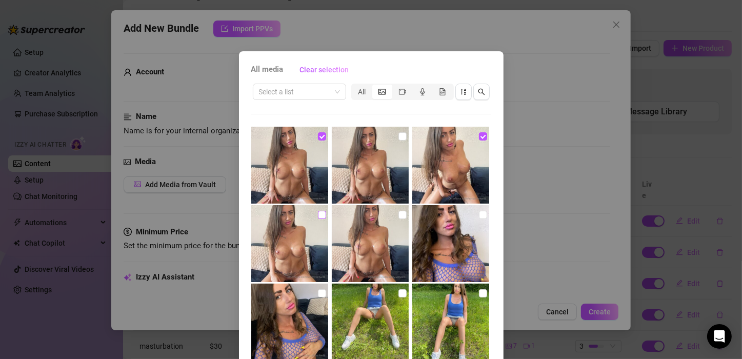
click at [318, 215] on input "checkbox" at bounding box center [322, 215] width 8 height 8
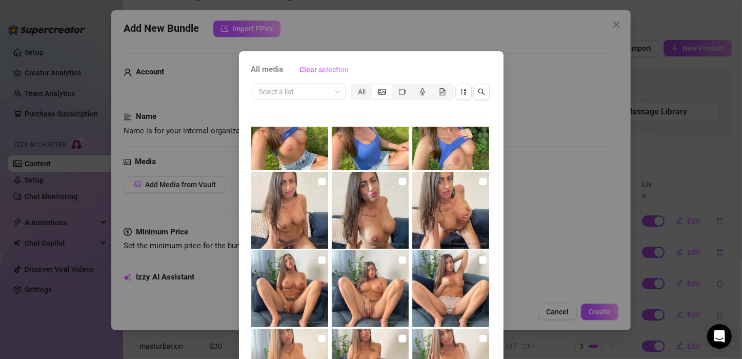
scroll to position [271, 0]
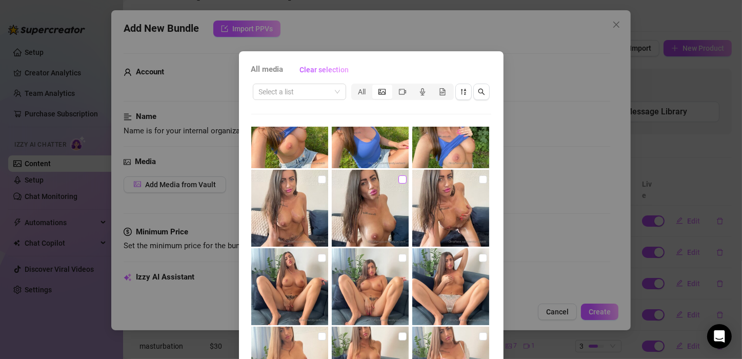
click at [398, 179] on input "checkbox" at bounding box center [402, 179] width 8 height 8
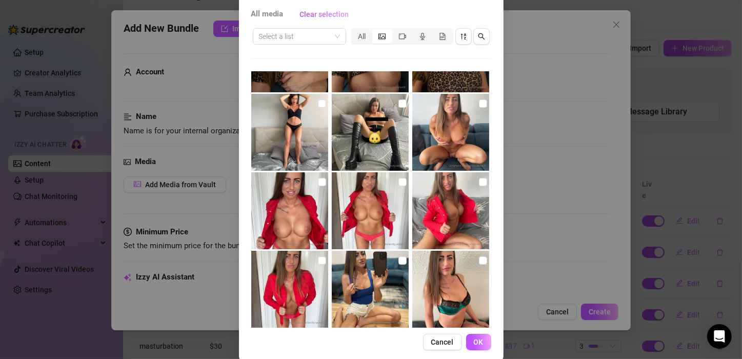
scroll to position [69, 0]
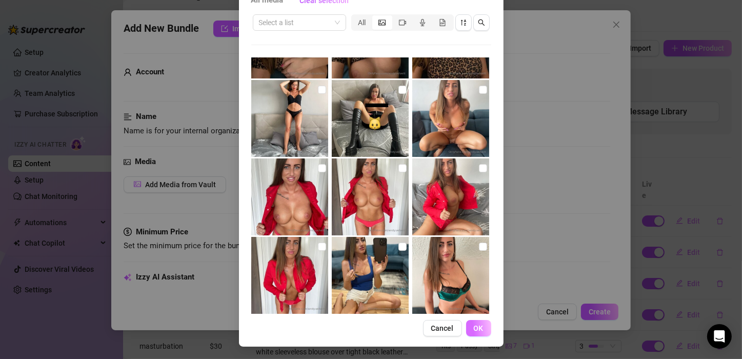
click at [478, 328] on span "OK" at bounding box center [479, 328] width 10 height 8
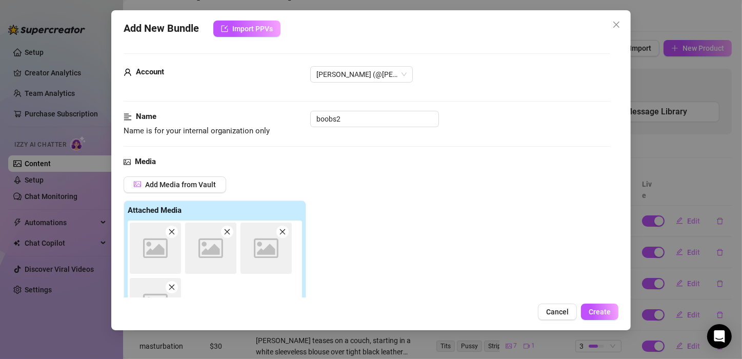
scroll to position [161, 0]
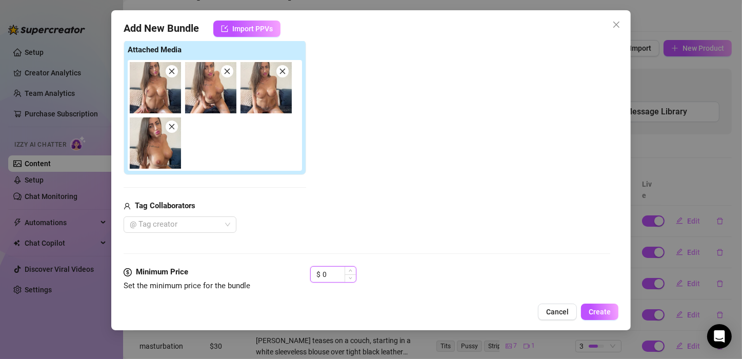
click at [330, 270] on input "0" at bounding box center [339, 274] width 33 height 15
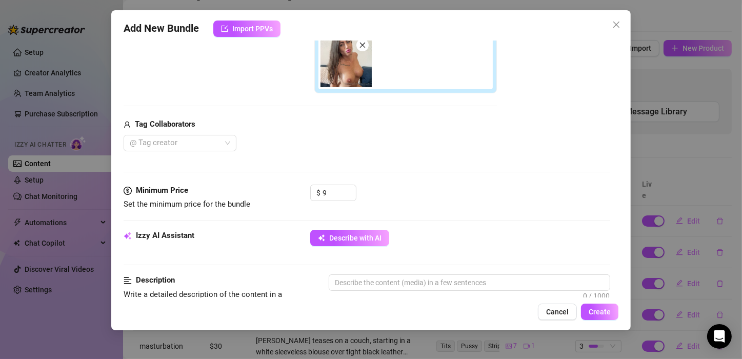
scroll to position [244, 0]
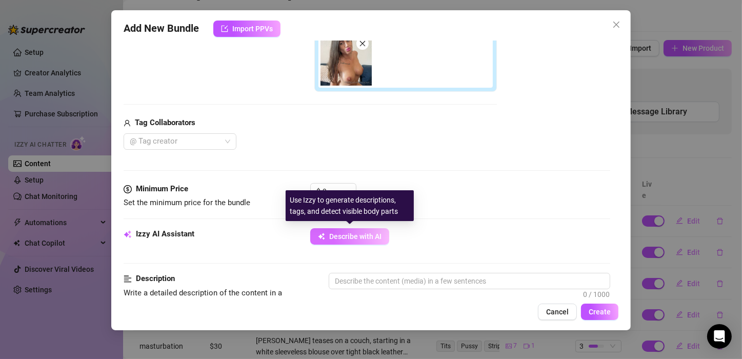
click at [343, 233] on span "Describe with AI" at bounding box center [355, 236] width 52 height 8
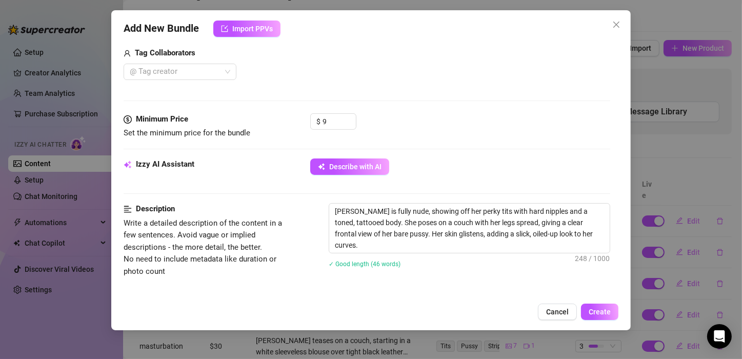
scroll to position [316, 0]
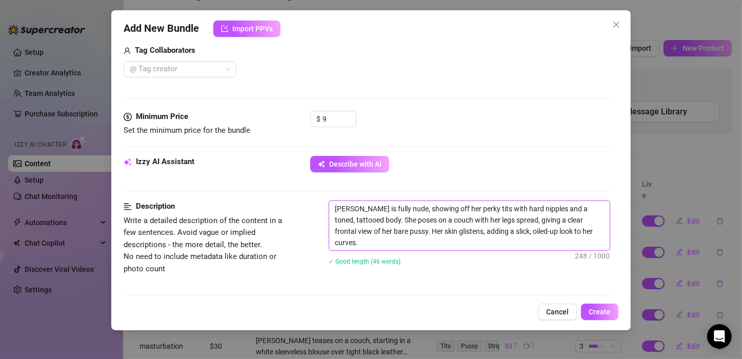
drag, startPoint x: 404, startPoint y: 229, endPoint x: 521, endPoint y: 221, distance: 117.2
click at [521, 221] on textarea "[PERSON_NAME] is fully nude, showing off her perky tits with hard nipples and a…" at bounding box center [469, 225] width 281 height 49
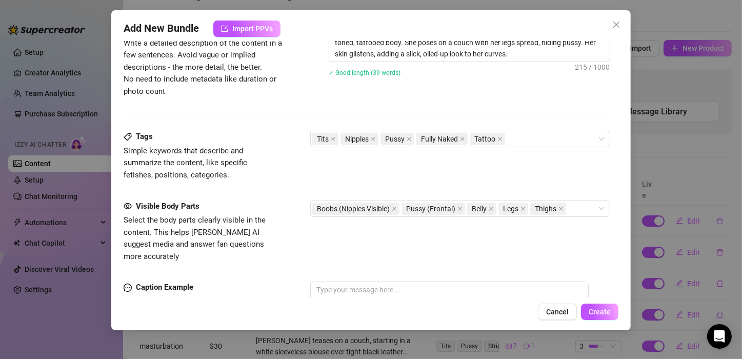
scroll to position [496, 0]
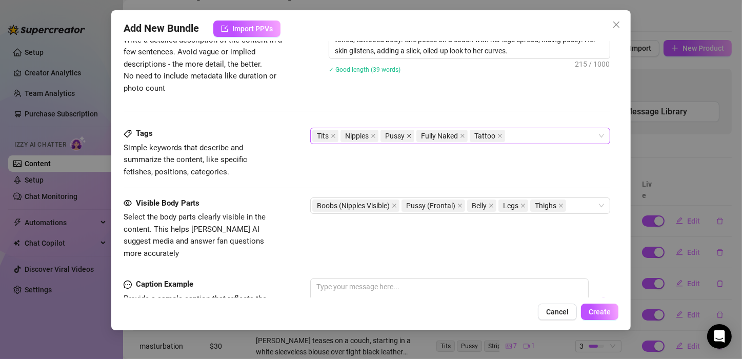
click at [408, 130] on span at bounding box center [409, 135] width 5 height 11
click at [461, 205] on icon "close" at bounding box center [459, 205] width 5 height 5
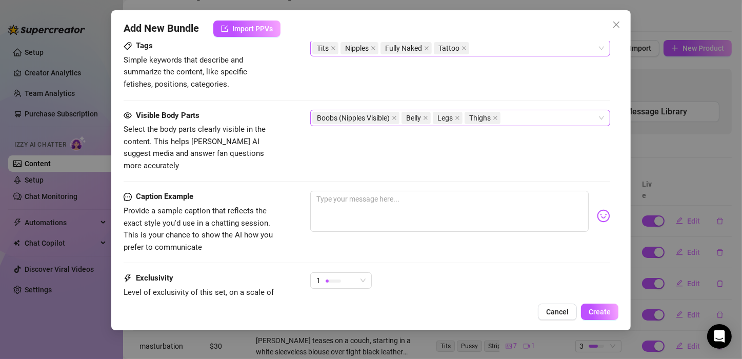
scroll to position [586, 0]
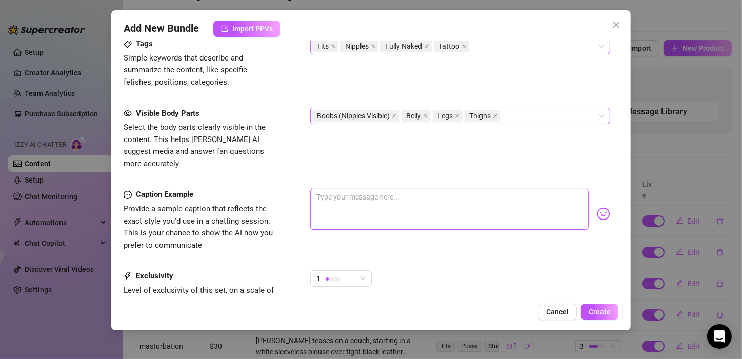
click at [389, 189] on textarea at bounding box center [449, 209] width 278 height 41
paste textarea "Would you lick whipped cream of these titties?"
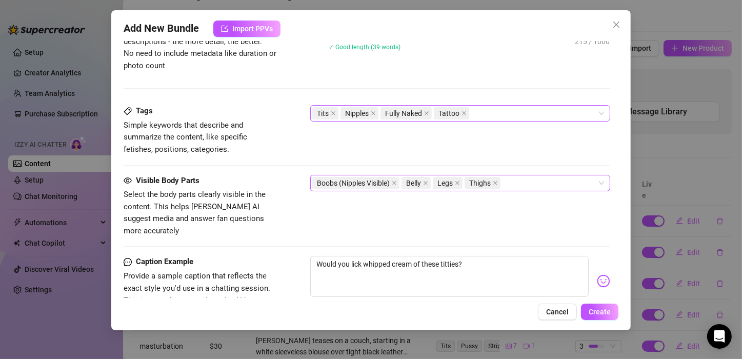
scroll to position [672, 0]
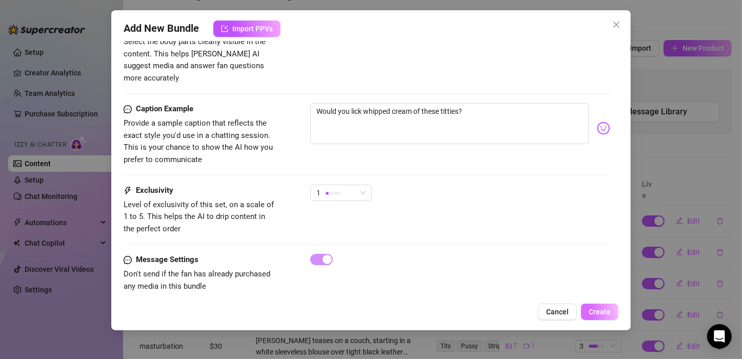
click at [598, 308] on span "Create" at bounding box center [600, 312] width 22 height 8
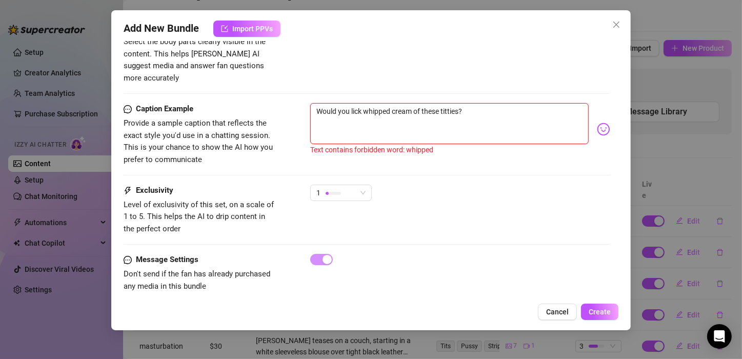
click at [393, 103] on textarea "Would you lick whipped cream of these titties?" at bounding box center [449, 123] width 278 height 41
click at [391, 103] on textarea "Would you lick whipped cream of these titties?" at bounding box center [449, 123] width 278 height 41
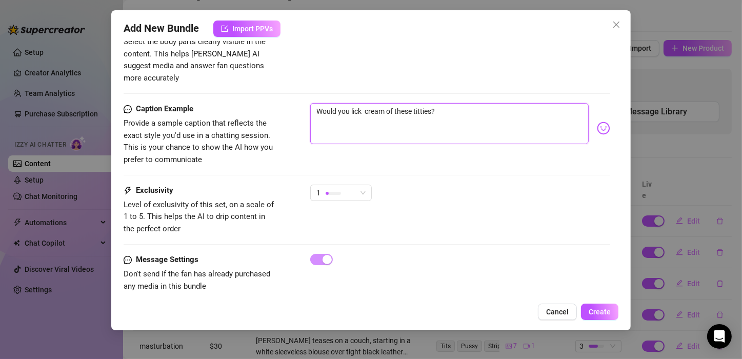
drag, startPoint x: 443, startPoint y: 99, endPoint x: 295, endPoint y: 81, distance: 148.3
paste textarea "Stick something between them."
click at [443, 87] on div "Visible Body Parts Select the body parts clearly visible in the content. This h…" at bounding box center [367, 63] width 487 height 82
click at [441, 103] on textarea "Stick something between them" at bounding box center [449, 123] width 278 height 41
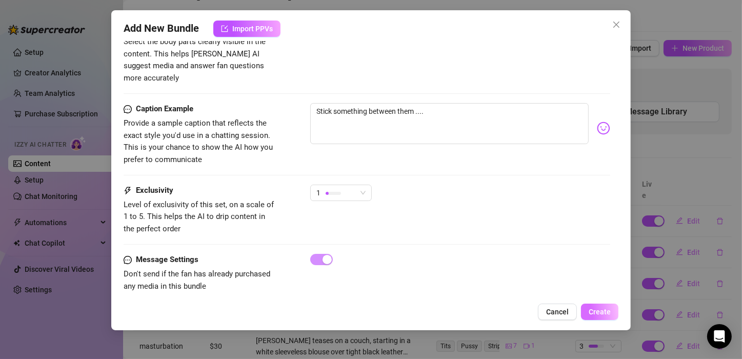
click at [593, 312] on span "Create" at bounding box center [600, 312] width 22 height 8
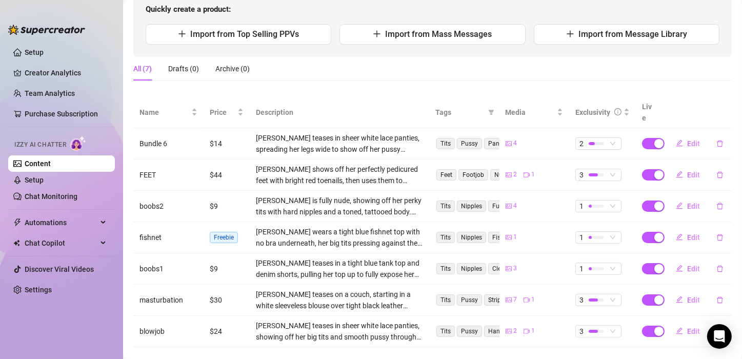
scroll to position [113, 0]
